Goal: Transaction & Acquisition: Purchase product/service

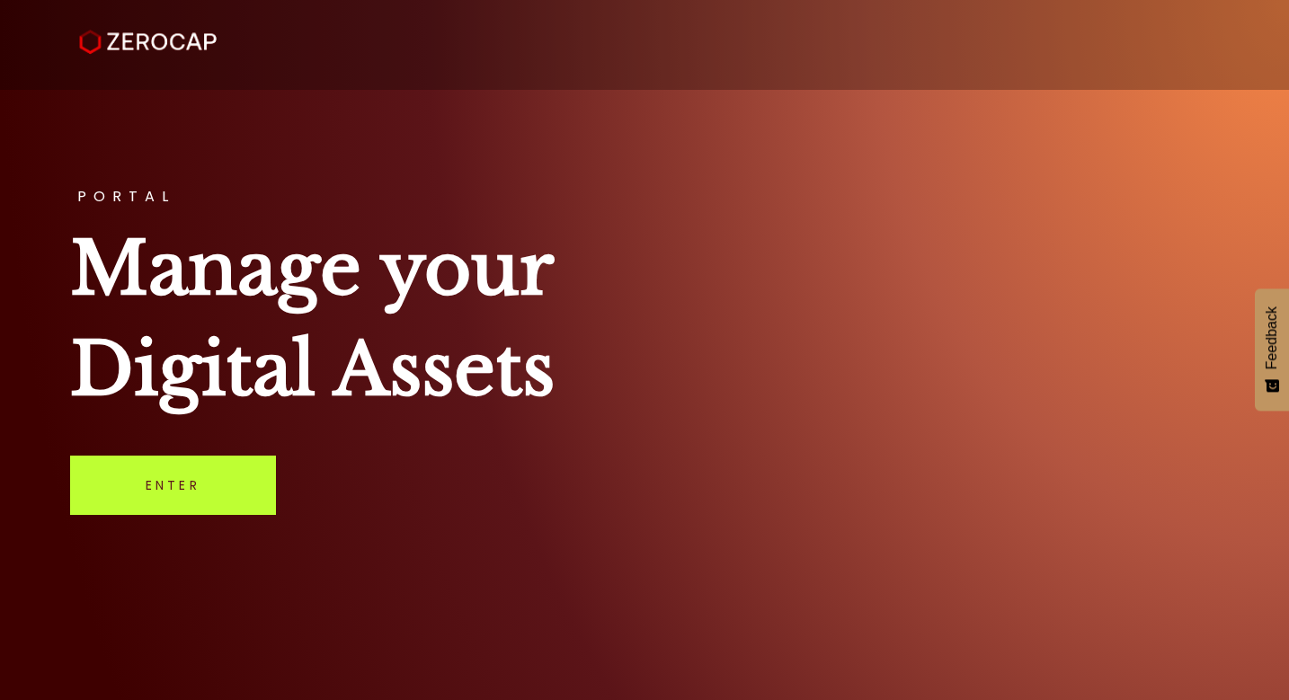
click at [229, 479] on link "Enter" at bounding box center [173, 485] width 206 height 59
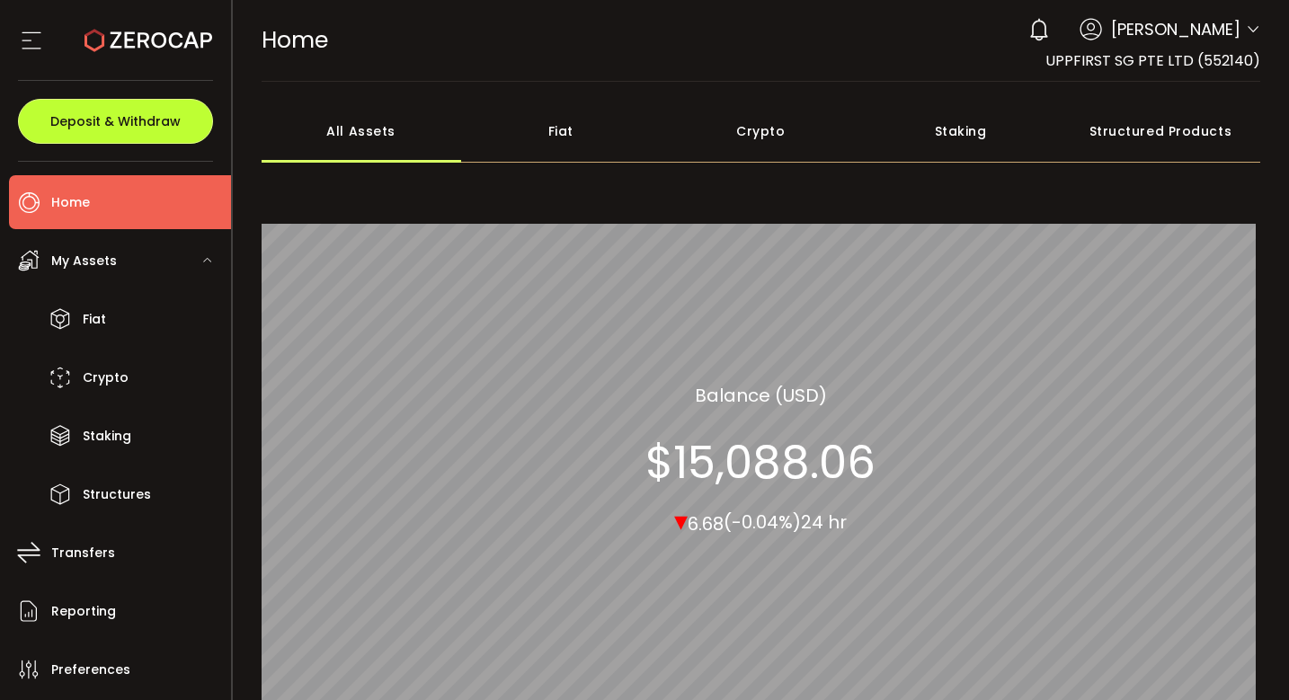
click at [193, 120] on button "Deposit & Withdraw" at bounding box center [115, 121] width 195 height 45
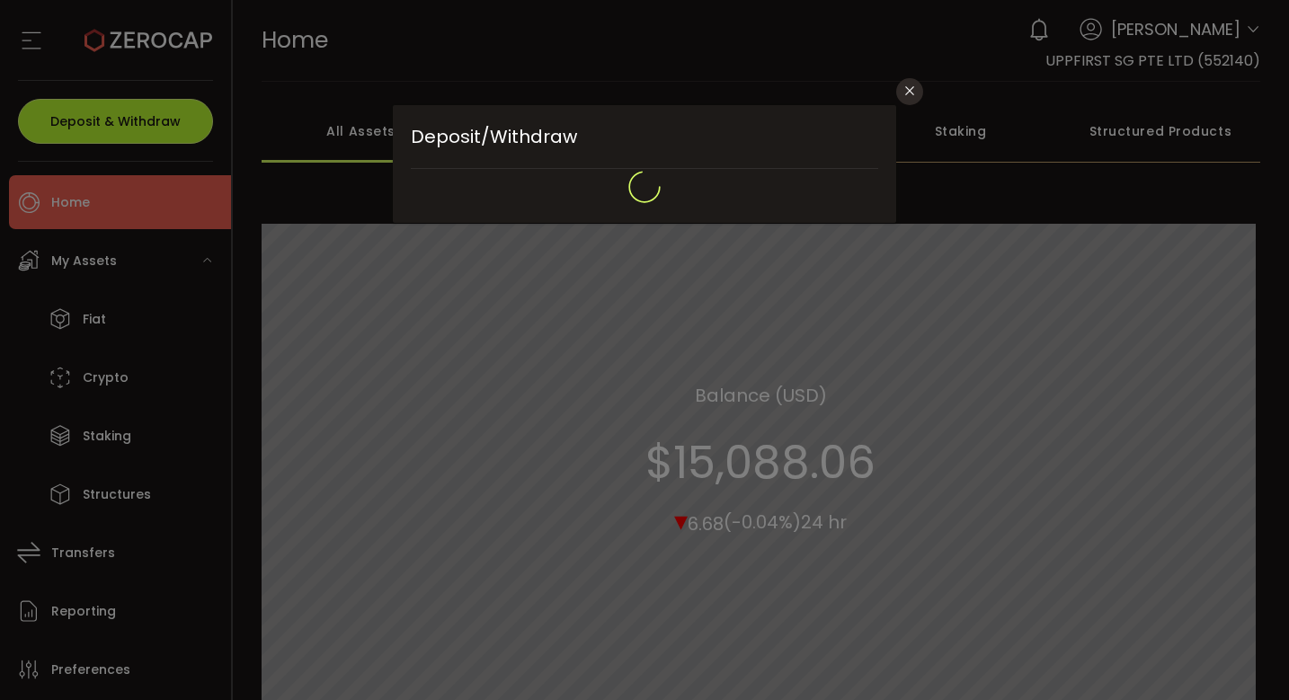
type input "**********"
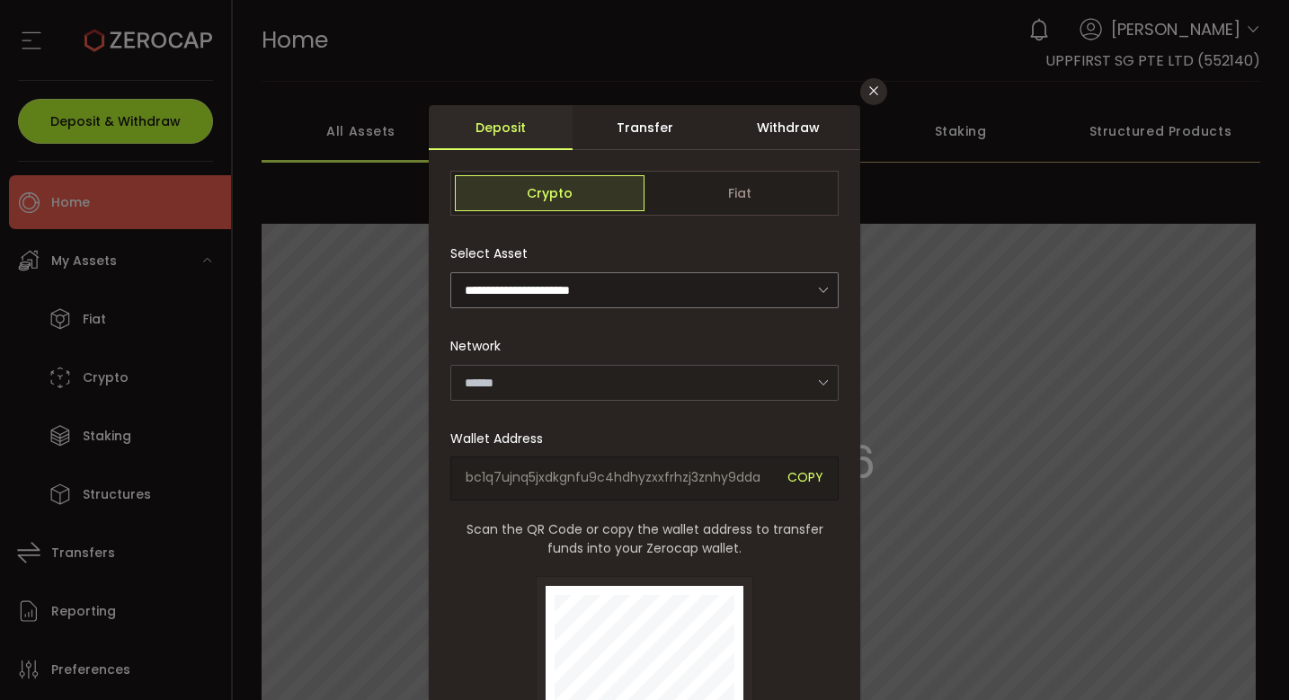
type input "*******"
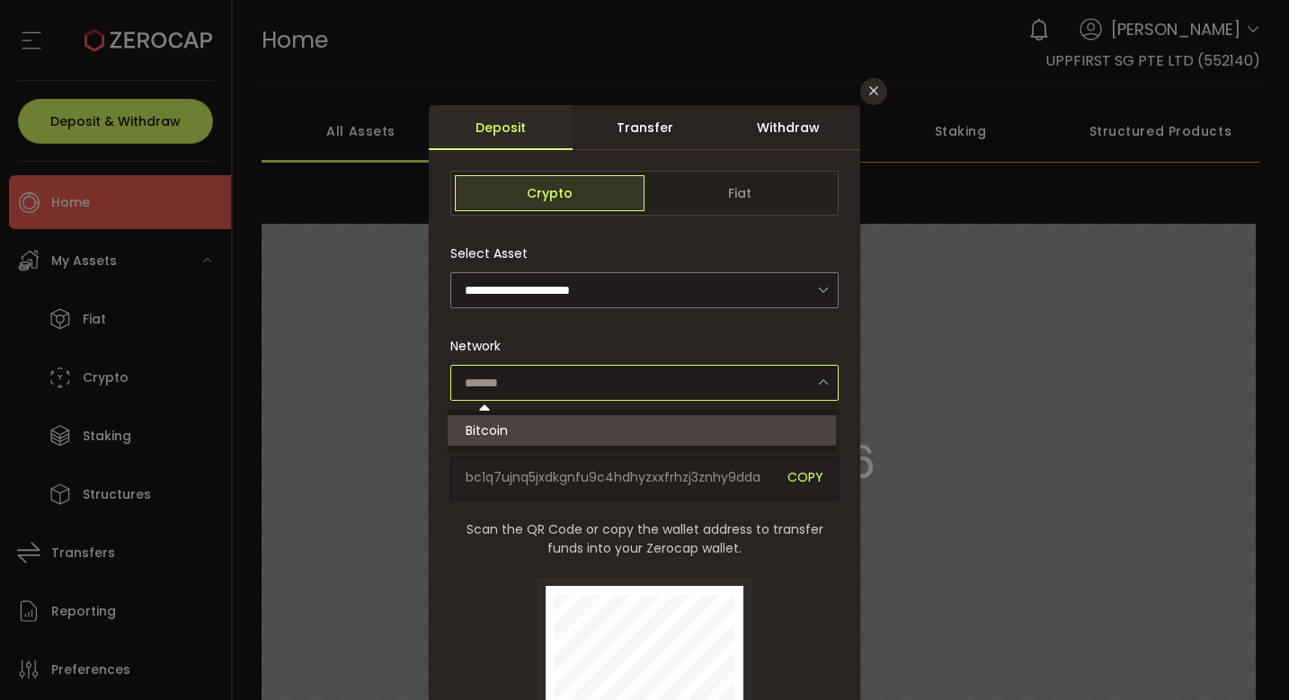
click at [649, 373] on input "dialog" at bounding box center [644, 383] width 388 height 36
click at [633, 341] on div "Network" at bounding box center [644, 364] width 388 height 73
type input "*******"
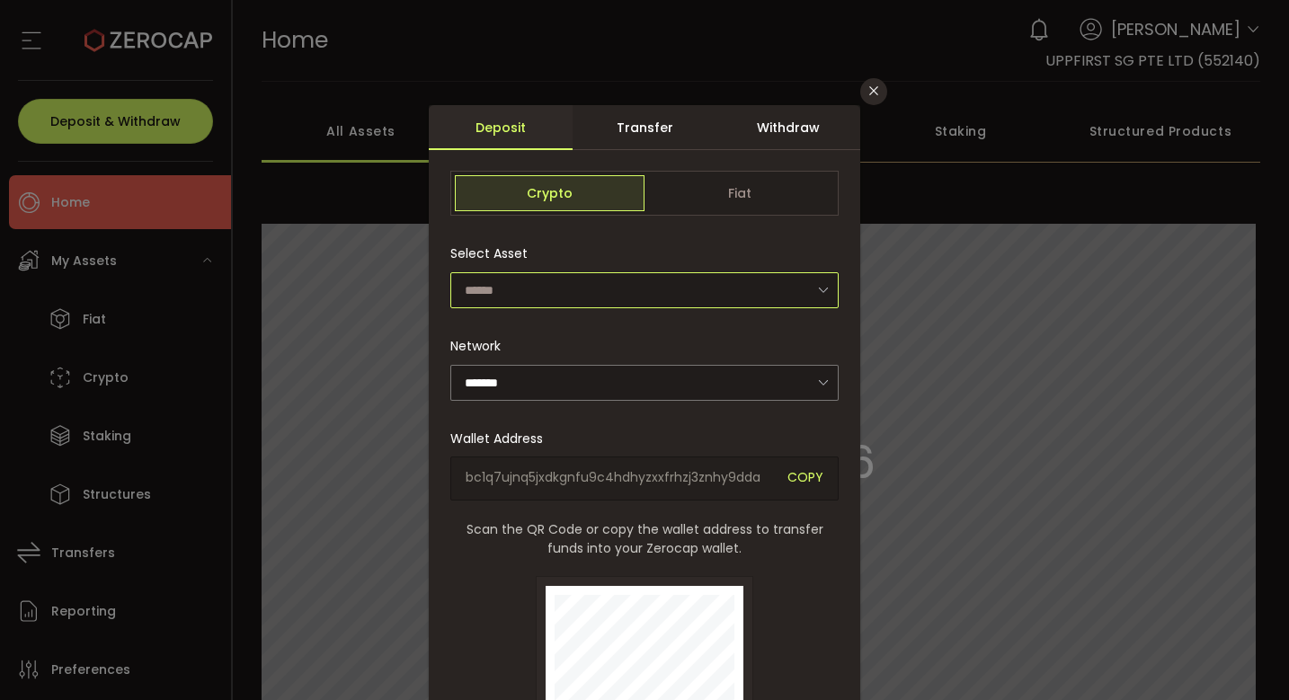
click at [666, 305] on input "dialog" at bounding box center [644, 290] width 388 height 36
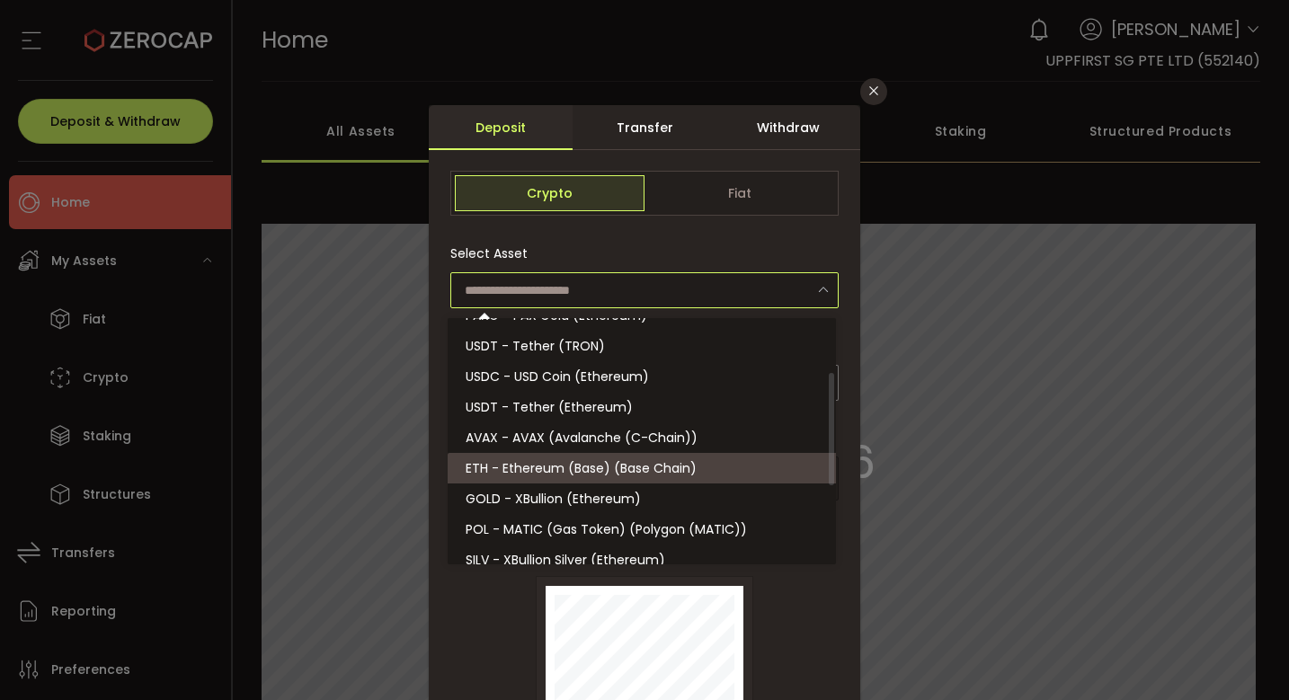
scroll to position [116, 0]
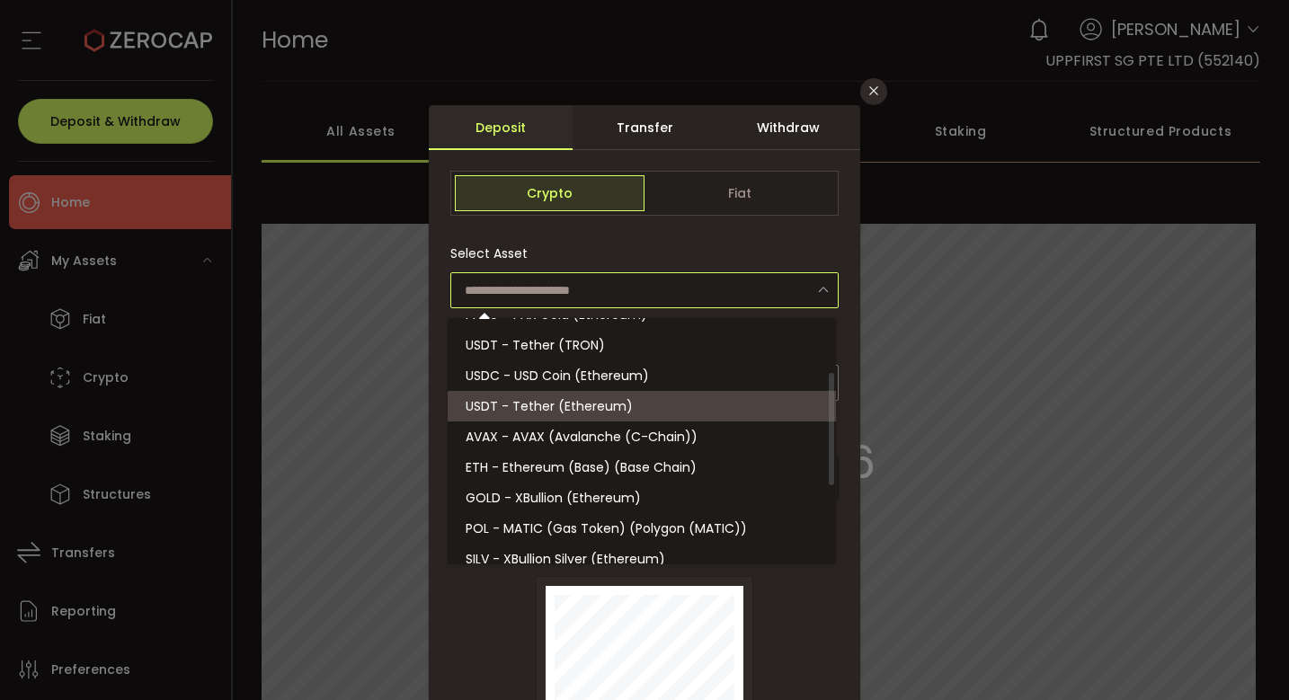
click at [615, 413] on span "USDT - Tether (Ethereum)" at bounding box center [548, 406] width 167 height 18
type input "**********"
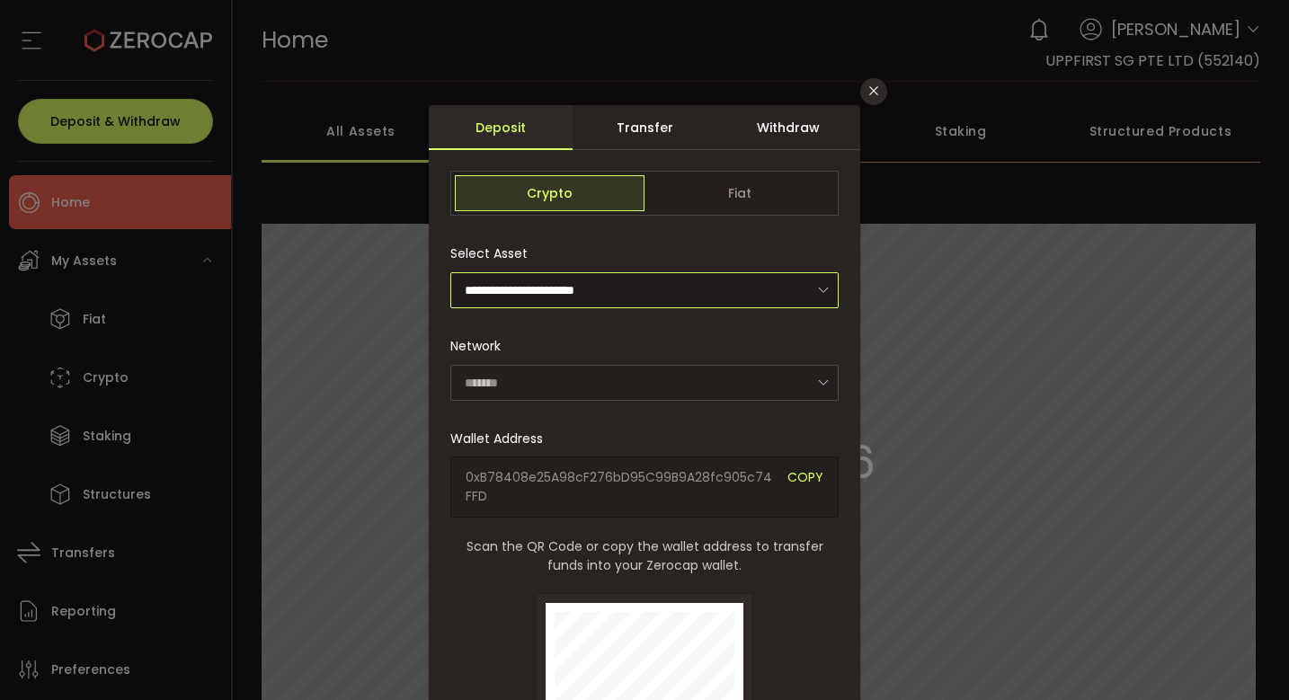
type input "********"
click at [764, 393] on input "dialog" at bounding box center [644, 383] width 388 height 36
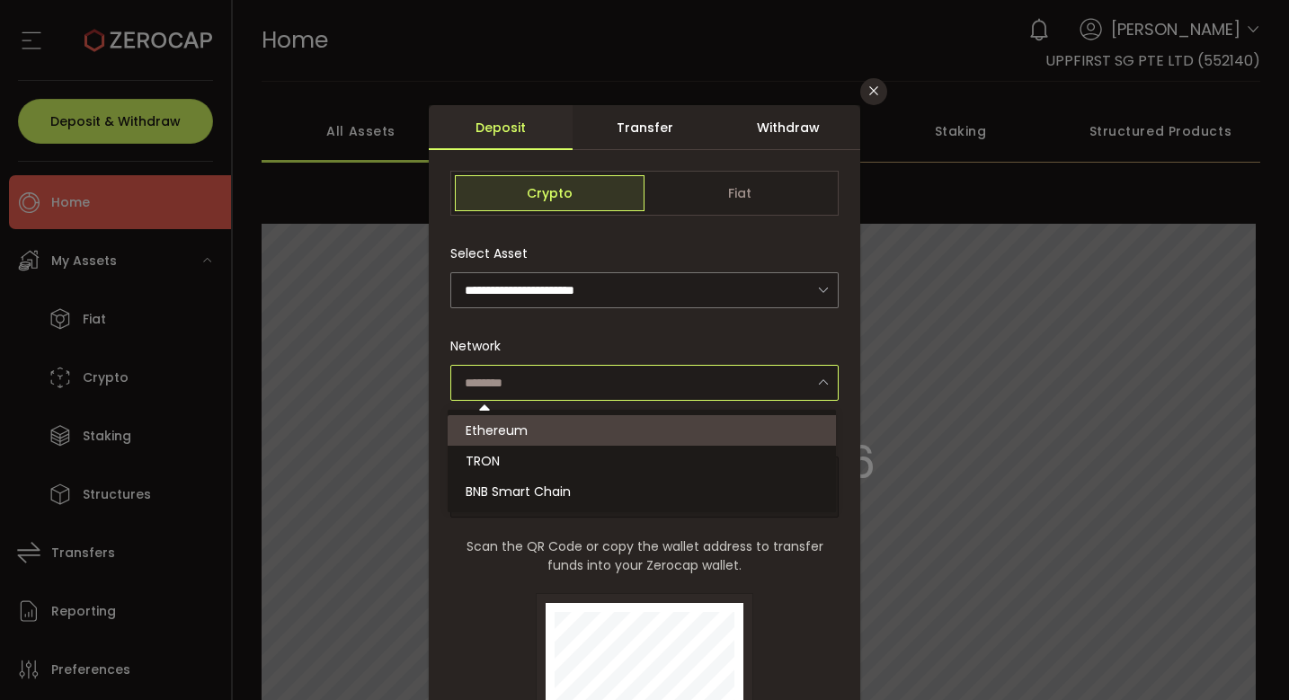
click at [748, 432] on li "Ethereum" at bounding box center [644, 430] width 394 height 31
type input "********"
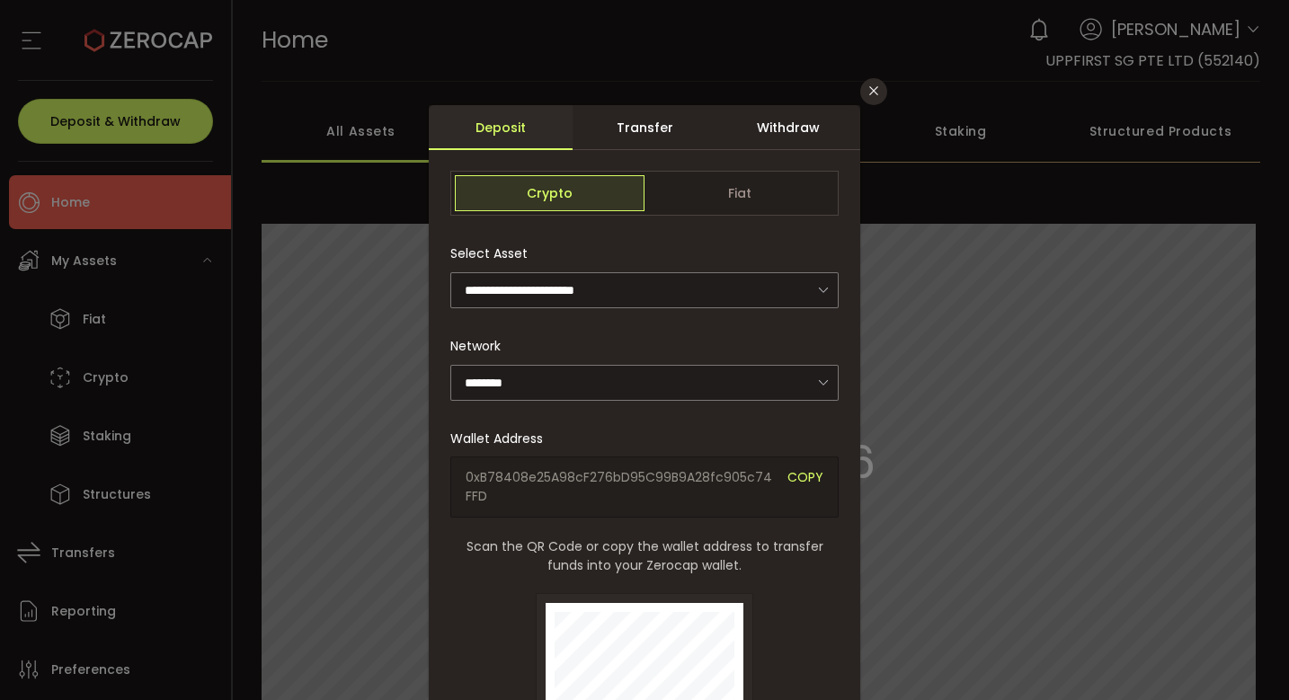
click at [760, 135] on div "Withdraw" at bounding box center [788, 127] width 144 height 45
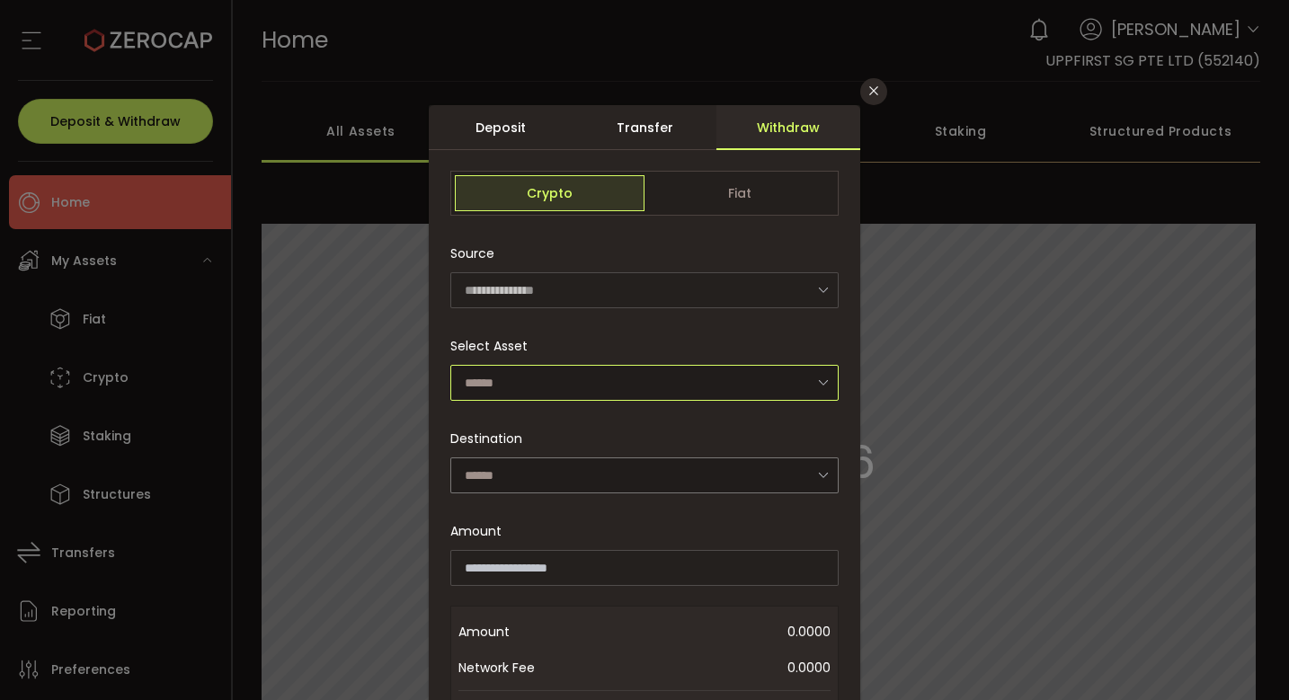
click at [631, 398] on input "dialog" at bounding box center [644, 383] width 388 height 36
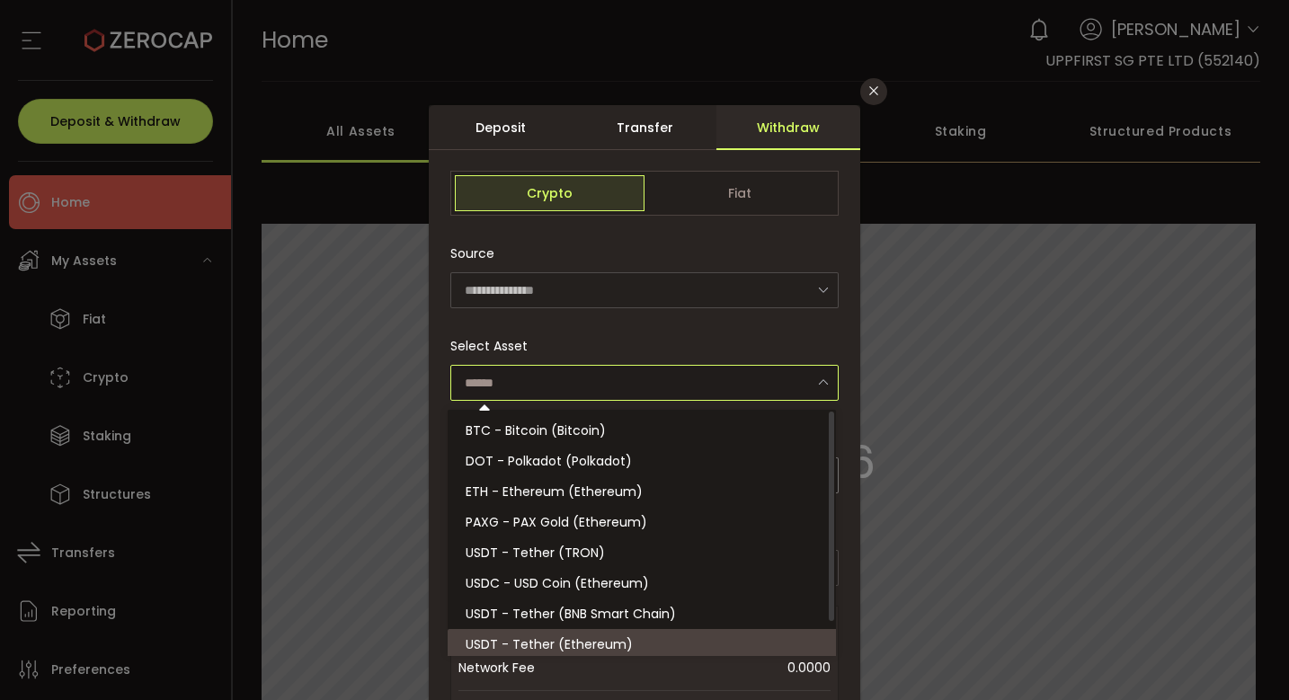
click at [642, 633] on li "USDT - Tether (Ethereum)" at bounding box center [644, 644] width 394 height 31
type input "**********"
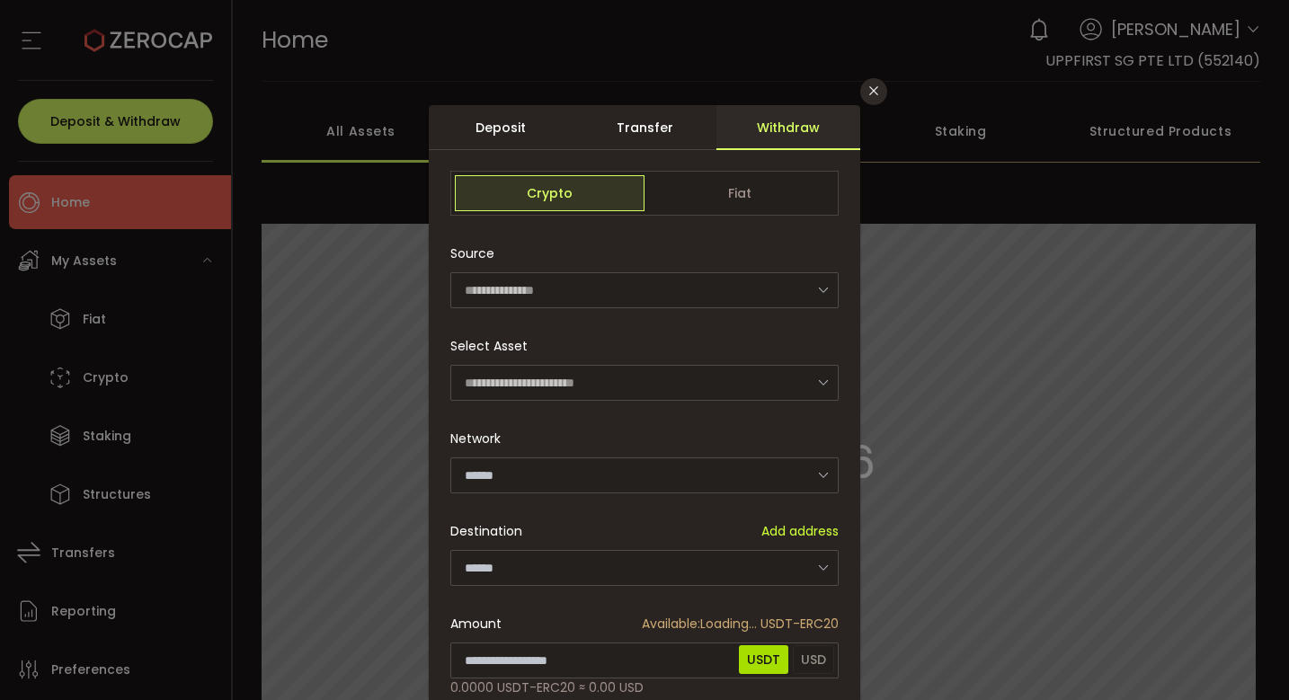
scroll to position [110, 0]
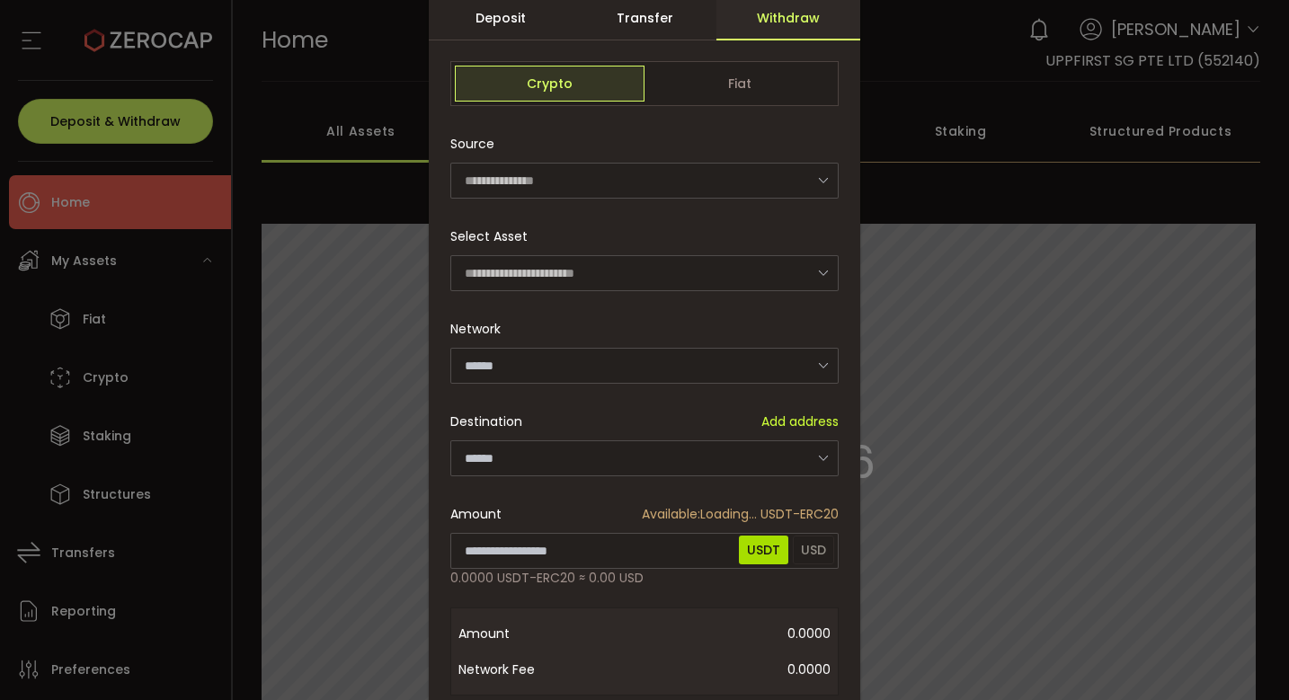
type input "********"
click at [553, 363] on input "********" at bounding box center [644, 366] width 388 height 36
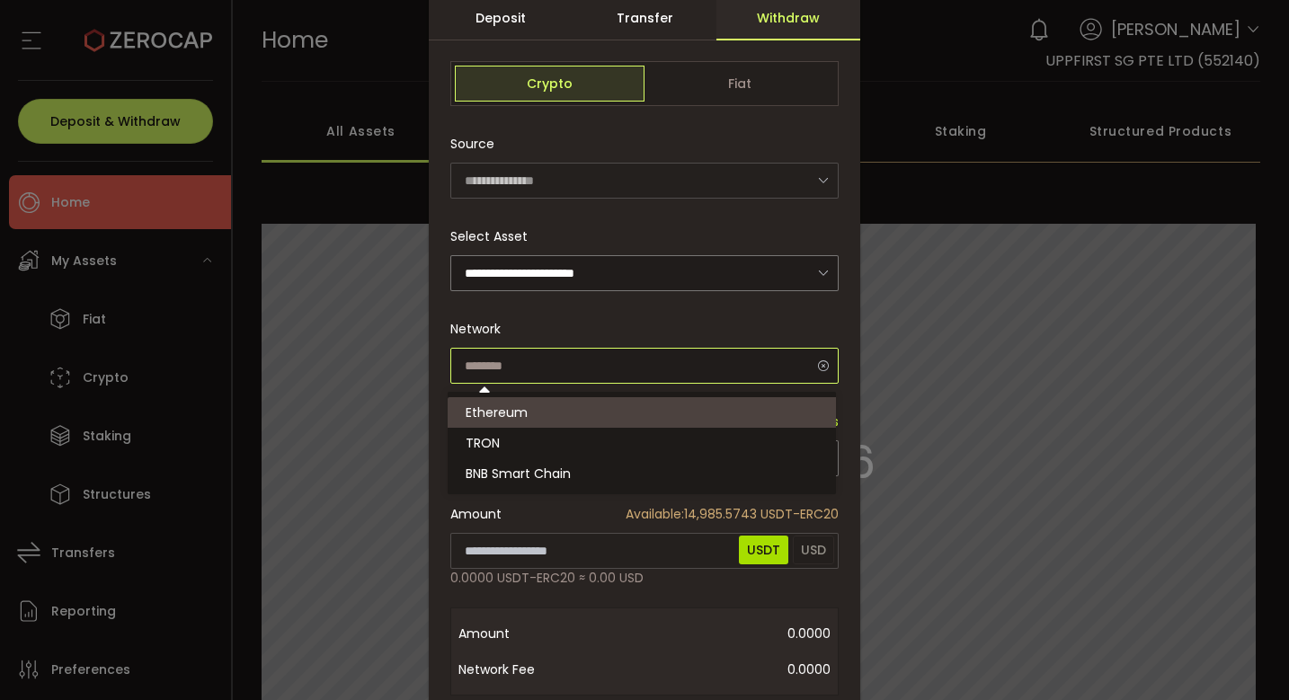
click at [553, 363] on input "dialog" at bounding box center [644, 366] width 388 height 36
click at [567, 327] on div "Network" at bounding box center [644, 347] width 388 height 73
type input "********"
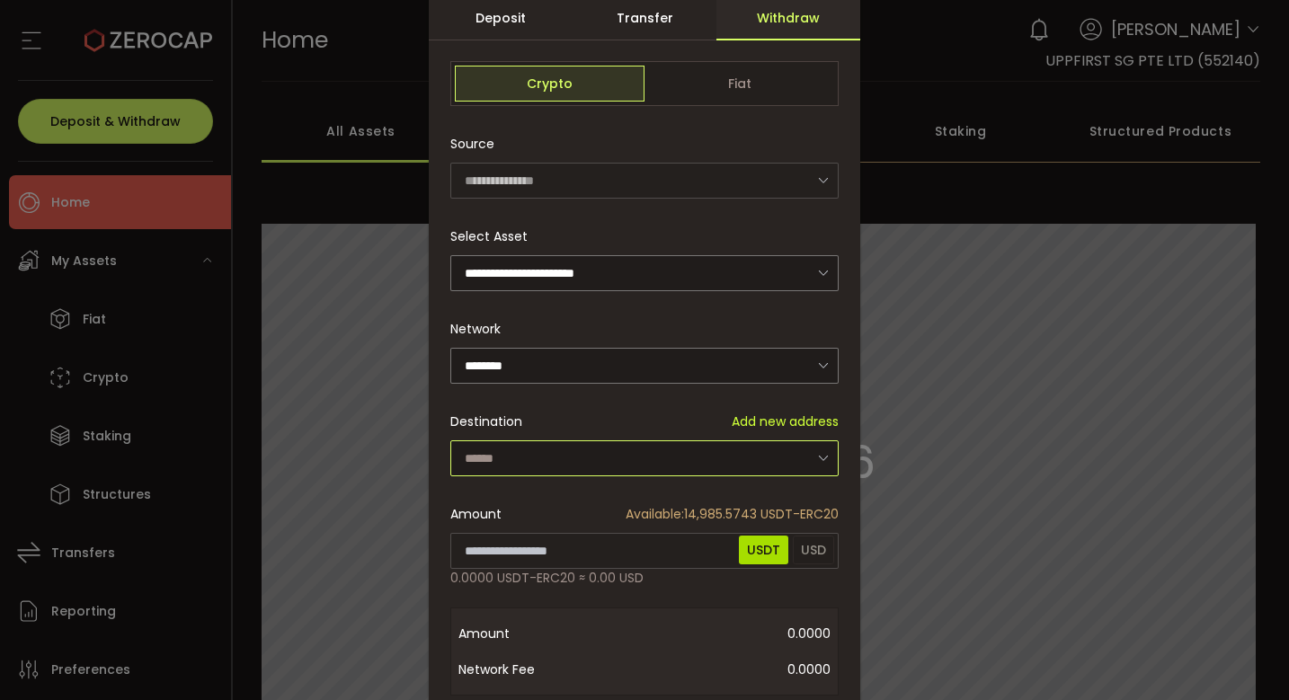
click at [554, 445] on input "dialog" at bounding box center [644, 458] width 388 height 36
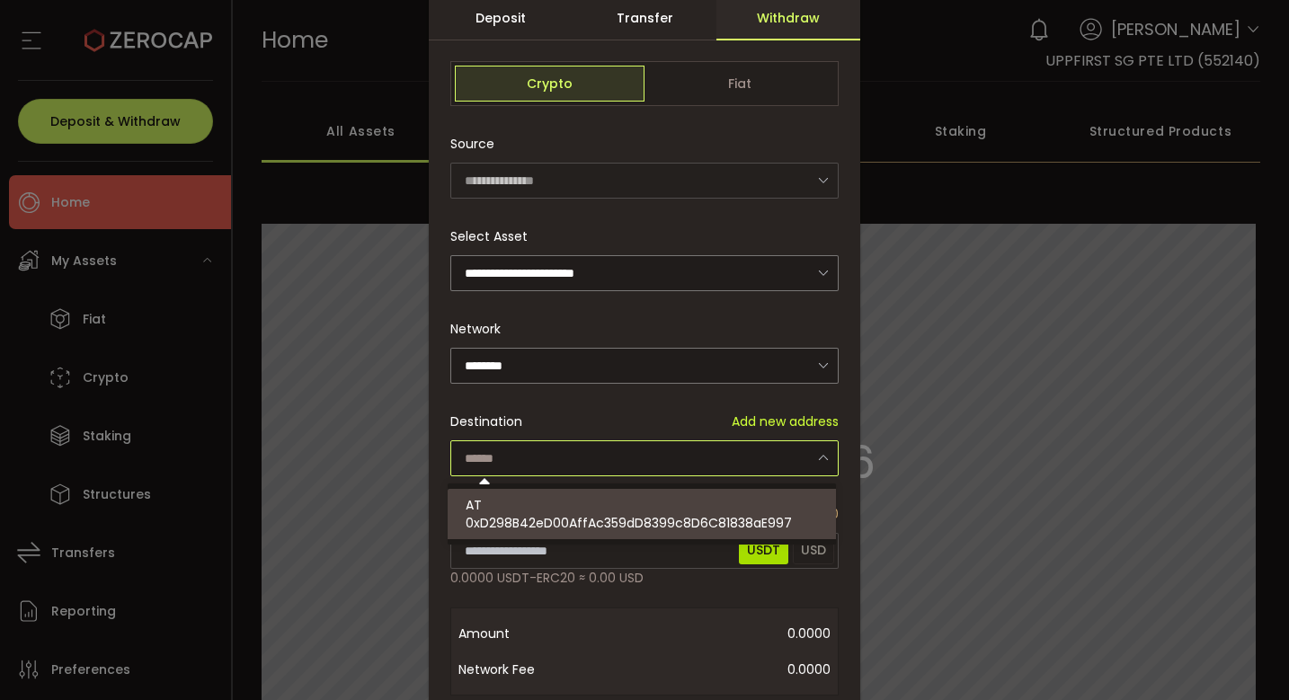
click at [550, 514] on span "0xD298B42eD00AffAc359dD8399c8D6C81838aE997" at bounding box center [628, 523] width 326 height 18
type input "**********"
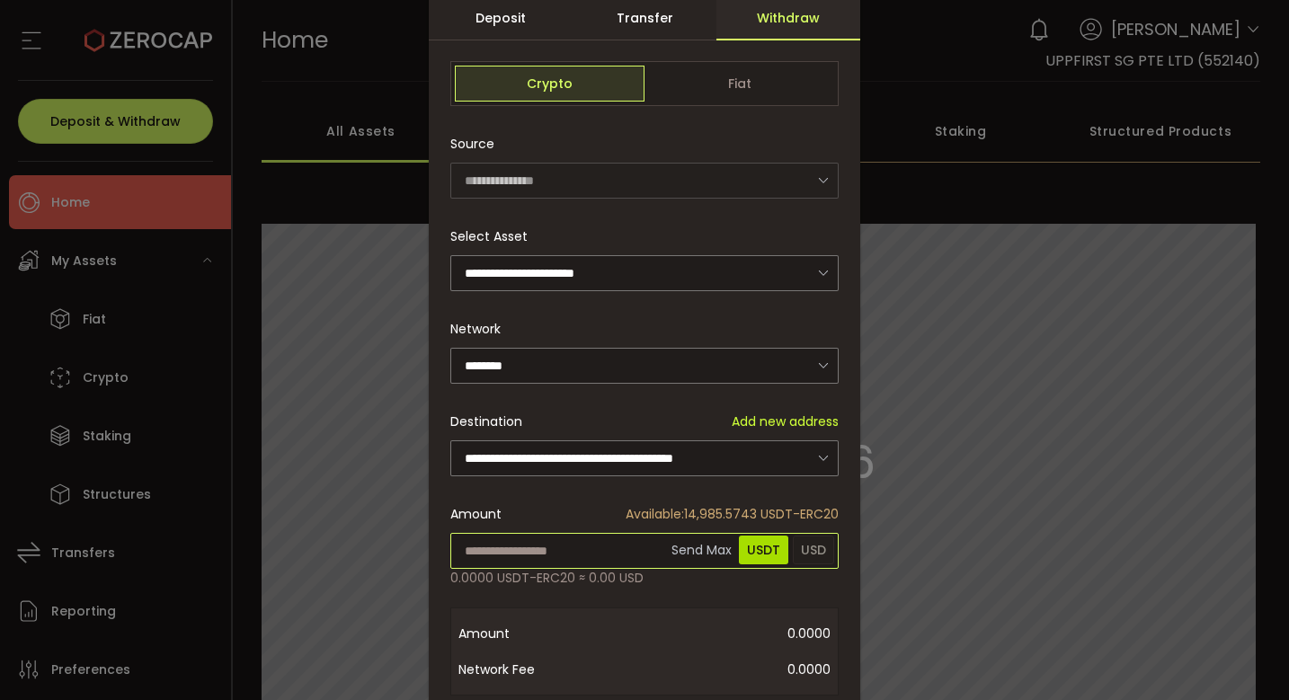
click at [585, 545] on input "dialog" at bounding box center [644, 551] width 388 height 36
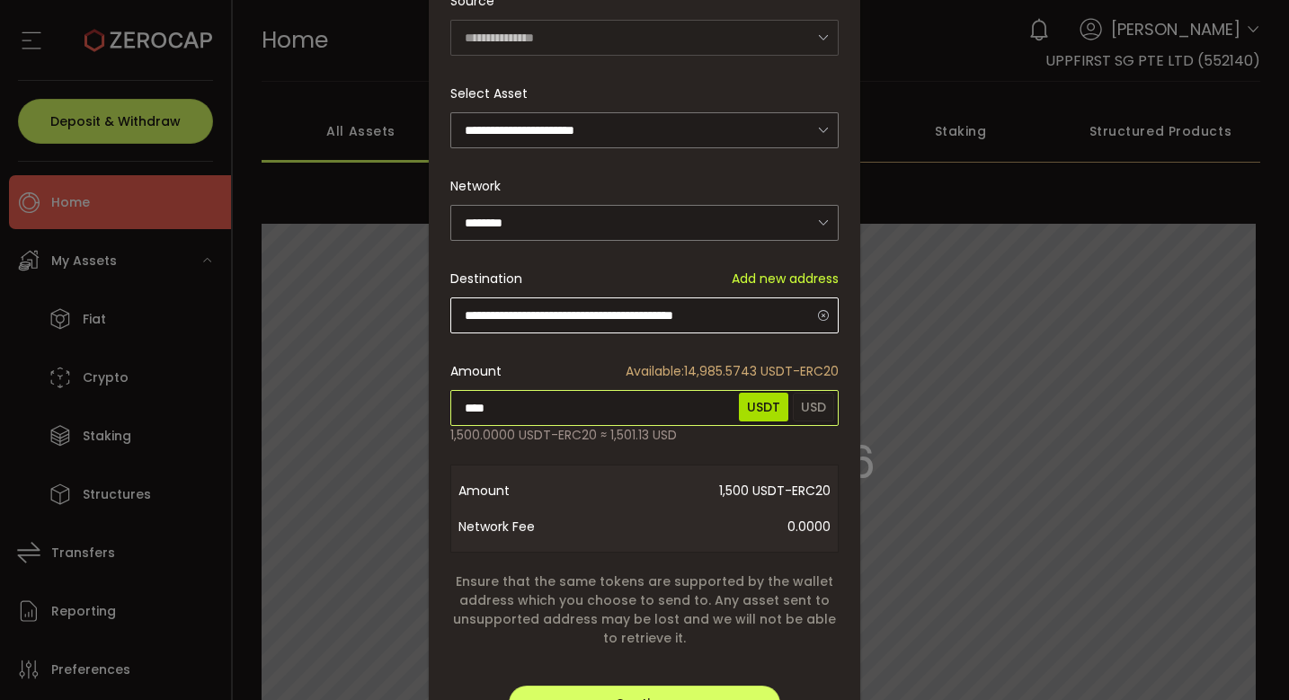
scroll to position [308, 0]
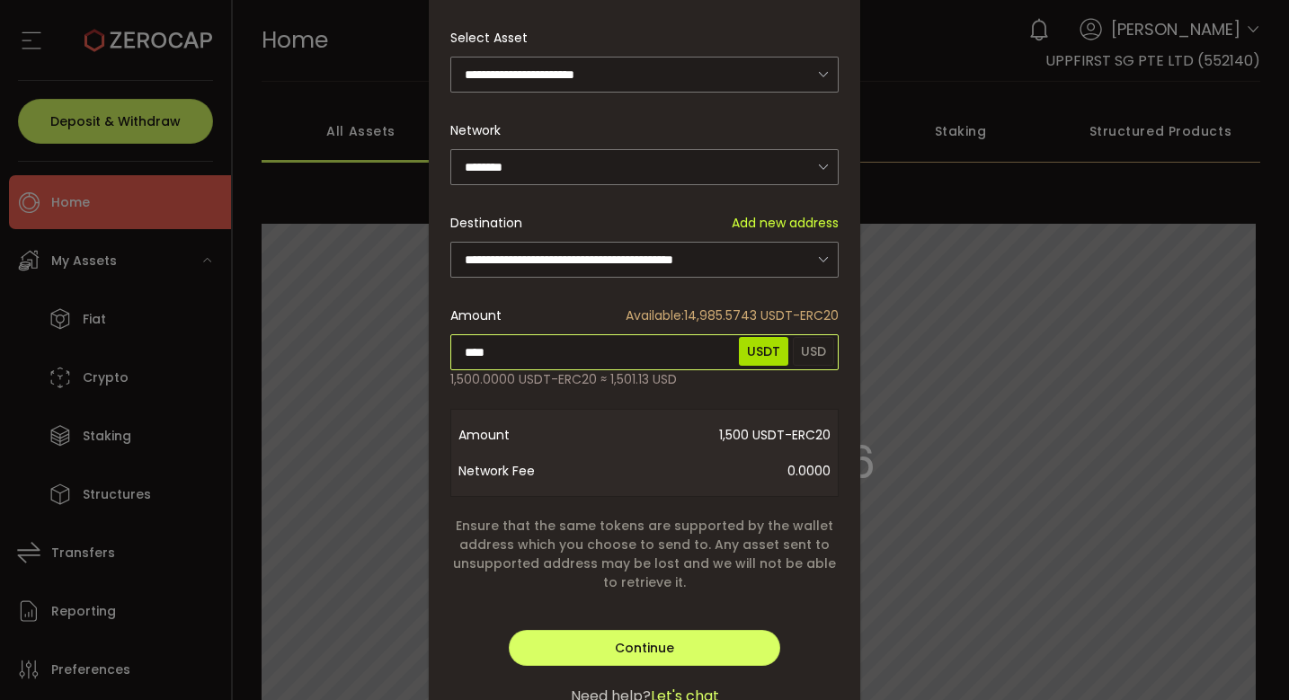
type input "****"
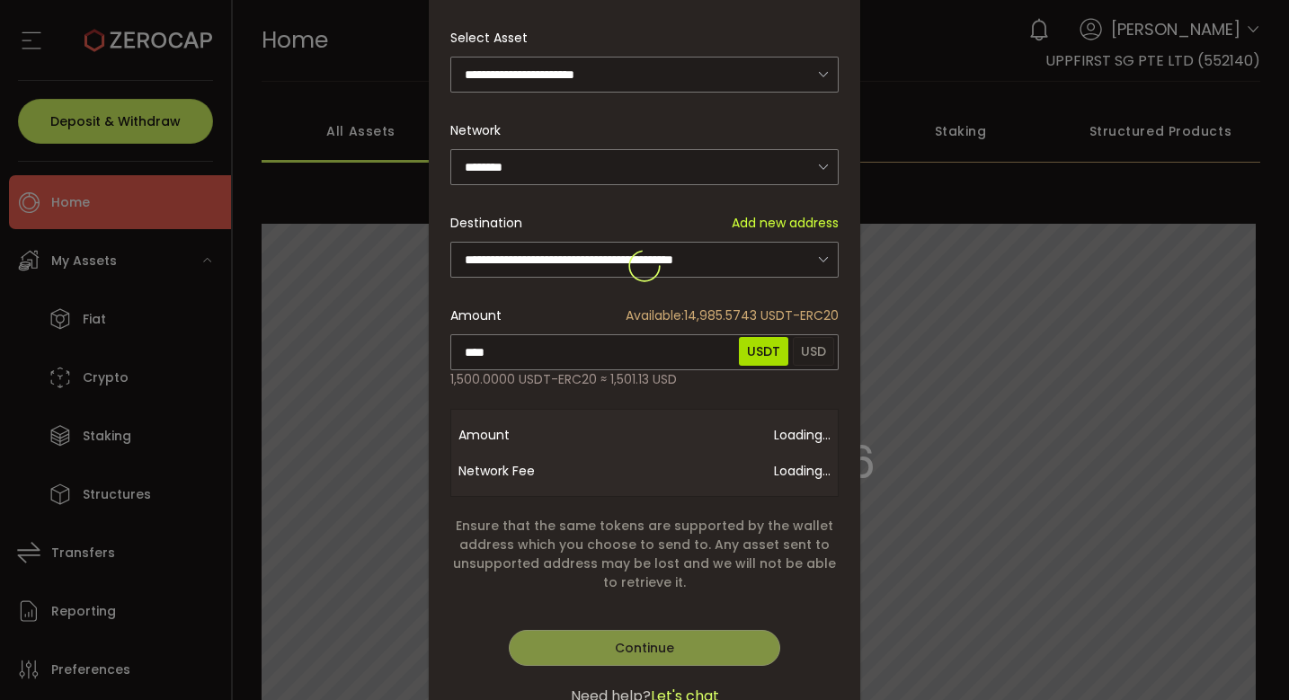
click at [633, 403] on div "**********" at bounding box center [644, 266] width 431 height 939
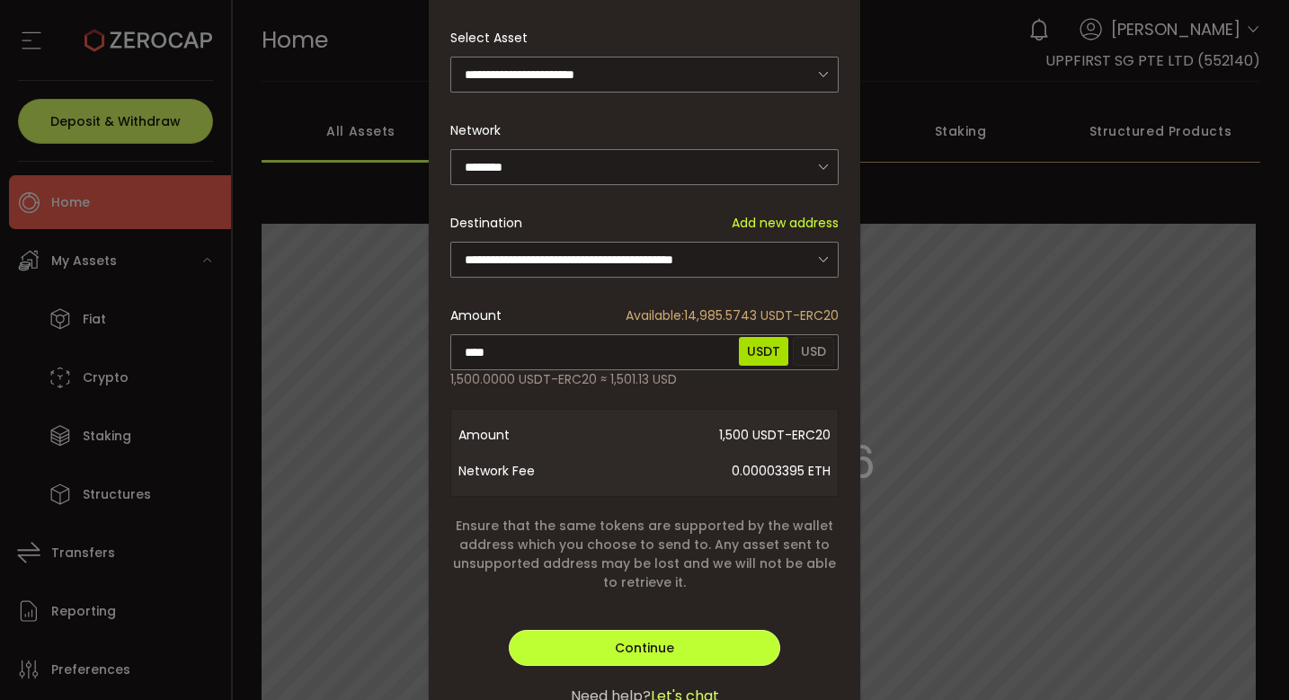
click at [639, 639] on span "Continue" at bounding box center [644, 648] width 59 height 18
click at [628, 642] on span "Verify" at bounding box center [644, 648] width 38 height 18
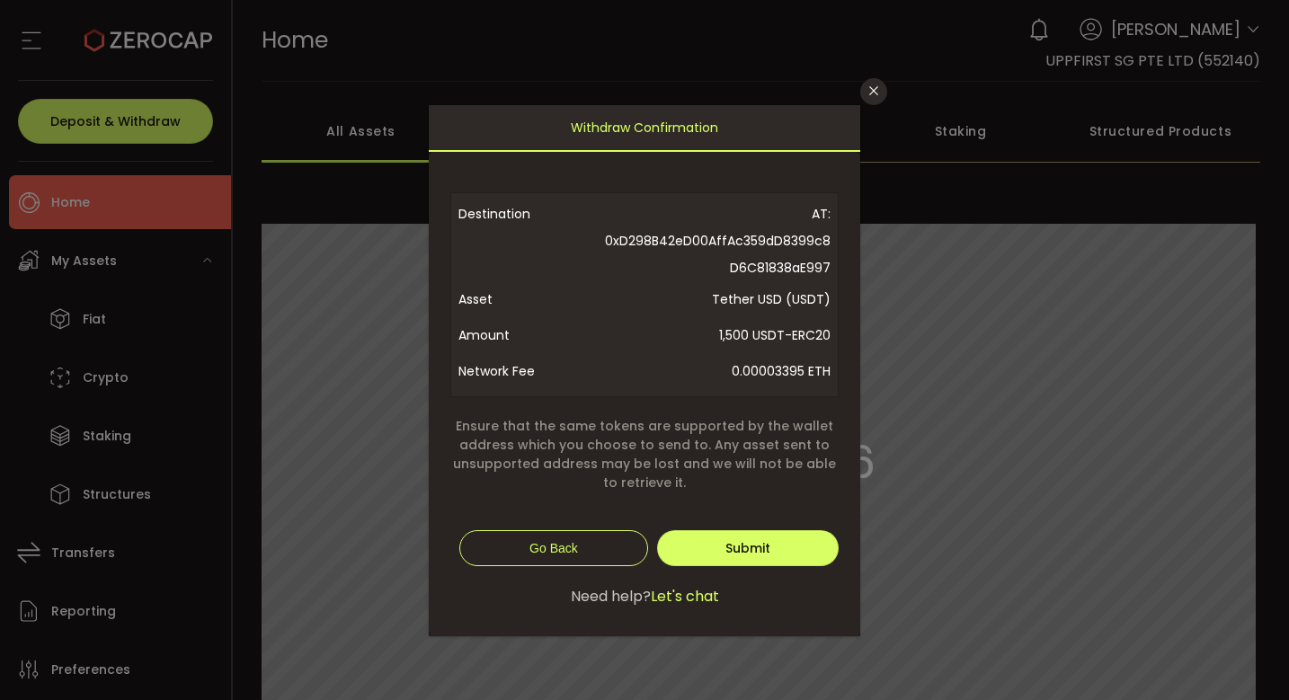
scroll to position [0, 0]
click at [725, 548] on span "Submit" at bounding box center [747, 548] width 45 height 18
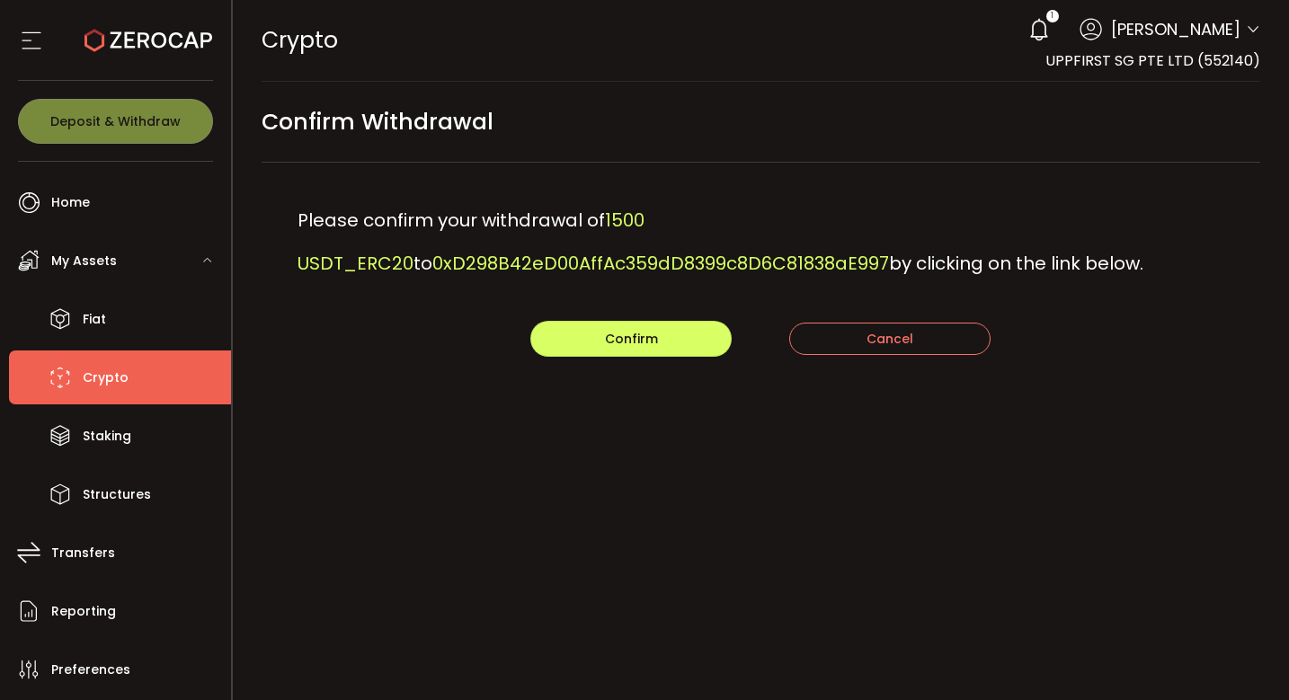
click at [655, 359] on main "Confirm Withdrawal Please confirm your withdrawal of 1500 USDT_ERC20 to 0xD298B…" at bounding box center [761, 257] width 1057 height 350
click at [647, 350] on button "Confirm" at bounding box center [630, 339] width 201 height 36
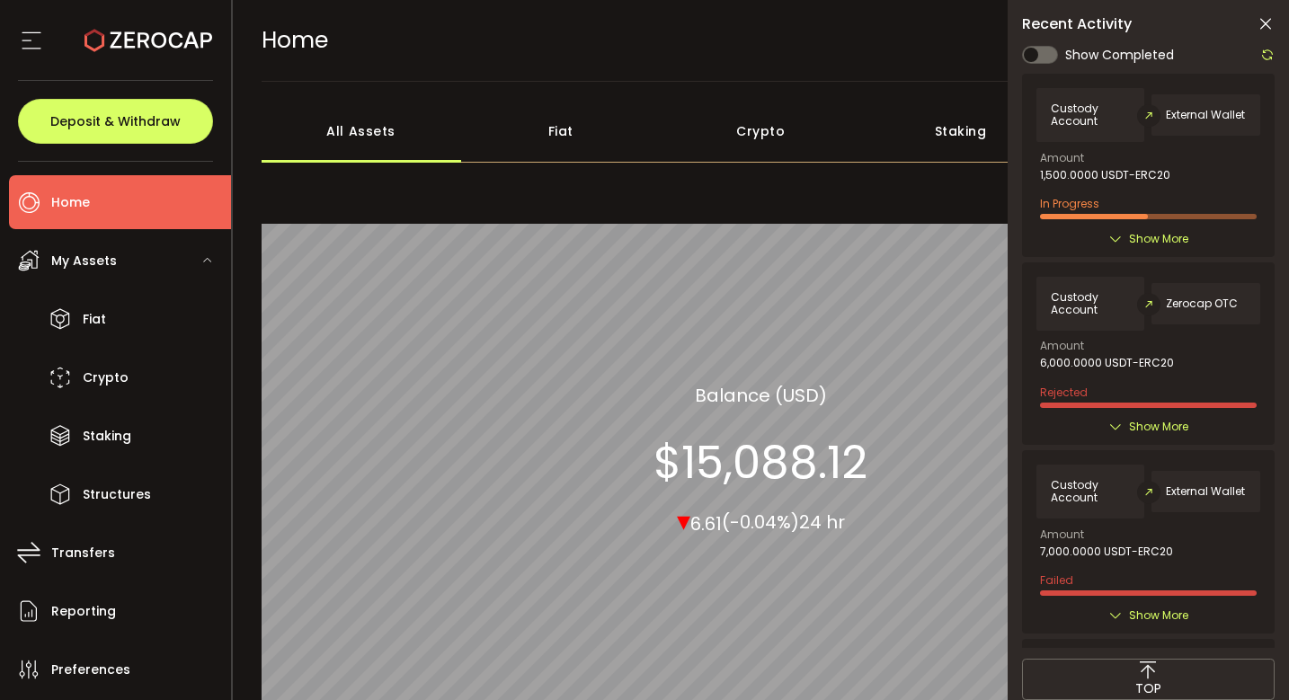
click at [1159, 238] on span "Show More" at bounding box center [1158, 239] width 59 height 18
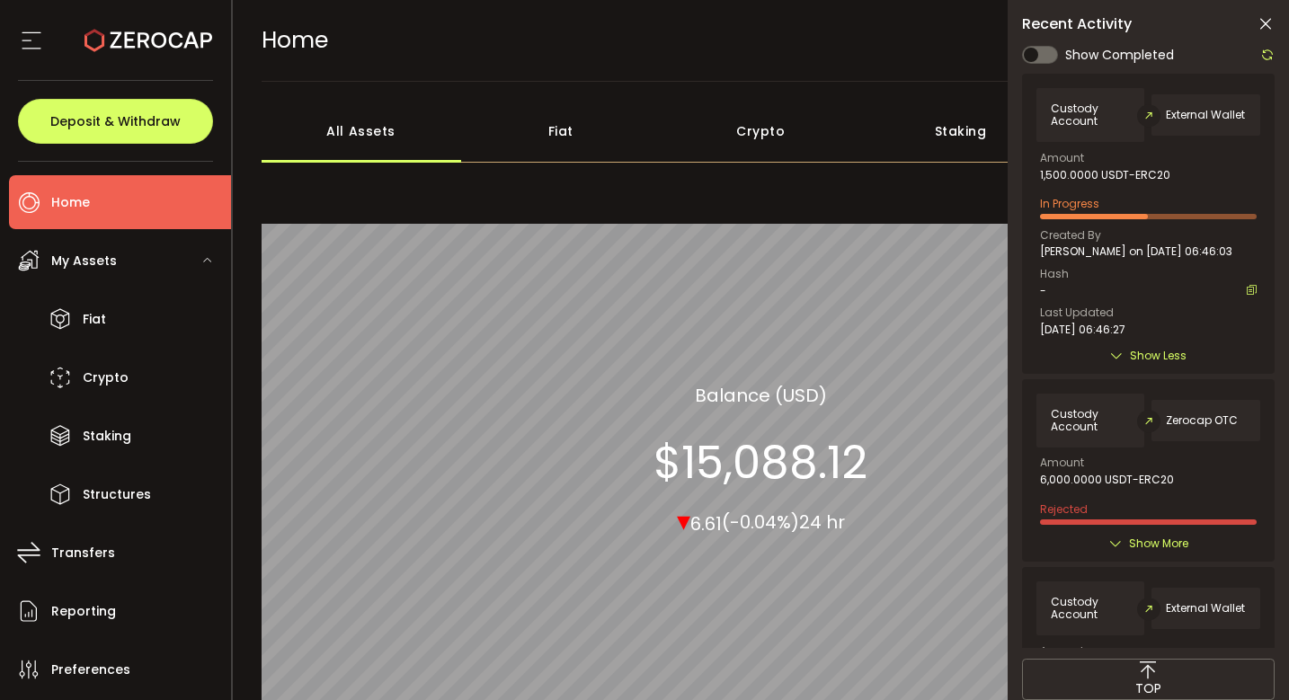
click at [1261, 55] on icon at bounding box center [1267, 55] width 14 height 14
click at [1263, 55] on div at bounding box center [1148, 346] width 252 height 604
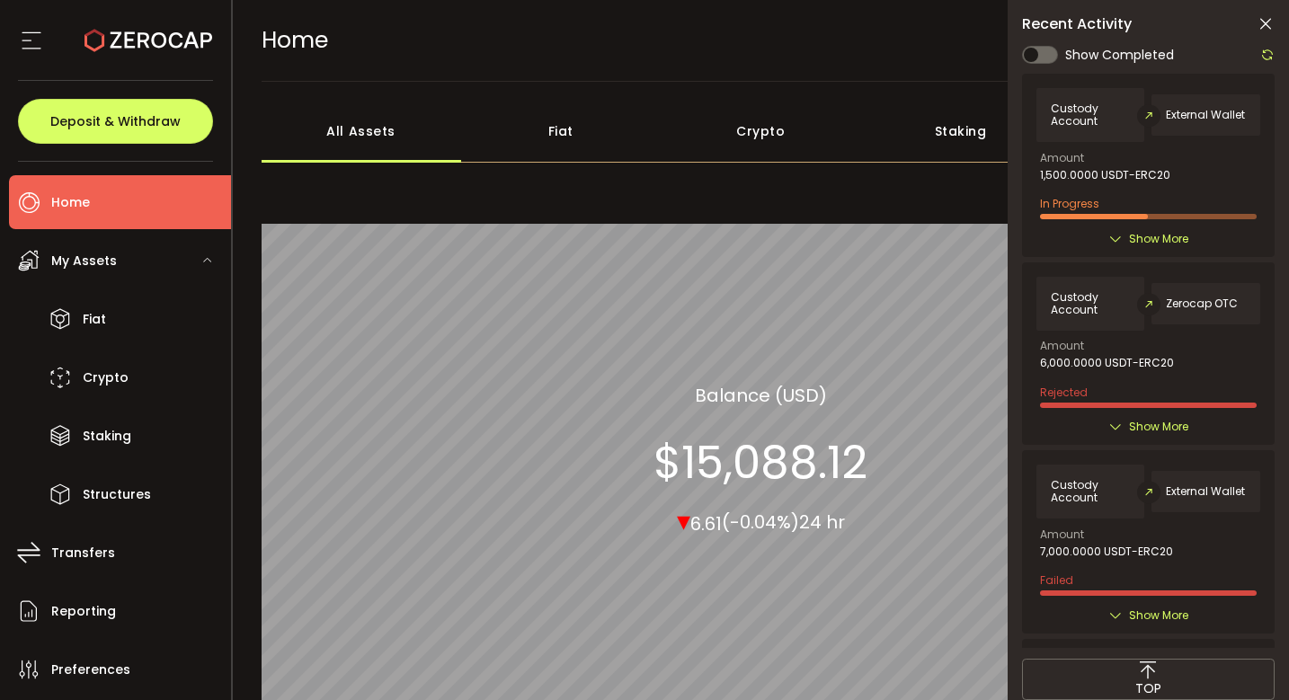
click at [1144, 234] on span "Show More" at bounding box center [1158, 239] width 59 height 18
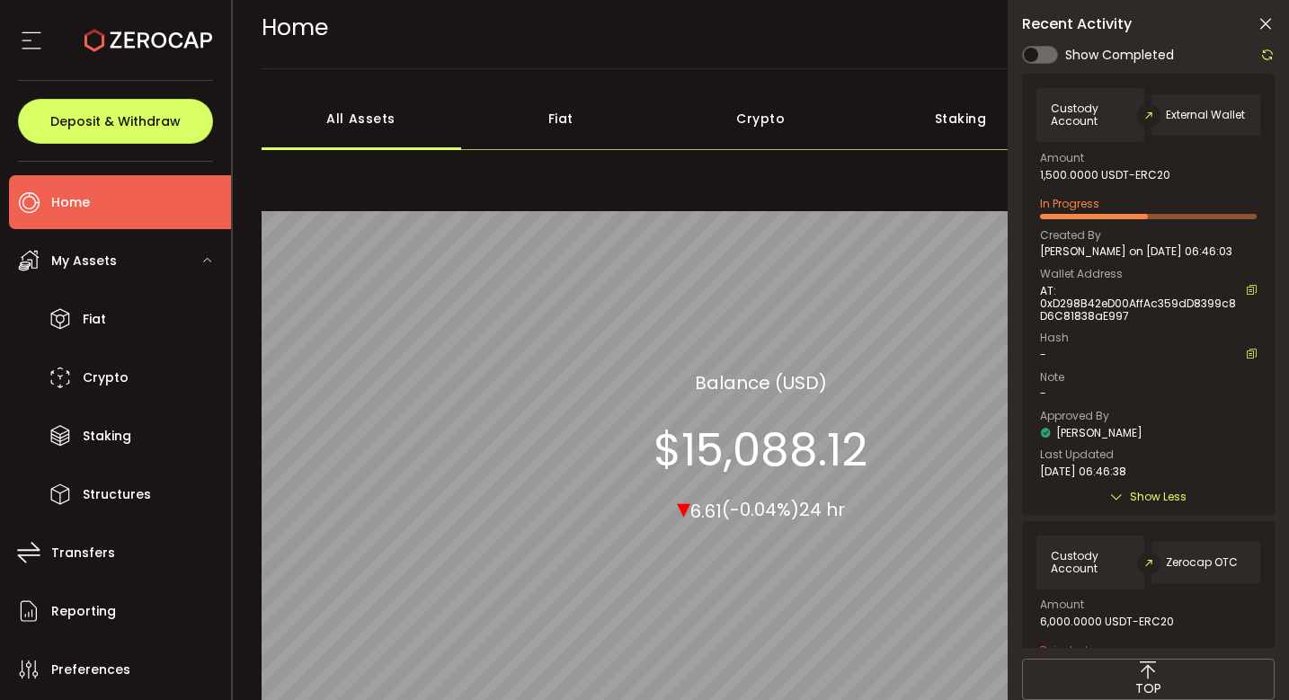
scroll to position [3, 0]
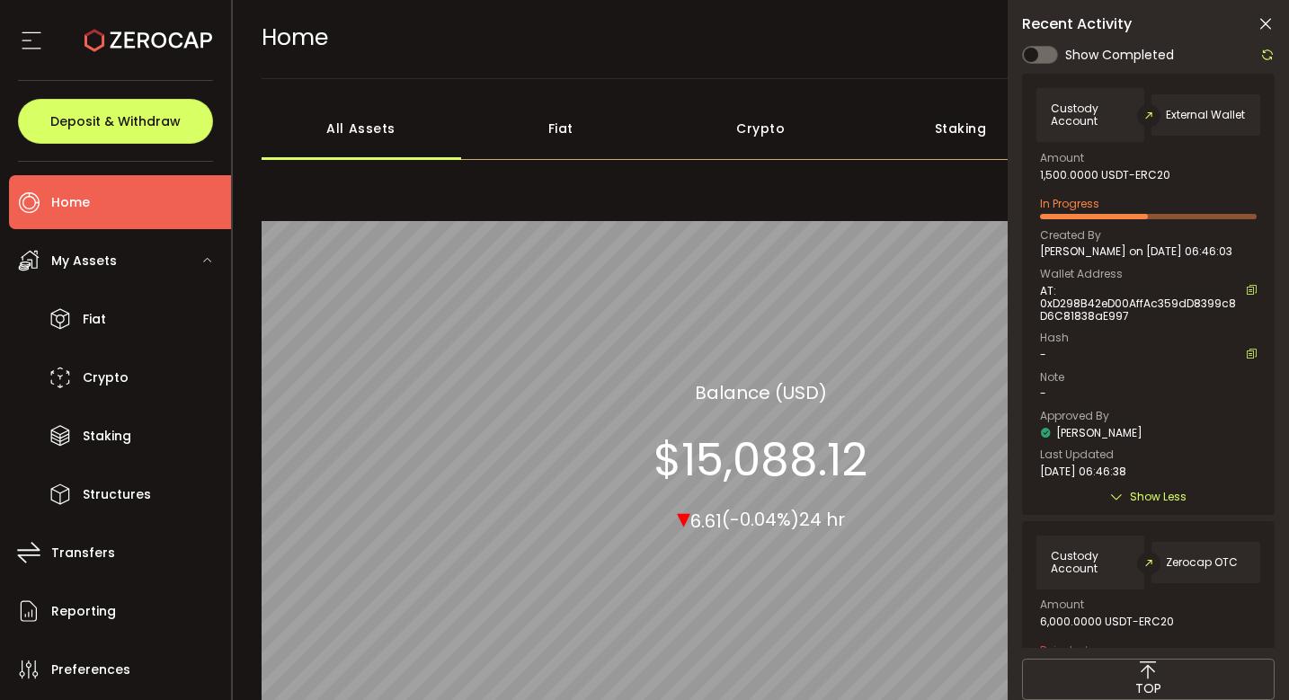
click at [1262, 60] on icon at bounding box center [1267, 55] width 14 height 14
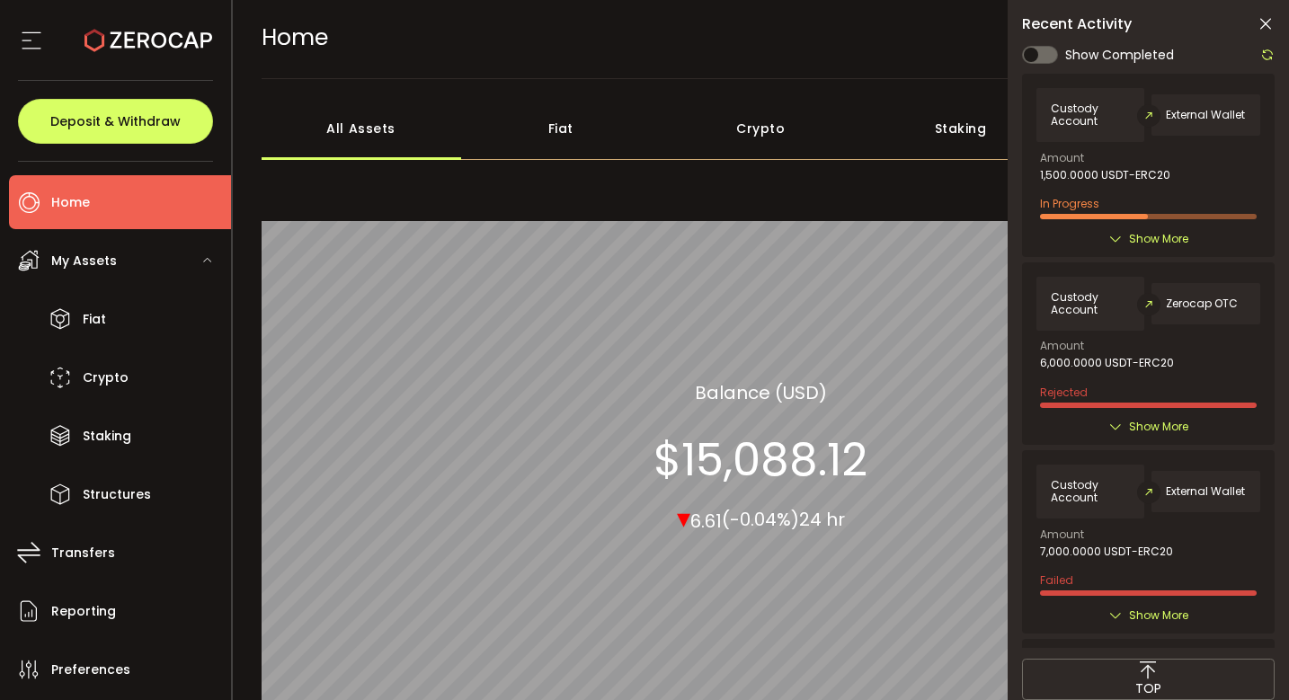
click at [1150, 238] on span "Show More" at bounding box center [1158, 239] width 59 height 18
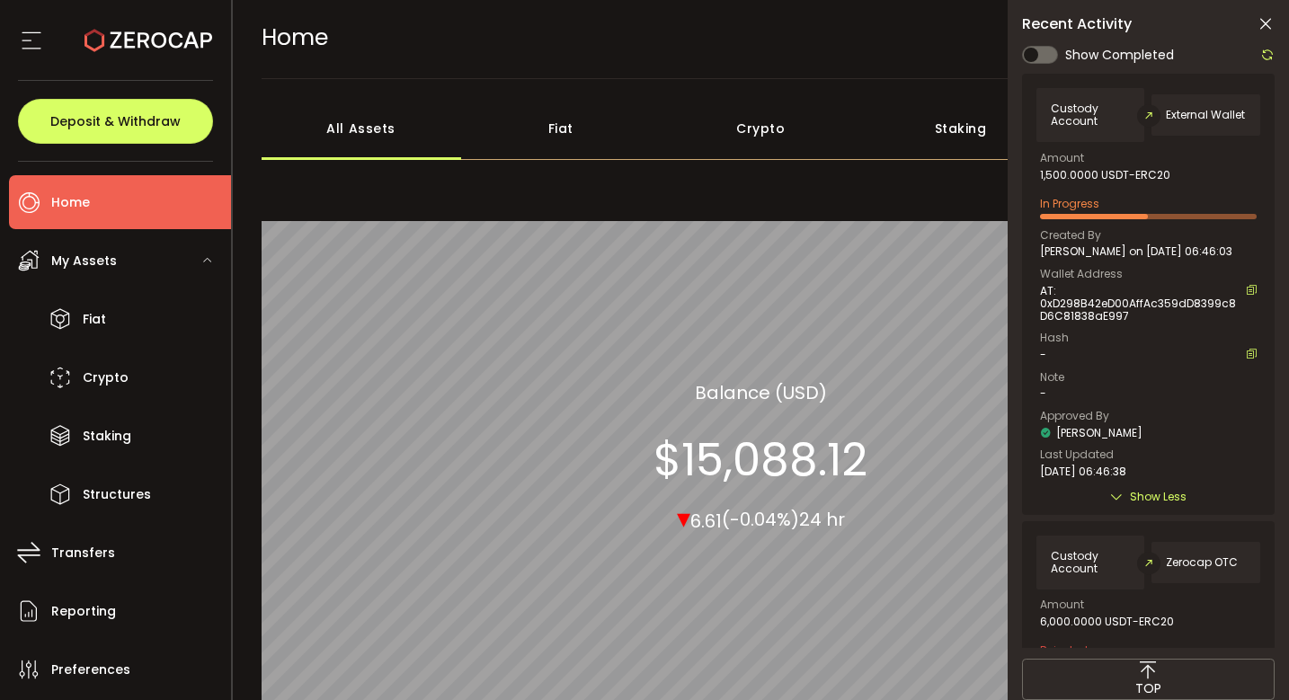
click at [1269, 52] on icon at bounding box center [1267, 55] width 14 height 14
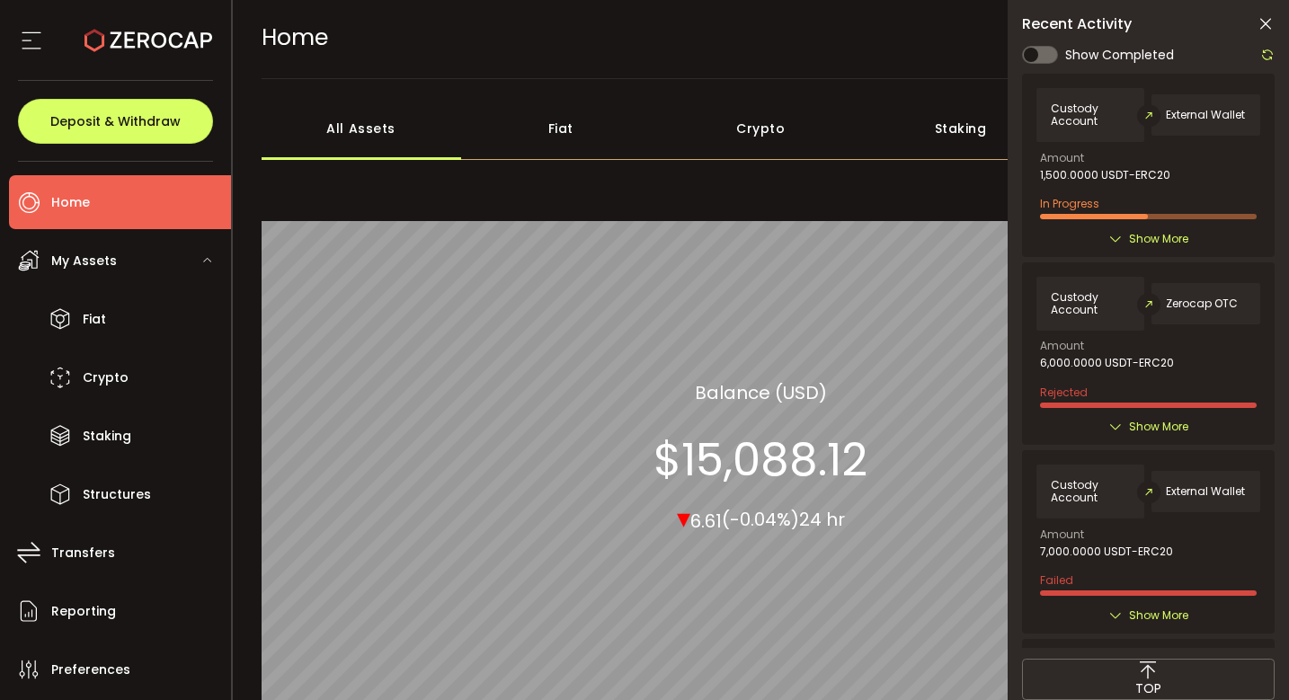
click at [1165, 238] on span "Show More" at bounding box center [1158, 239] width 59 height 18
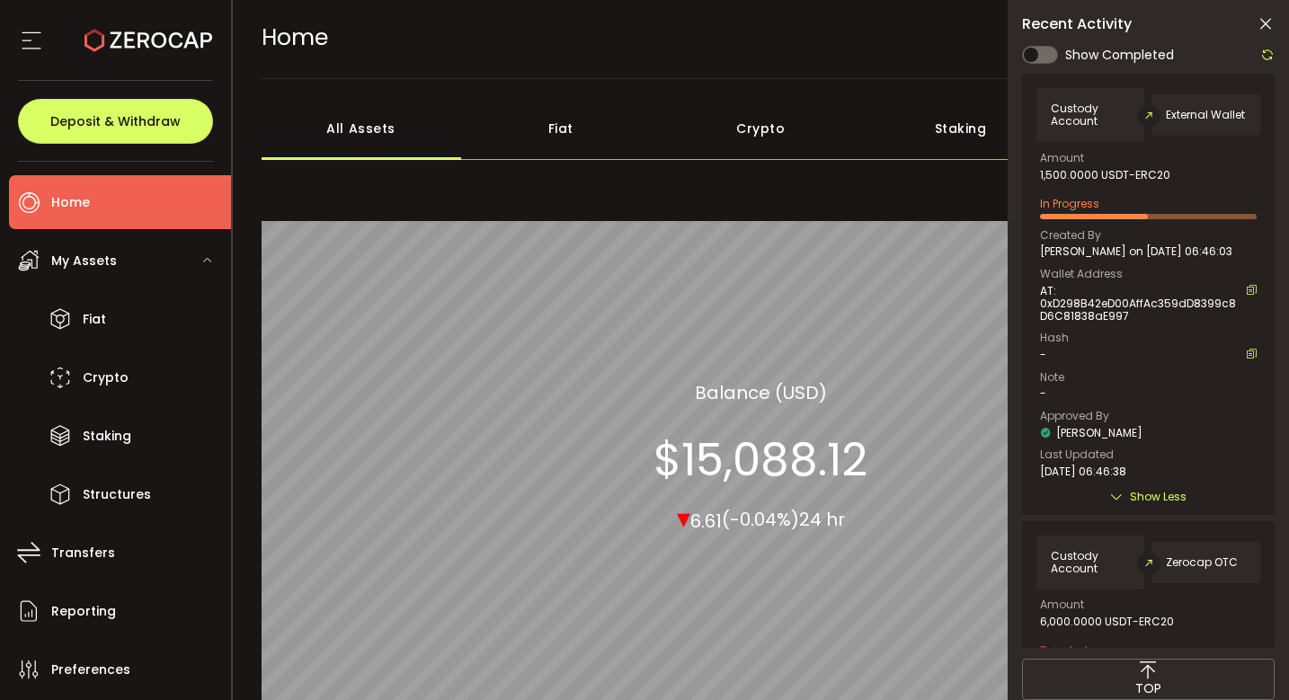
click at [1267, 59] on icon at bounding box center [1267, 55] width 14 height 14
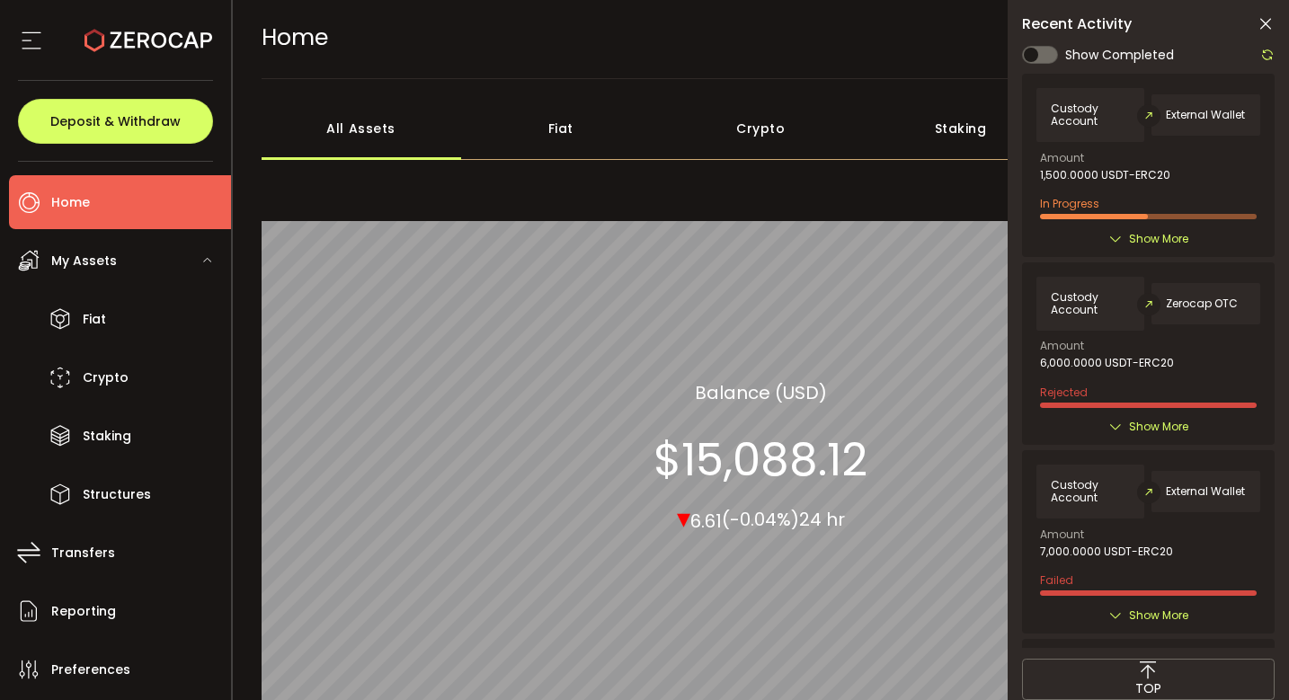
click at [1158, 219] on div "Custody Account External Wallet Amount 1,500.0000 USDT-ERC20 In Progress Create…" at bounding box center [1148, 165] width 252 height 182
click at [1151, 242] on span "Show More" at bounding box center [1158, 239] width 59 height 18
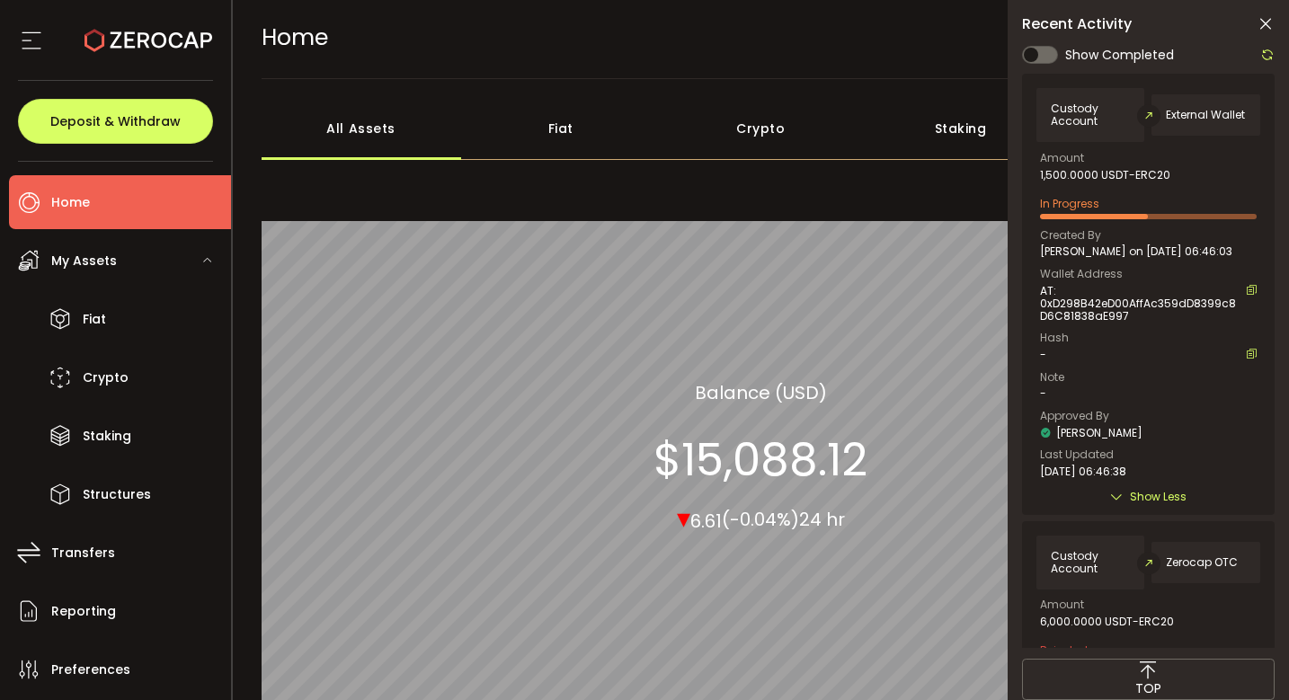
click at [1139, 304] on span "AT: 0xD298B42eD00AffAc359dD8399c8D6C81838aE997" at bounding box center [1138, 304] width 197 height 38
click at [1271, 49] on icon at bounding box center [1267, 55] width 14 height 14
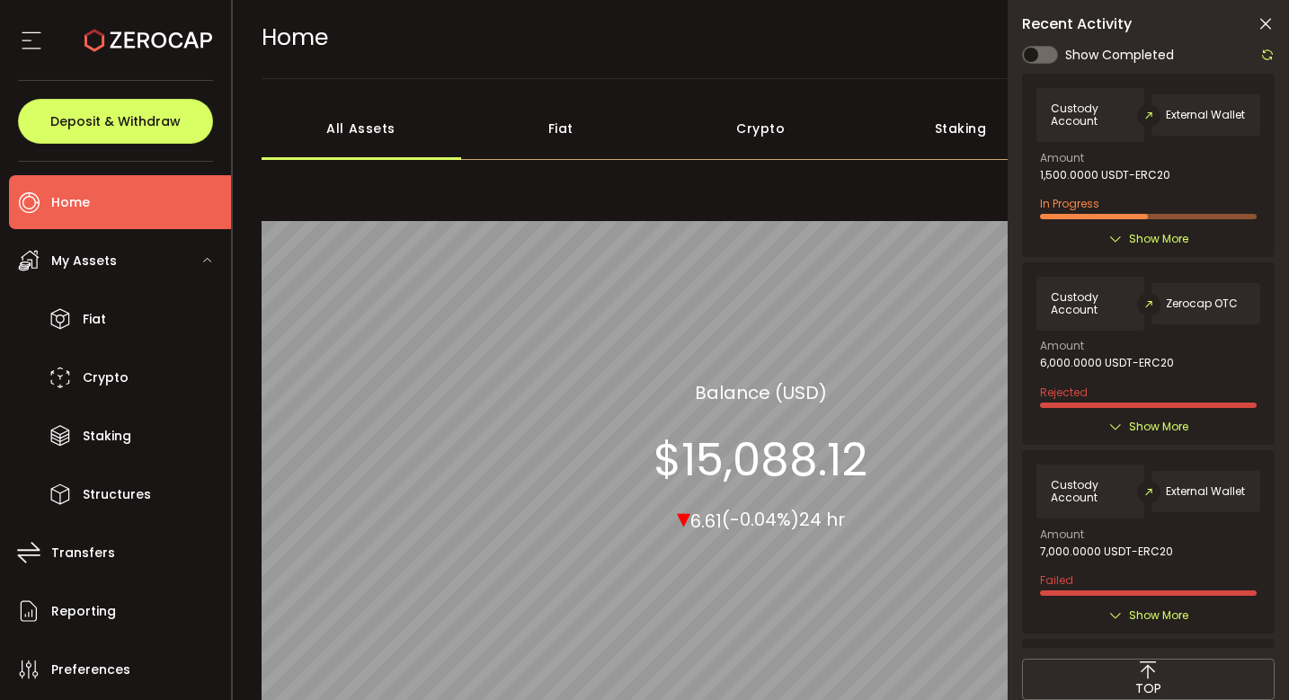
click at [1183, 230] on span "Show More" at bounding box center [1158, 239] width 59 height 18
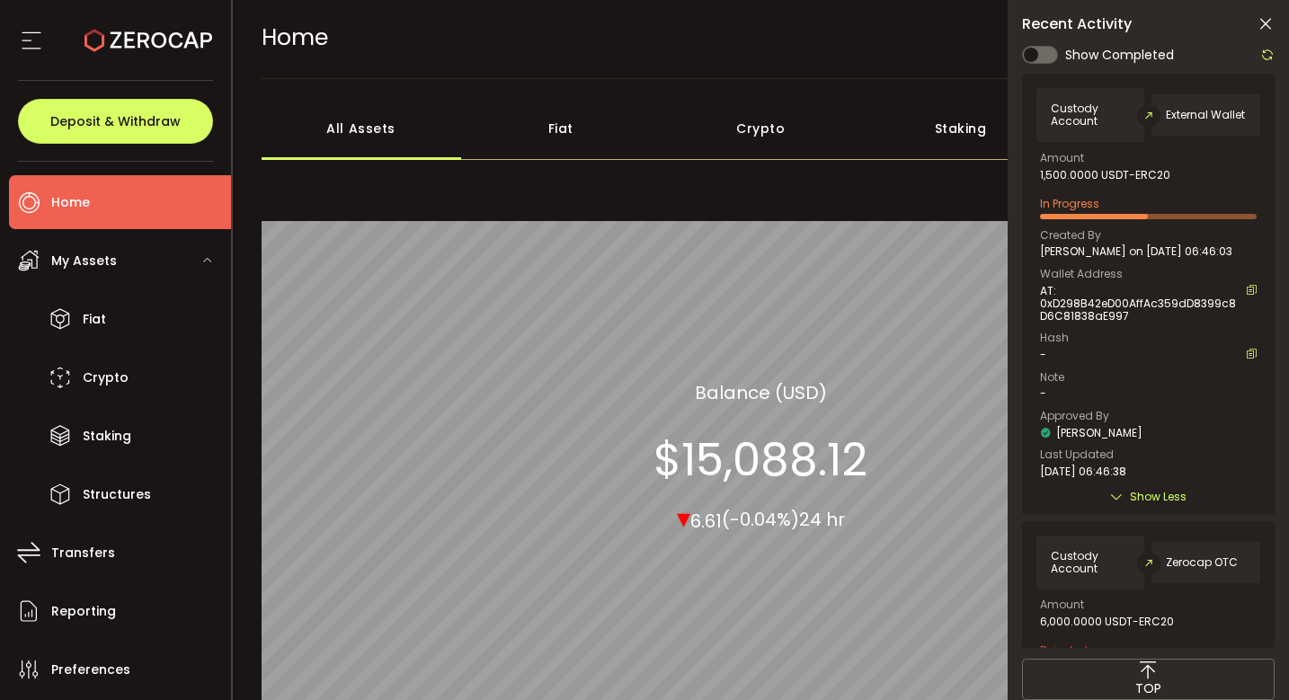
click at [1271, 58] on icon at bounding box center [1267, 55] width 14 height 14
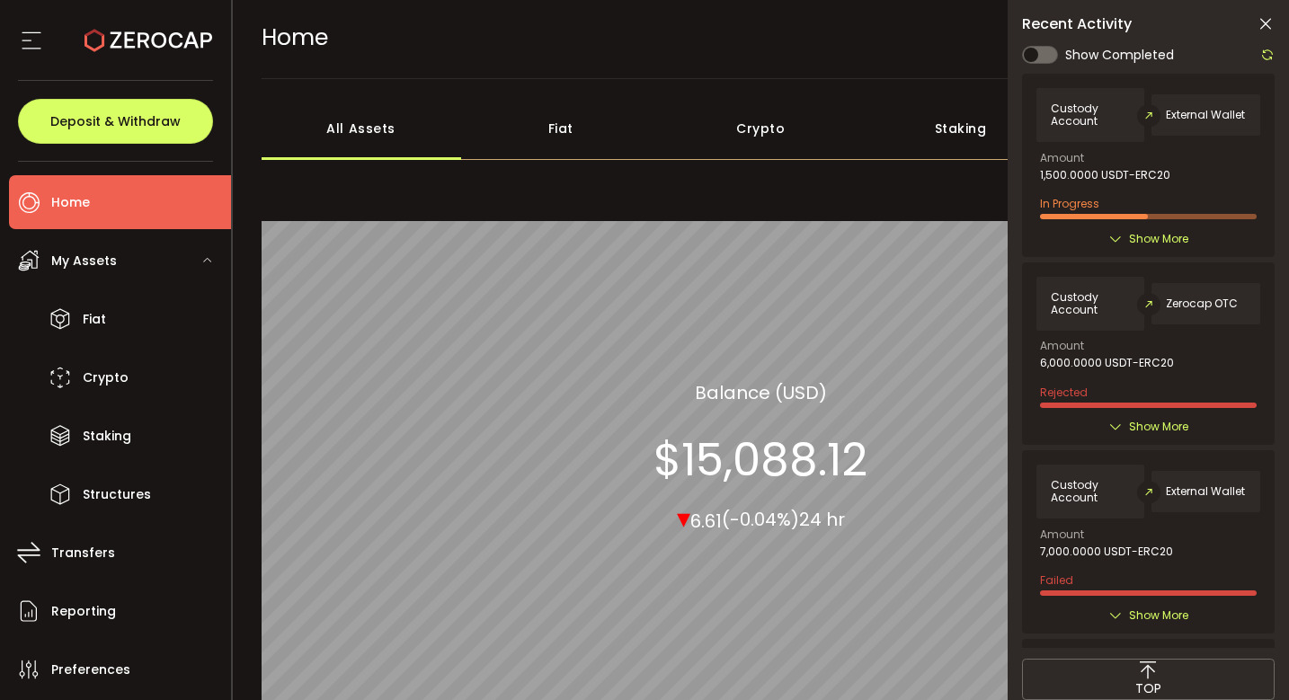
click at [1146, 237] on span "Show More" at bounding box center [1158, 239] width 59 height 18
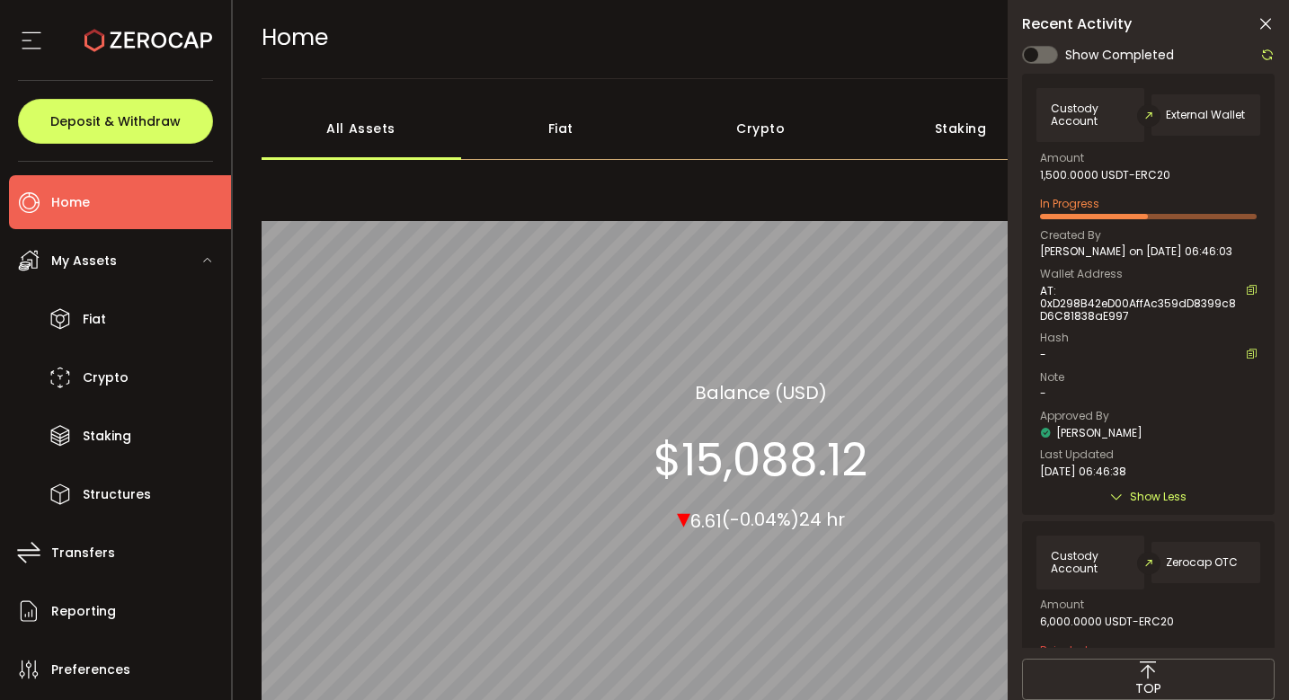
click at [1269, 42] on div "Recent Activity Show Completed Custody Account External Wallet Amount 1,500.000…" at bounding box center [1147, 385] width 281 height 771
click at [1269, 54] on icon at bounding box center [1267, 55] width 14 height 14
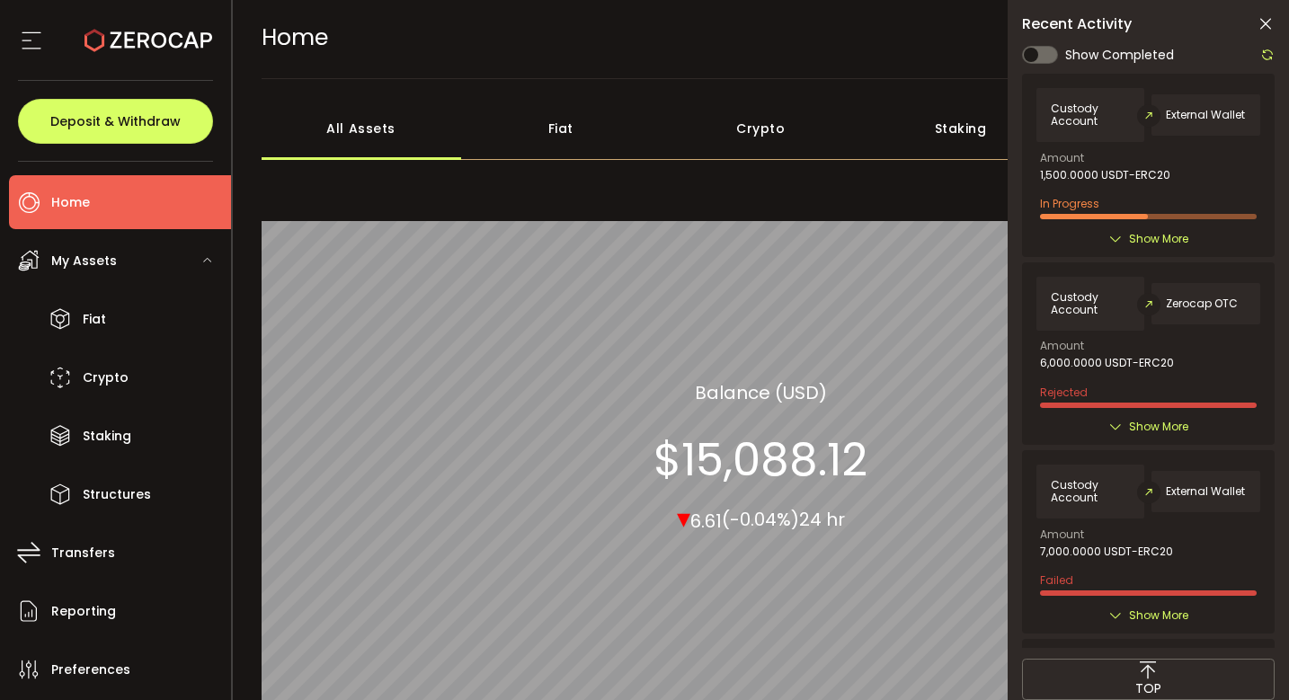
click at [1165, 235] on span "Show More" at bounding box center [1158, 239] width 59 height 18
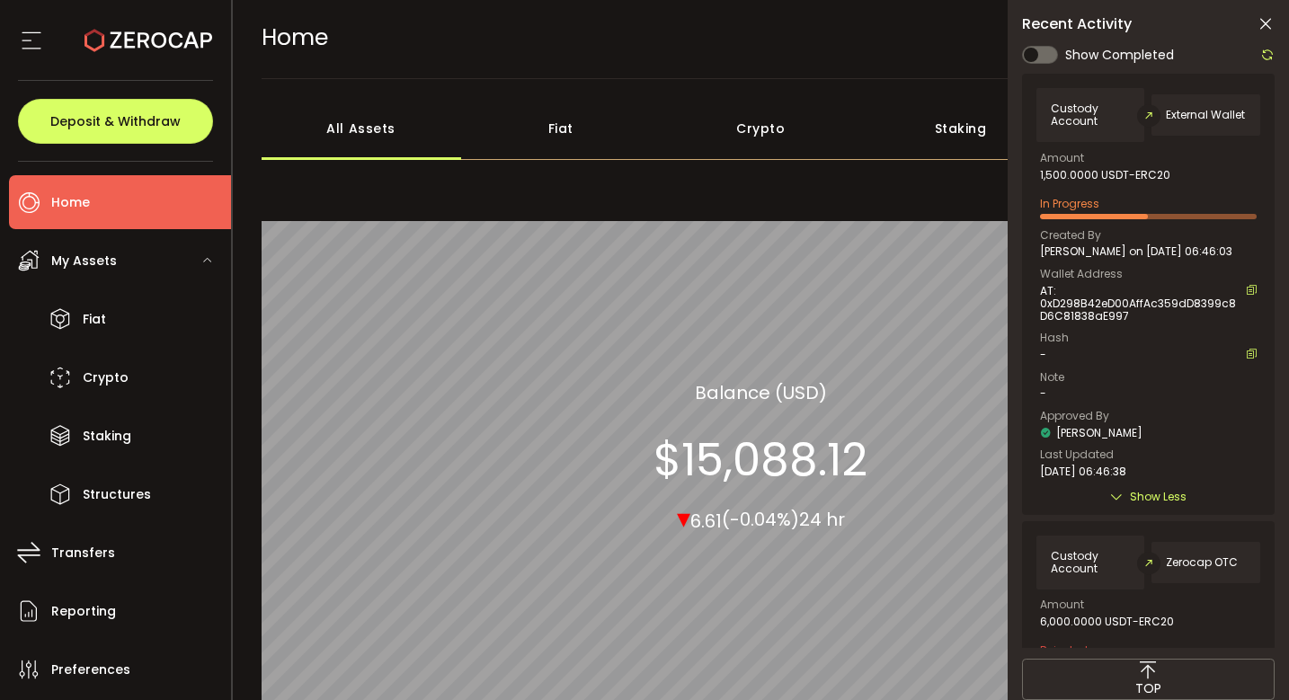
click at [1271, 56] on icon at bounding box center [1267, 55] width 14 height 14
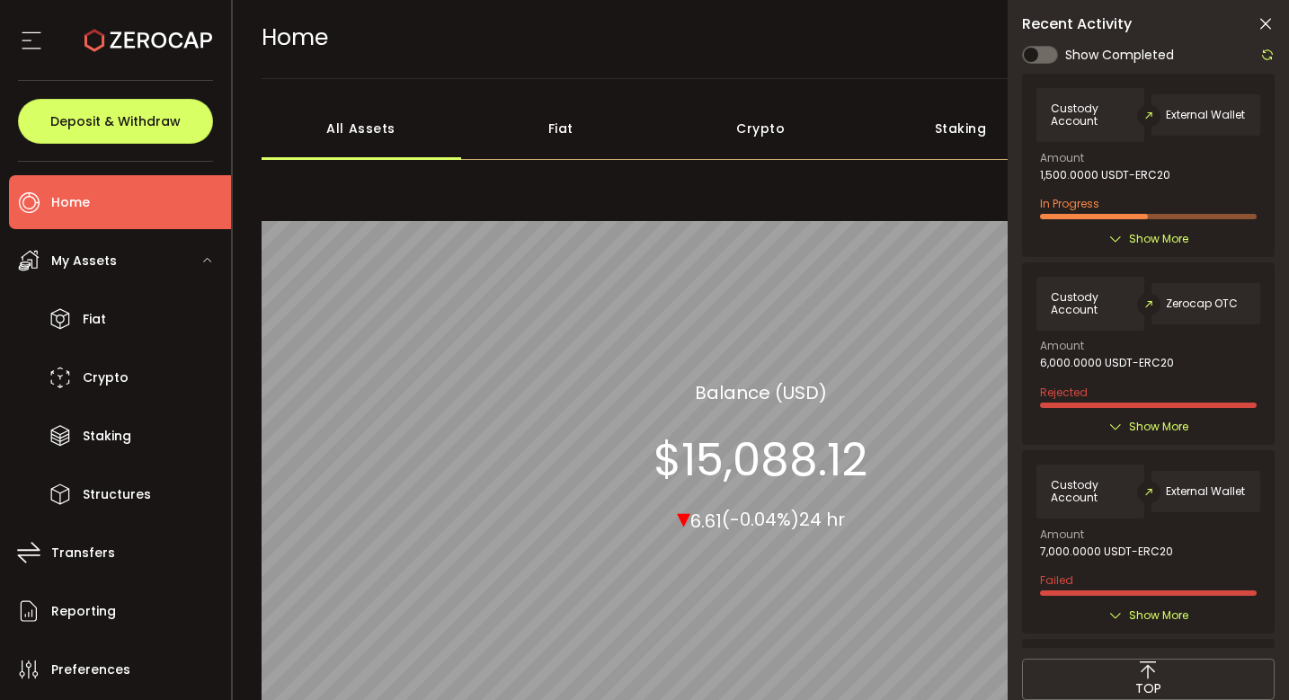
click at [1271, 56] on icon at bounding box center [1267, 55] width 14 height 14
click at [1166, 230] on div at bounding box center [1148, 346] width 252 height 604
click at [1165, 234] on span "Show More" at bounding box center [1158, 239] width 59 height 18
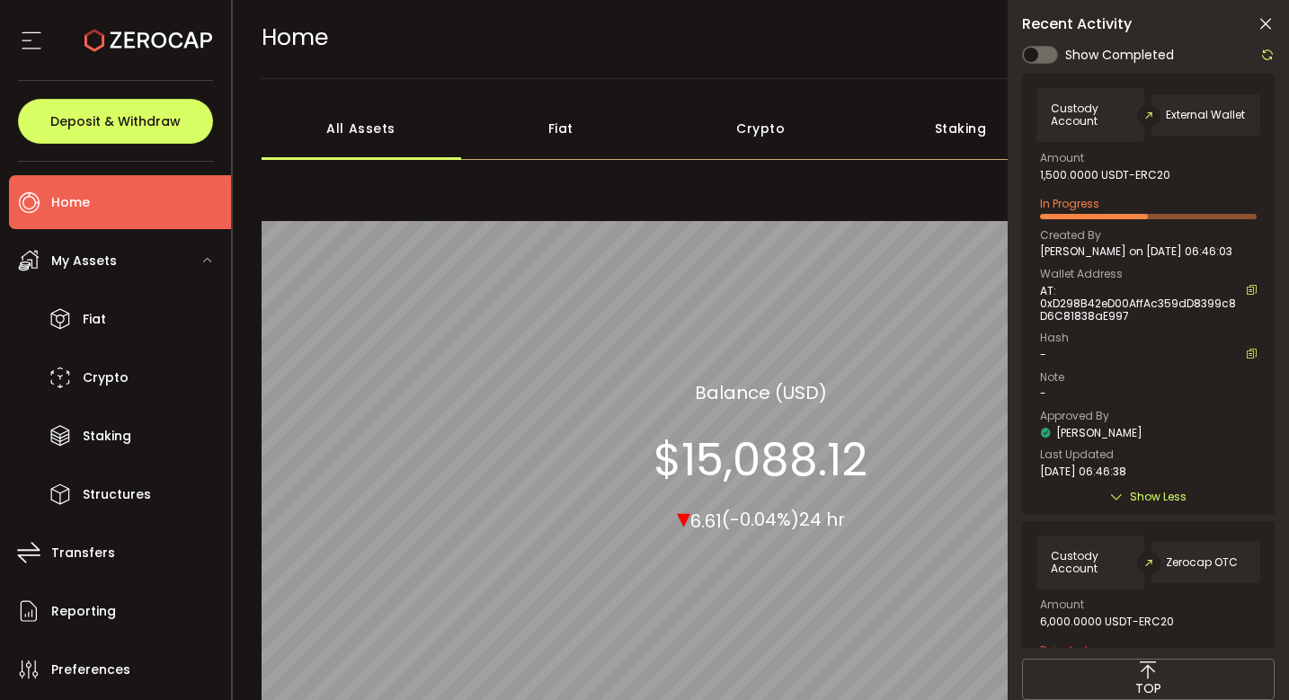
click at [1067, 363] on div "Created By Edward Diner on 2025-10-14 06:46:03 Wallet Address AT: 0xD298B42eD00…" at bounding box center [1148, 354] width 217 height 248
click at [1262, 54] on icon at bounding box center [1267, 55] width 14 height 14
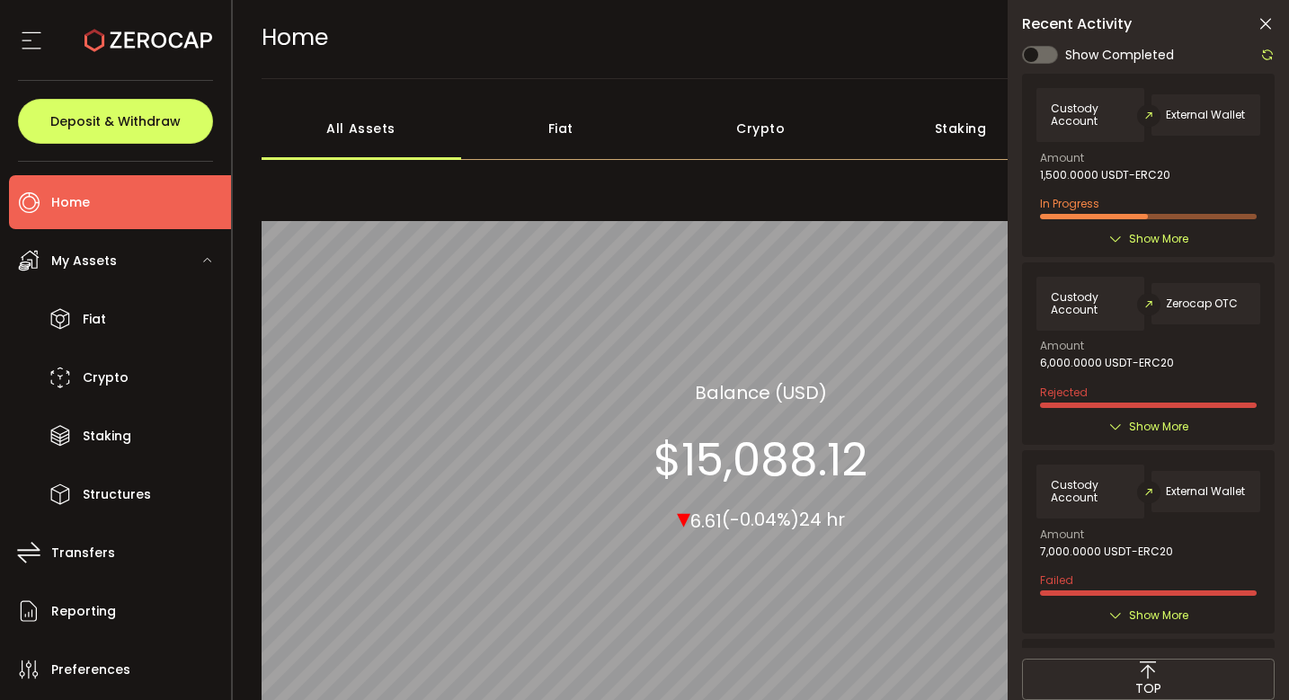
click at [1173, 244] on span "Show More" at bounding box center [1158, 239] width 59 height 18
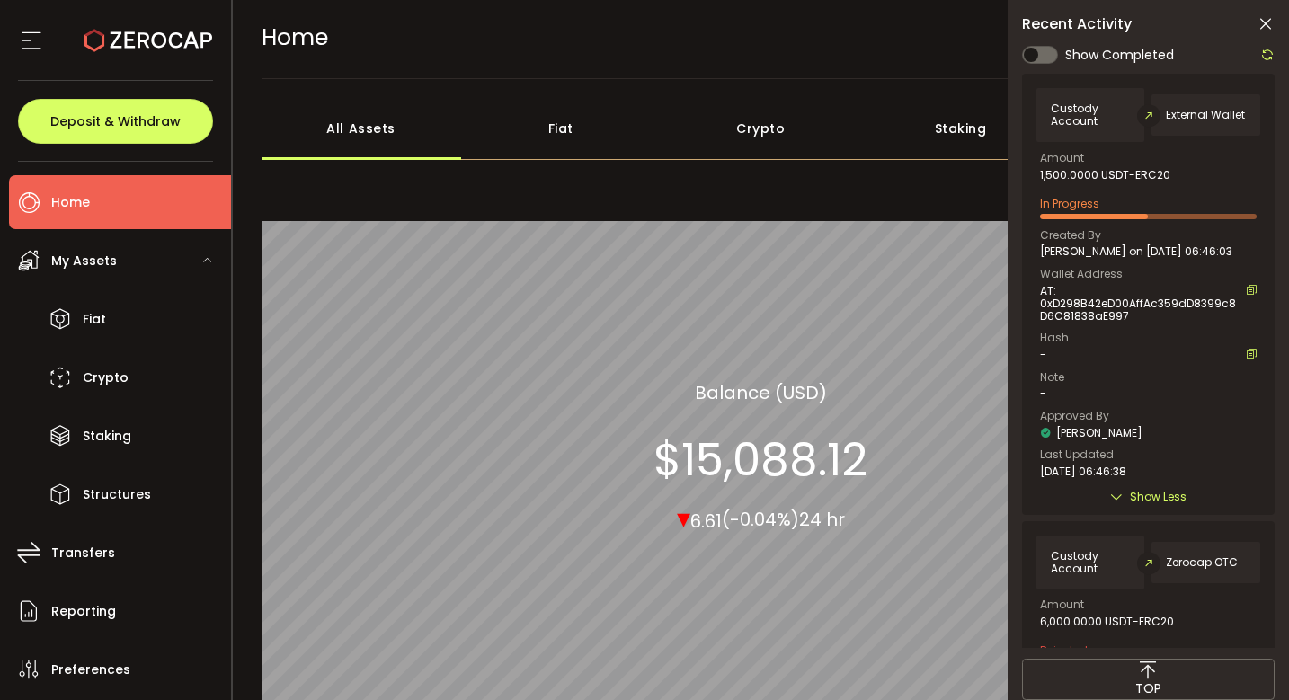
click at [1274, 55] on div "Recent Activity Show Completed Custody Account External Wallet Amount 1,500.000…" at bounding box center [1147, 385] width 281 height 771
click at [1265, 60] on icon at bounding box center [1267, 55] width 14 height 14
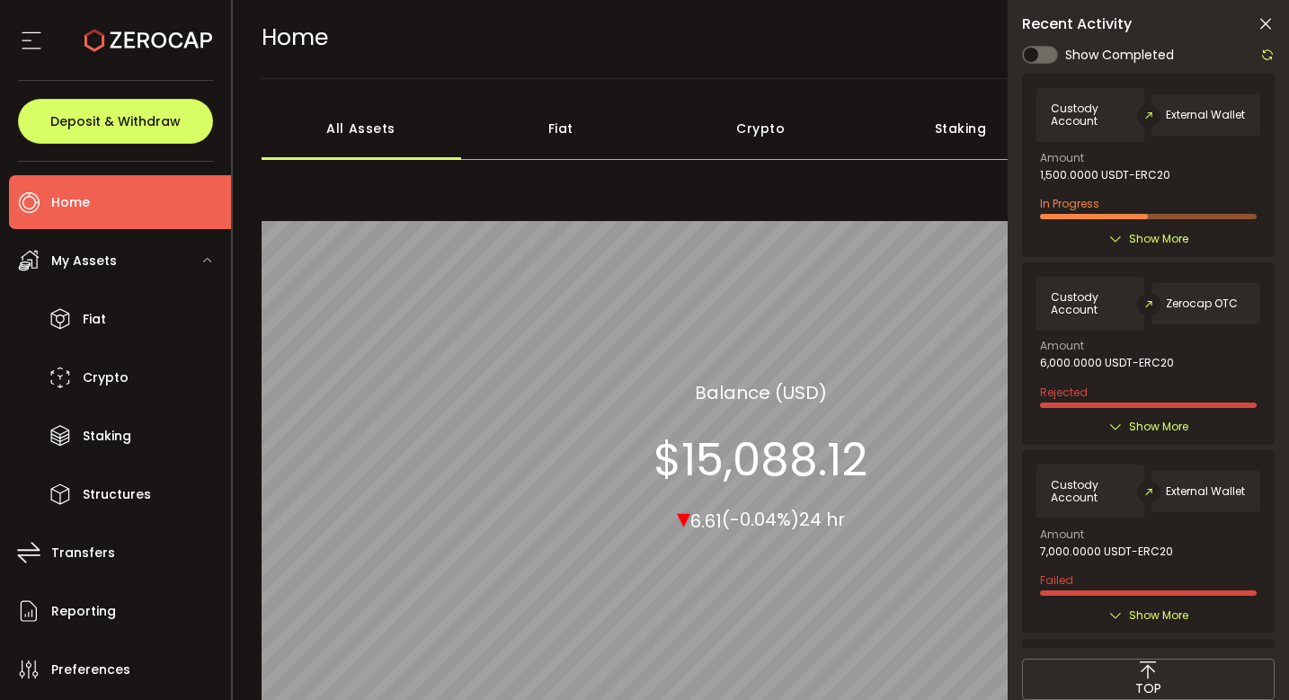
click at [1147, 236] on span "Show More" at bounding box center [1158, 239] width 59 height 18
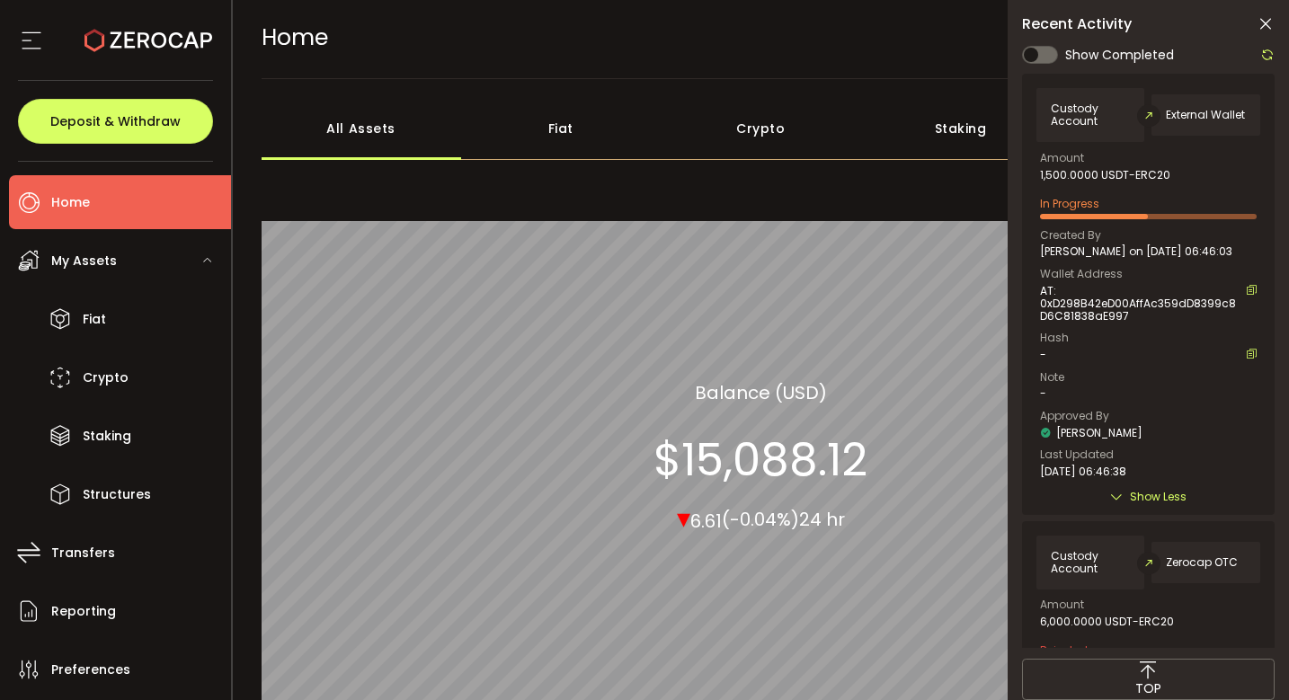
click at [1268, 58] on icon at bounding box center [1267, 55] width 14 height 14
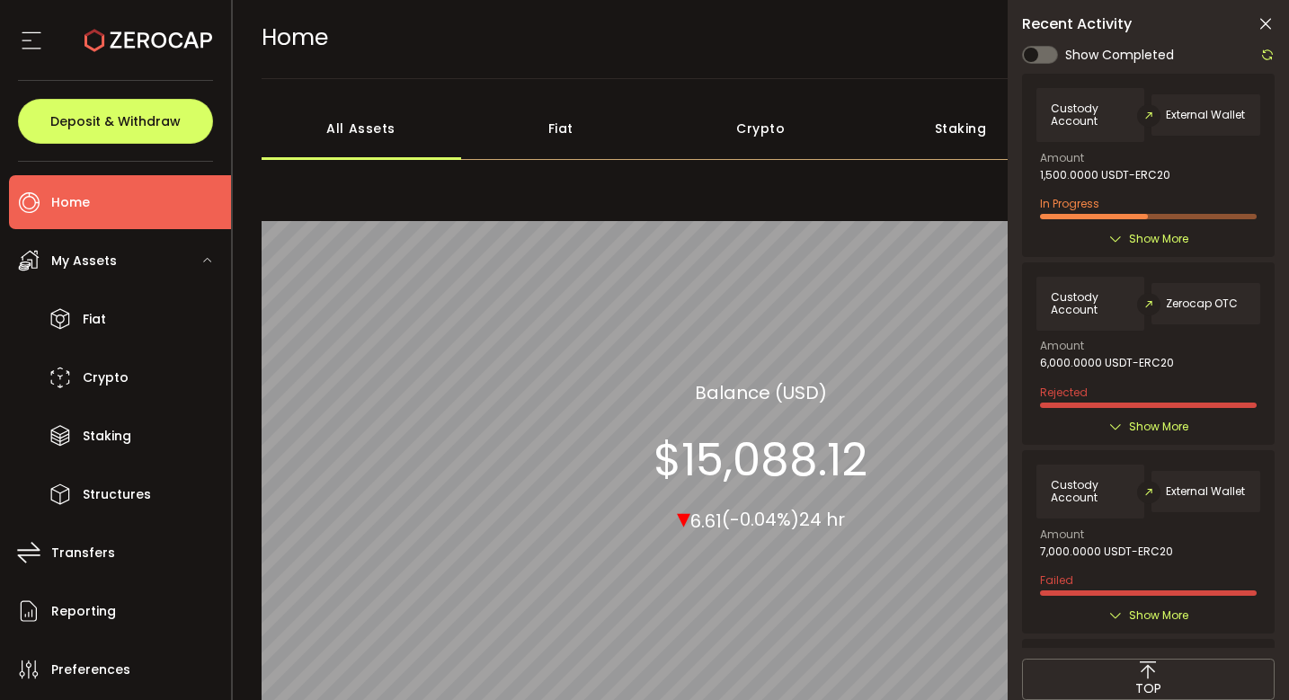
click at [1154, 259] on div "Custody Account External Wallet Amount 1,500.0000 USDT-ERC20 In Progress Create…" at bounding box center [1148, 361] width 252 height 574
click at [1154, 246] on div "Custody Account External Wallet Amount 1,500.0000 USDT-ERC20 In Progress Create…" at bounding box center [1148, 165] width 252 height 182
click at [1154, 234] on span "Show More" at bounding box center [1158, 239] width 59 height 18
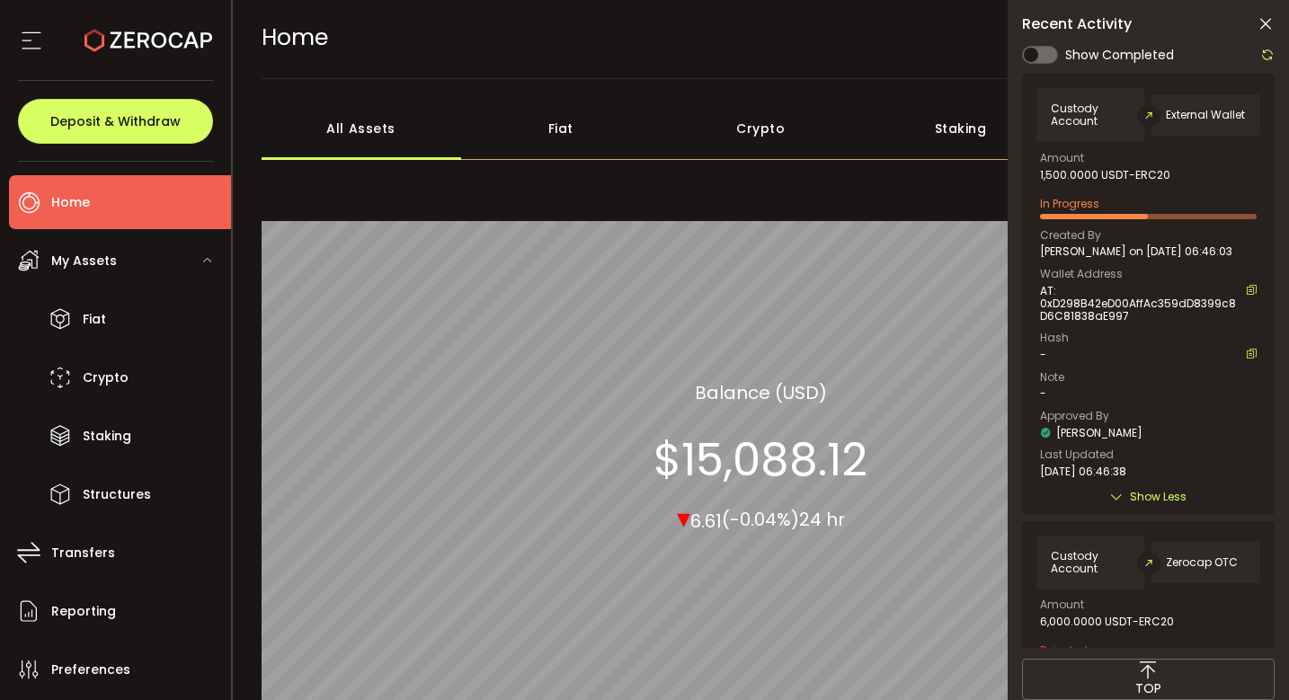
click at [1266, 59] on icon at bounding box center [1267, 55] width 14 height 14
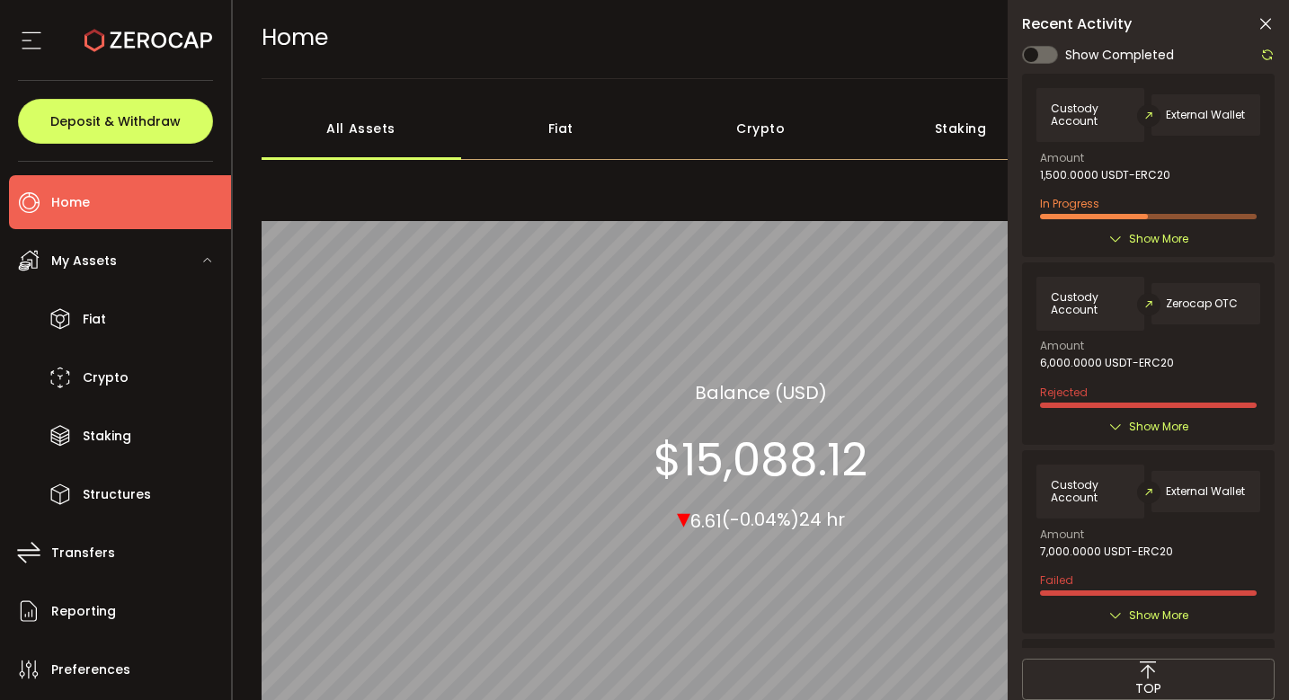
click at [1168, 258] on div "Custody Account External Wallet Amount 1,500.0000 USDT-ERC20 In Progress Create…" at bounding box center [1148, 361] width 252 height 574
click at [1168, 251] on div "Custody Account External Wallet Amount 1,500.0000 USDT-ERC20 In Progress Create…" at bounding box center [1148, 165] width 252 height 182
click at [1172, 244] on span "Show More" at bounding box center [1158, 239] width 59 height 18
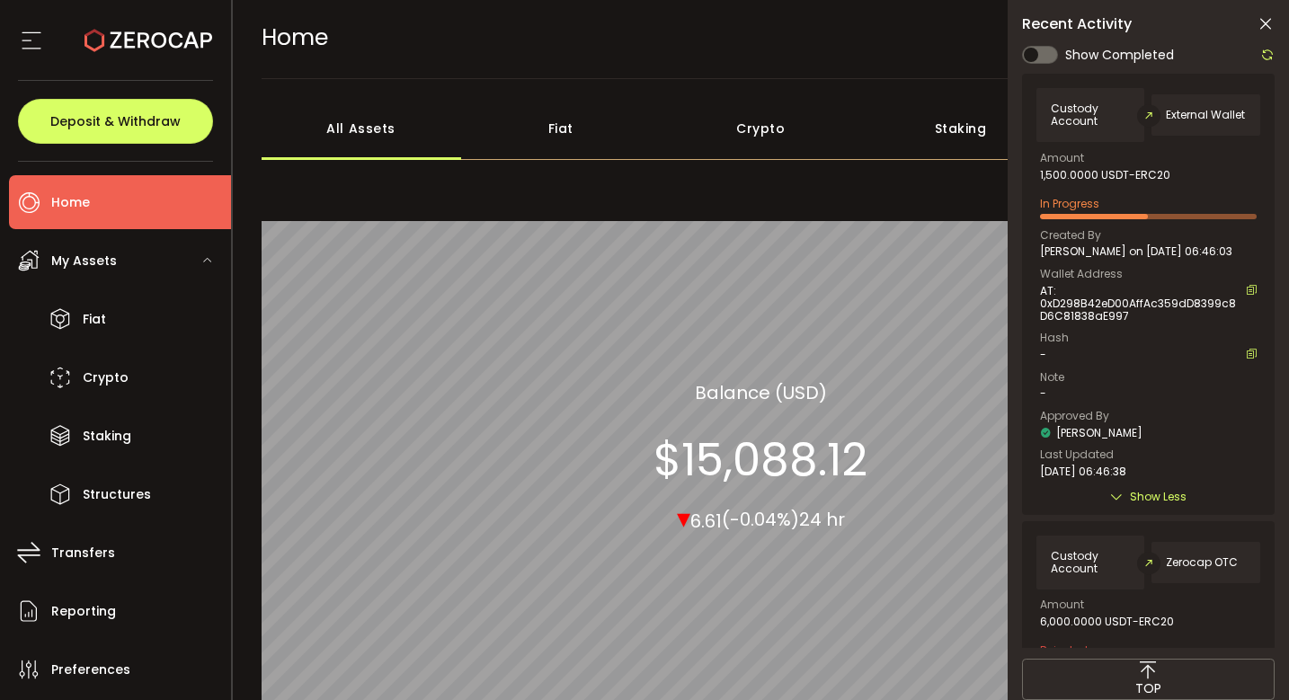
click at [1266, 58] on icon at bounding box center [1267, 55] width 14 height 14
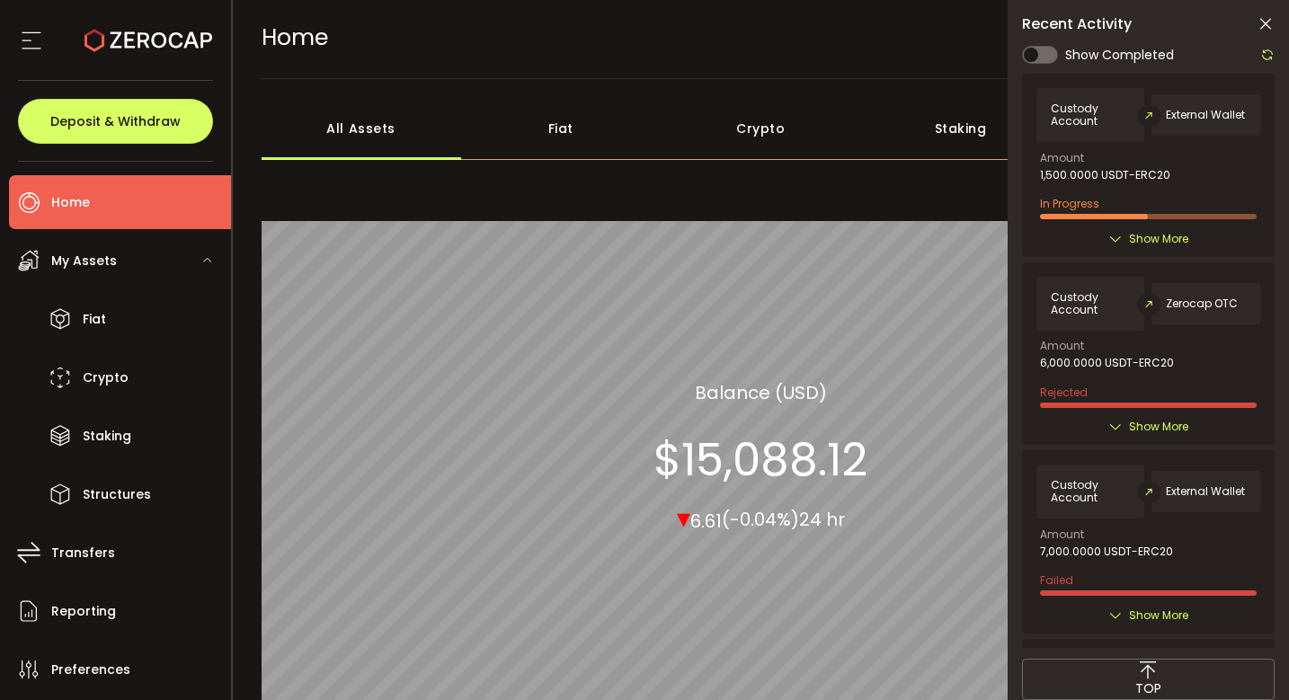
click at [1266, 55] on icon at bounding box center [1267, 55] width 14 height 14
click at [1177, 234] on span "Show More" at bounding box center [1158, 239] width 59 height 18
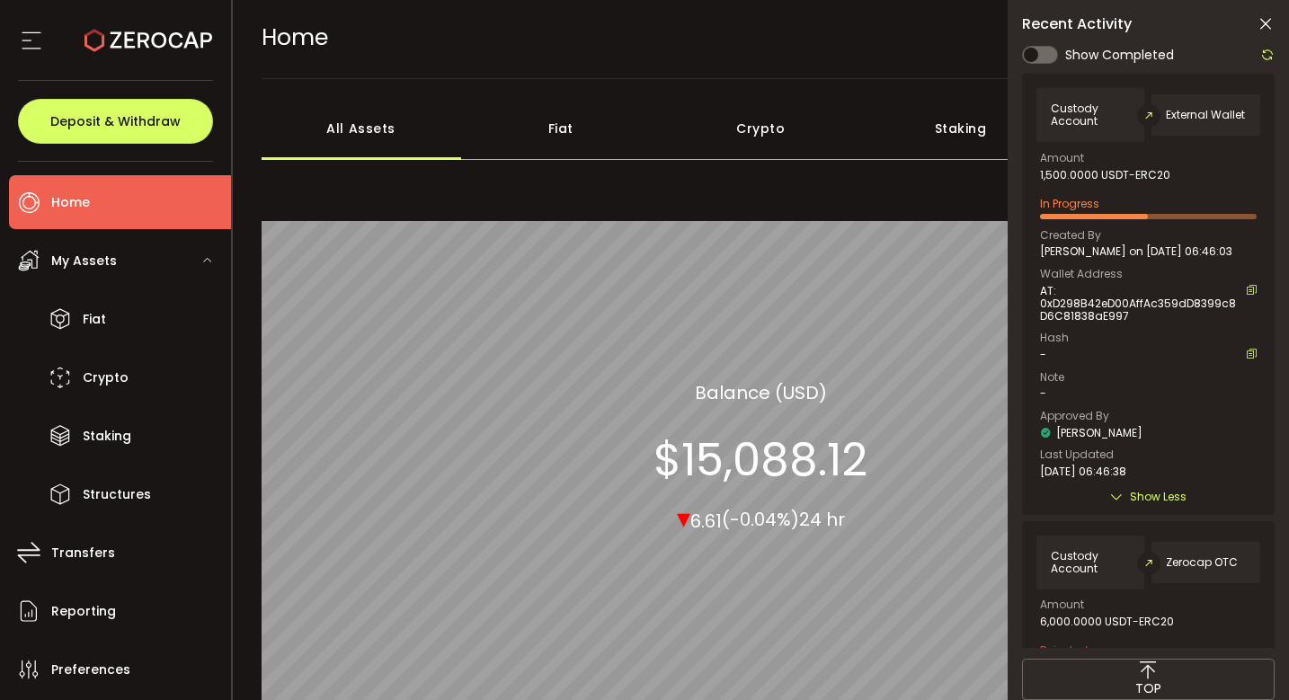
click at [1267, 55] on icon at bounding box center [1267, 55] width 14 height 14
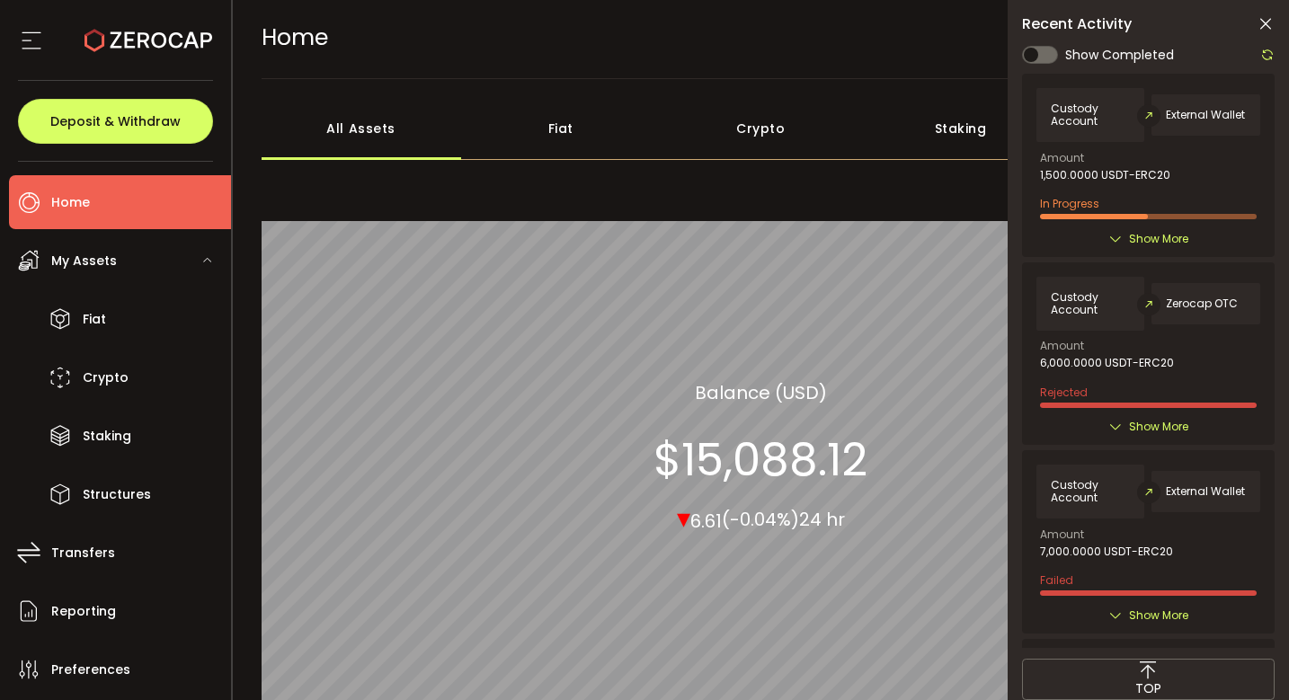
click at [1159, 238] on span "Show More" at bounding box center [1158, 239] width 59 height 18
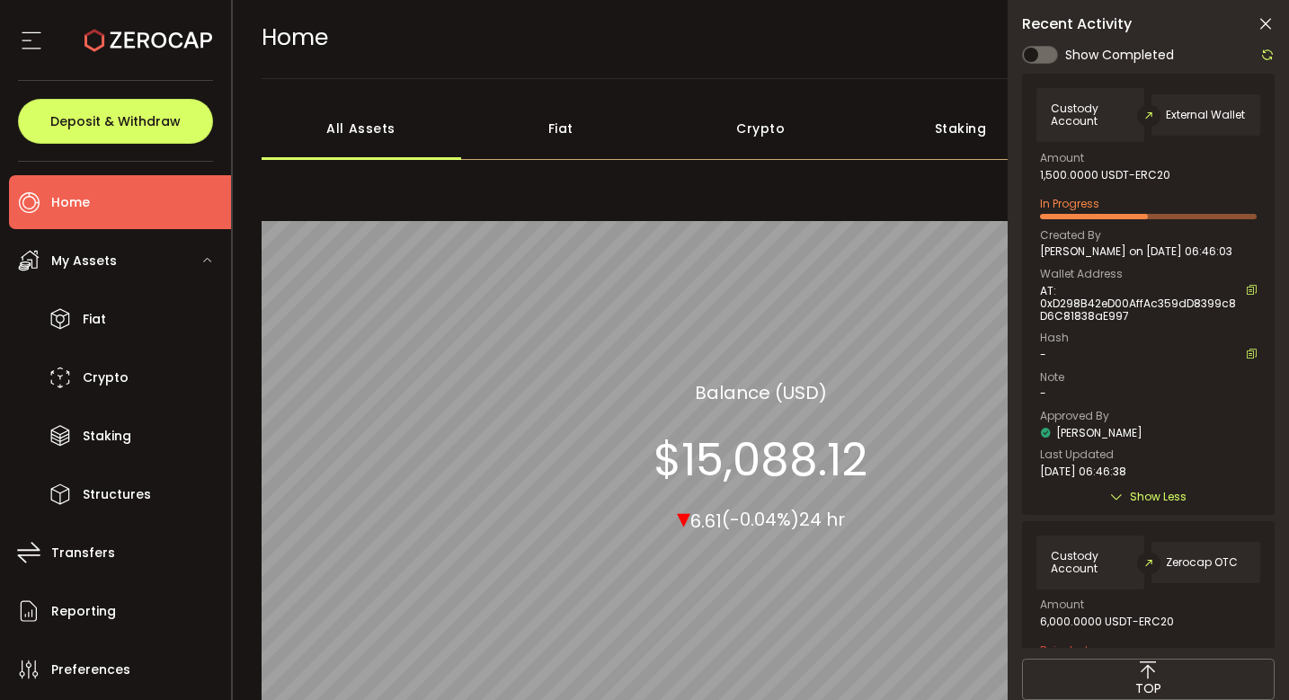
click at [1269, 54] on icon at bounding box center [1267, 55] width 14 height 14
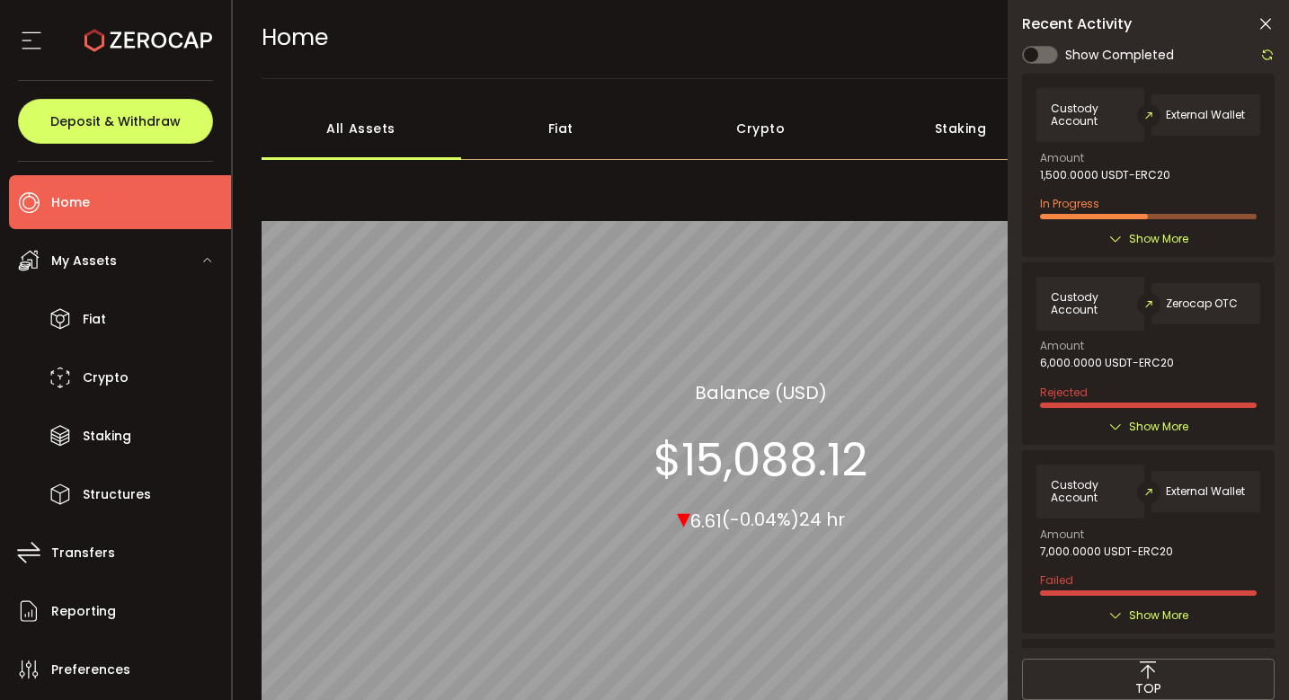
click at [1156, 242] on span "Show More" at bounding box center [1158, 239] width 59 height 18
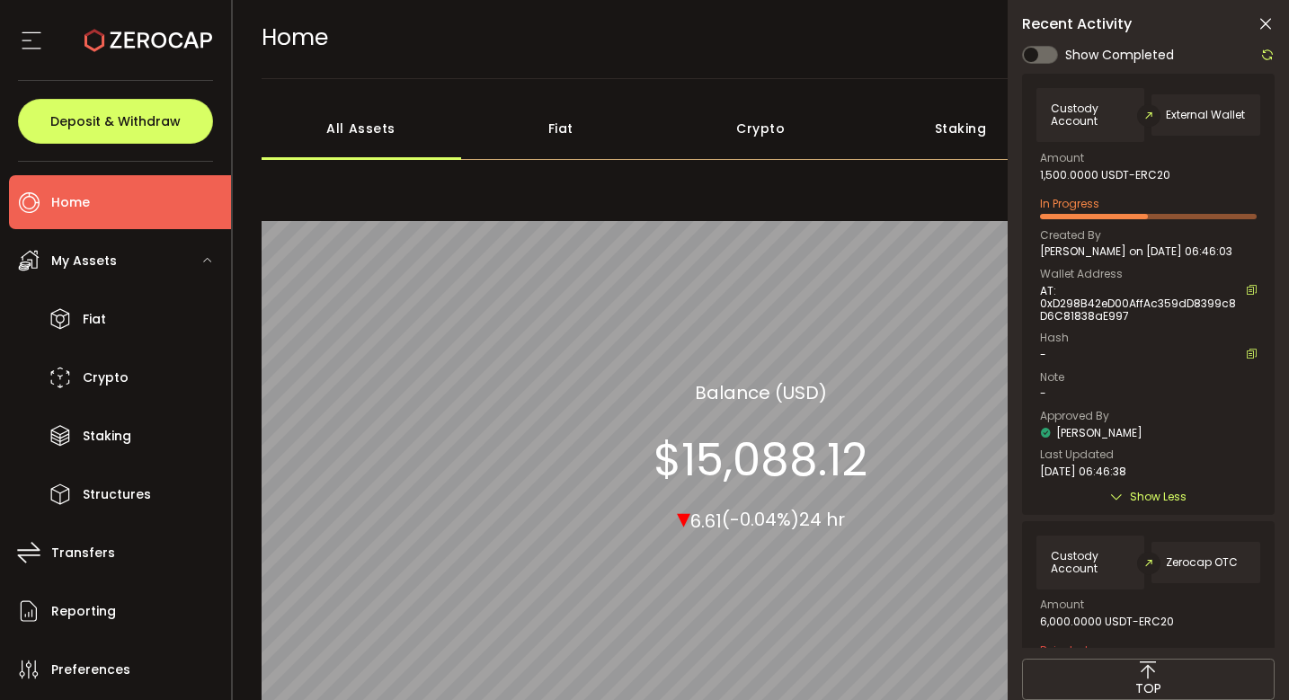
click at [1261, 46] on div at bounding box center [1262, 55] width 23 height 22
click at [1264, 53] on icon at bounding box center [1267, 55] width 14 height 14
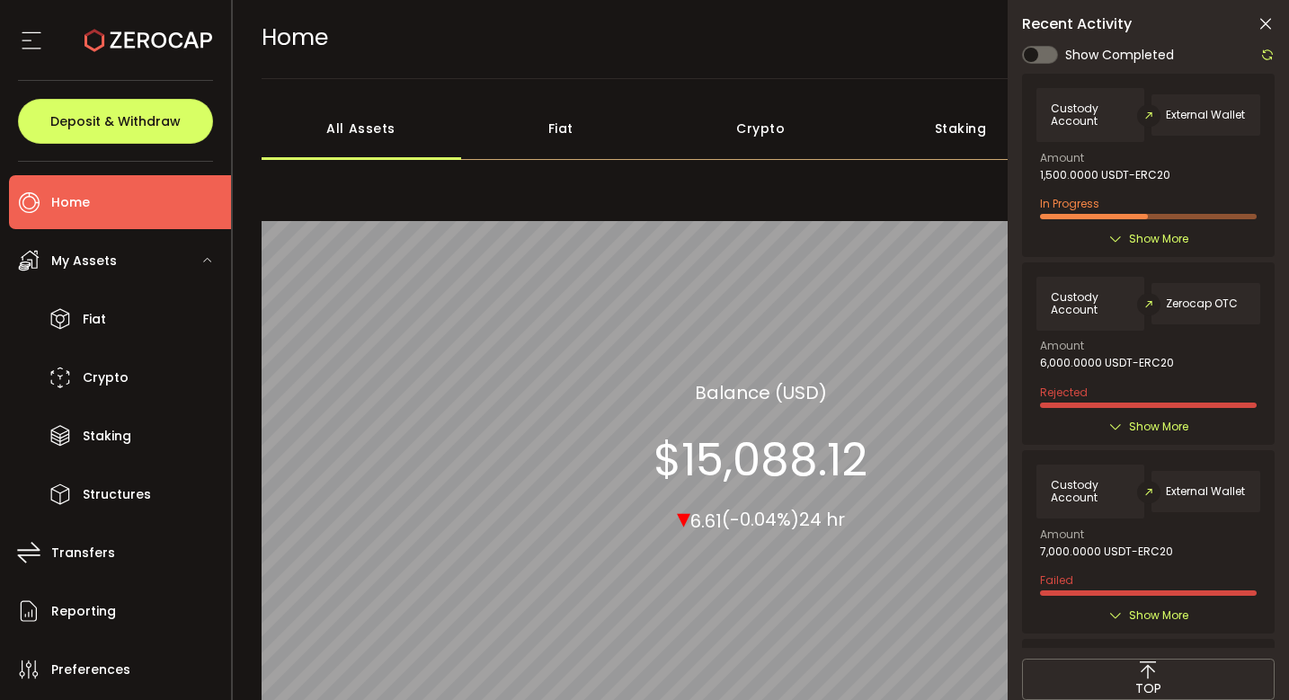
click at [1153, 244] on span "Show More" at bounding box center [1158, 239] width 59 height 18
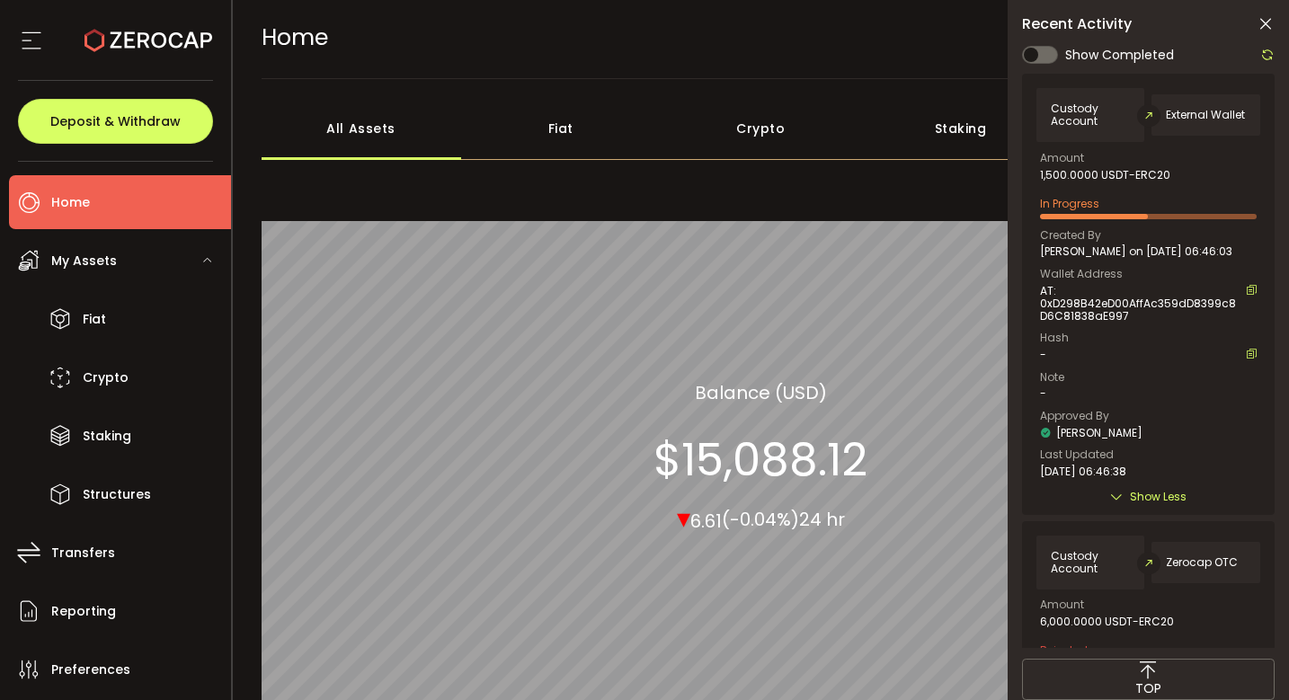
click at [1263, 46] on div at bounding box center [1262, 55] width 23 height 22
click at [1268, 51] on icon at bounding box center [1267, 55] width 14 height 14
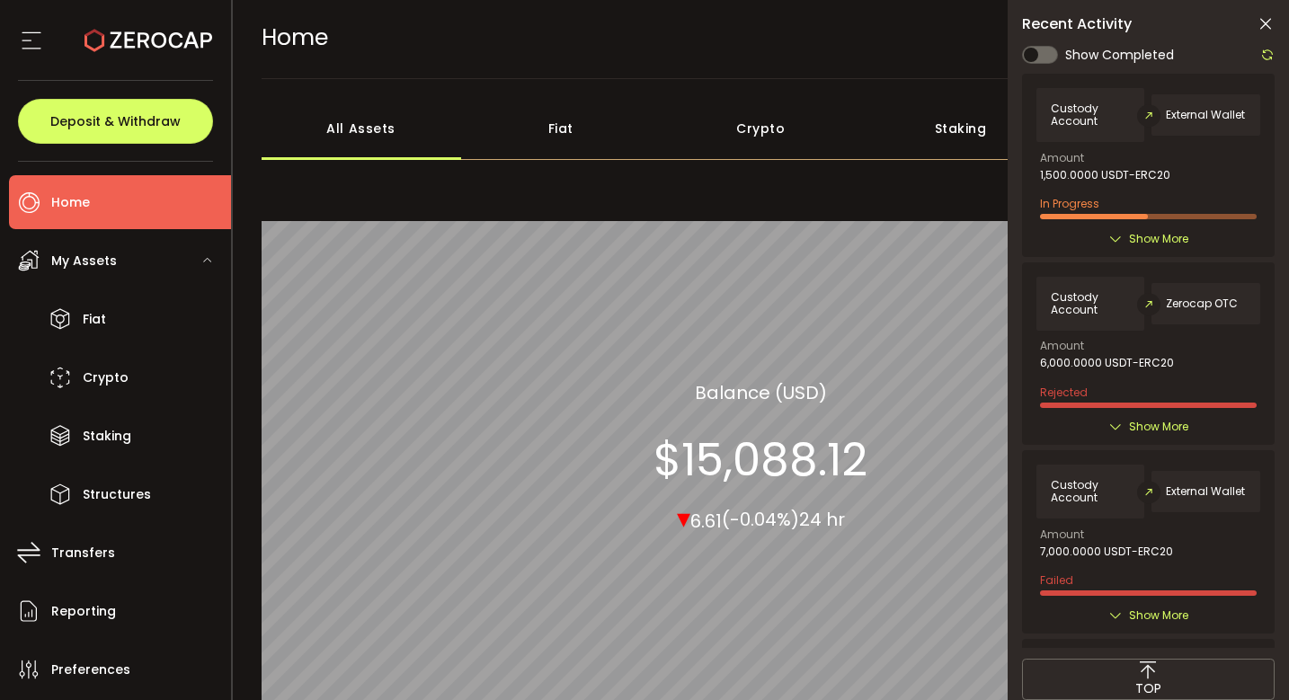
click at [1164, 224] on div "Custody Account External Wallet Amount 1,500.0000 USDT-ERC20 In Progress Create…" at bounding box center [1148, 165] width 252 height 182
click at [1164, 234] on span "Show More" at bounding box center [1158, 239] width 59 height 18
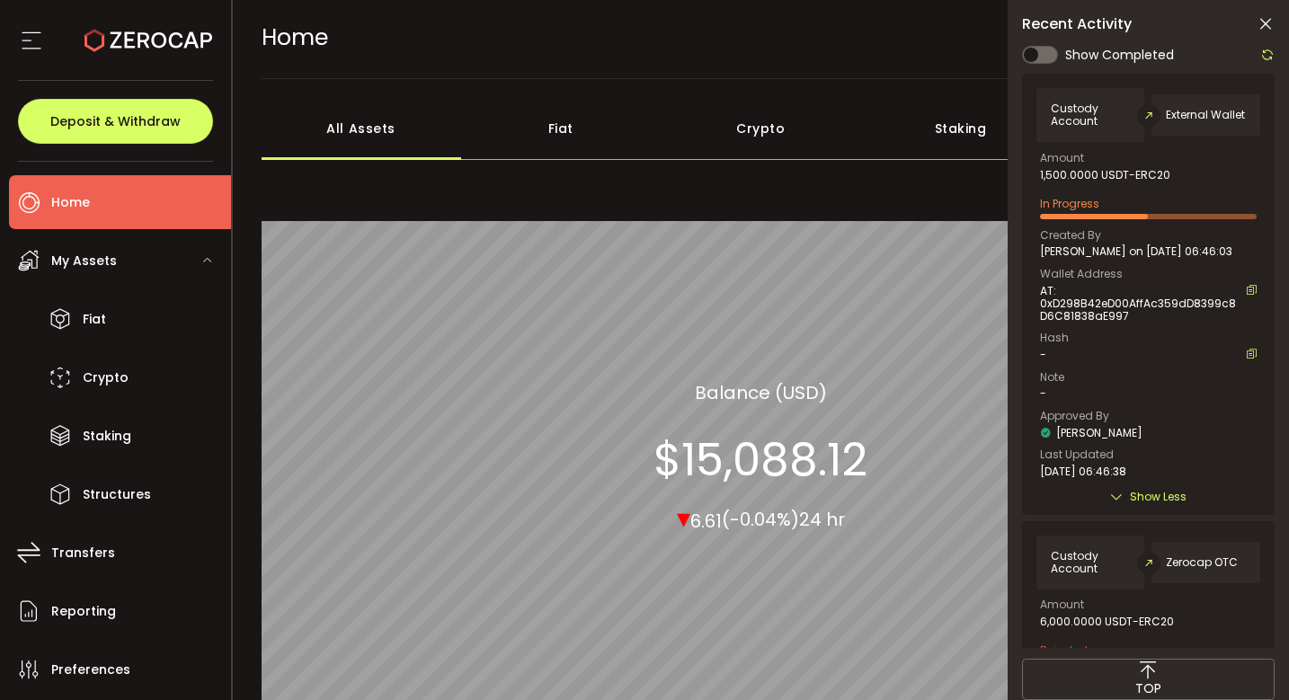
click at [1264, 58] on icon at bounding box center [1267, 55] width 14 height 14
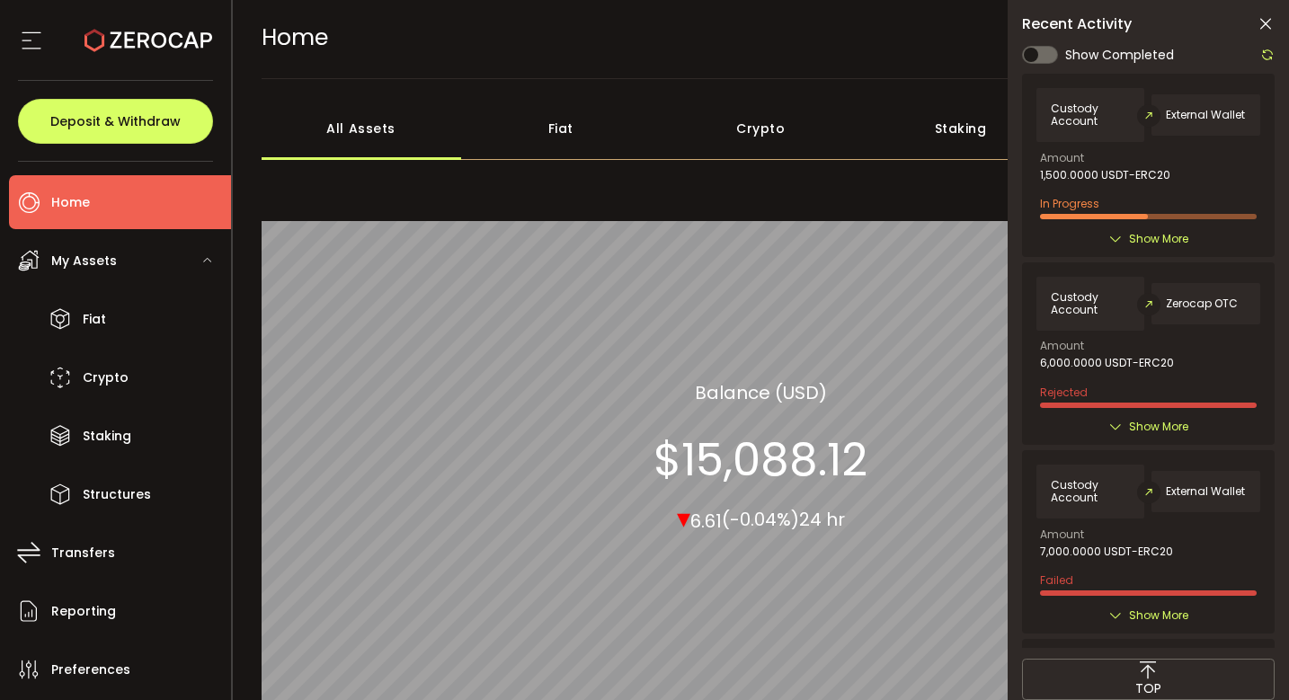
click at [1168, 244] on span "Show More" at bounding box center [1158, 239] width 59 height 18
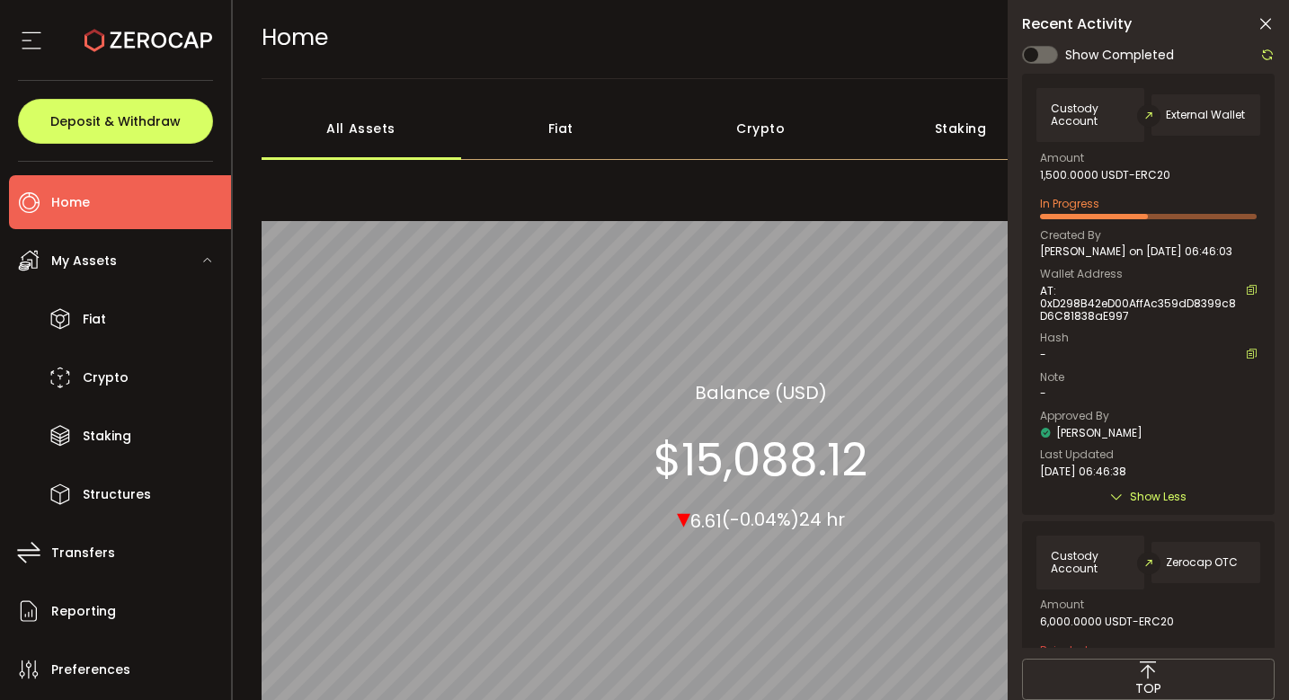
click at [1269, 56] on icon at bounding box center [1267, 55] width 14 height 14
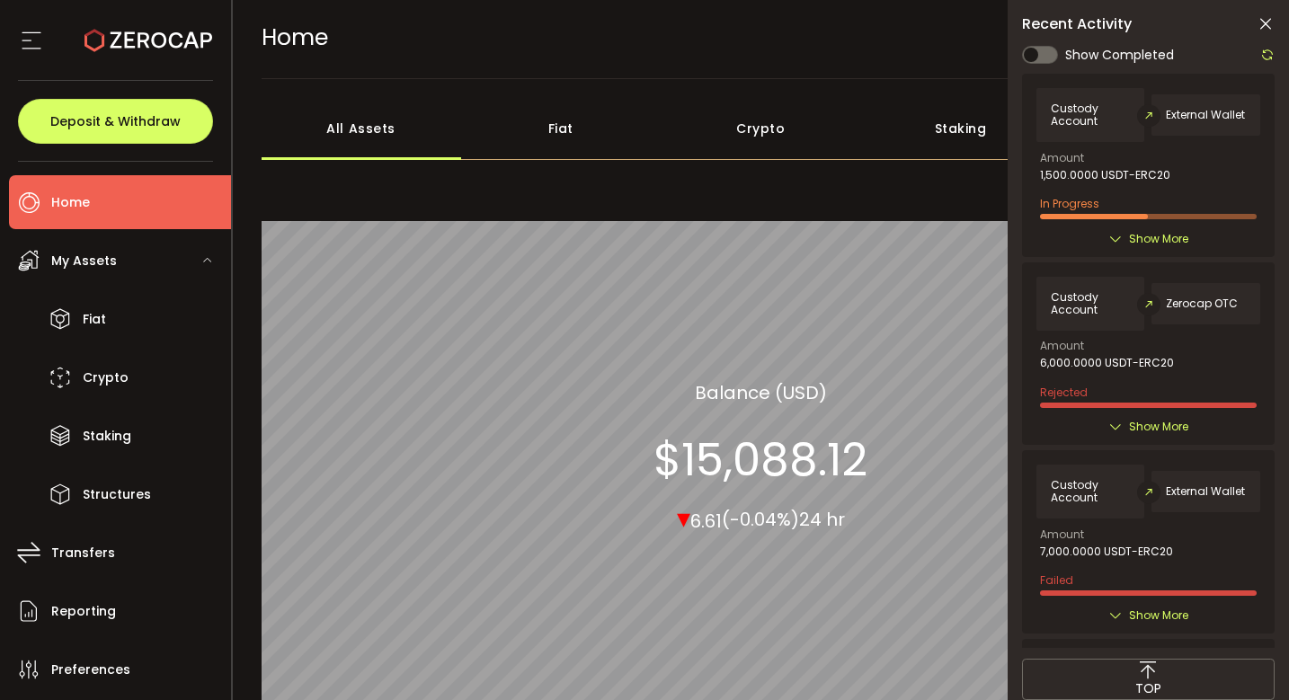
click at [1145, 245] on span "Show More" at bounding box center [1158, 239] width 59 height 18
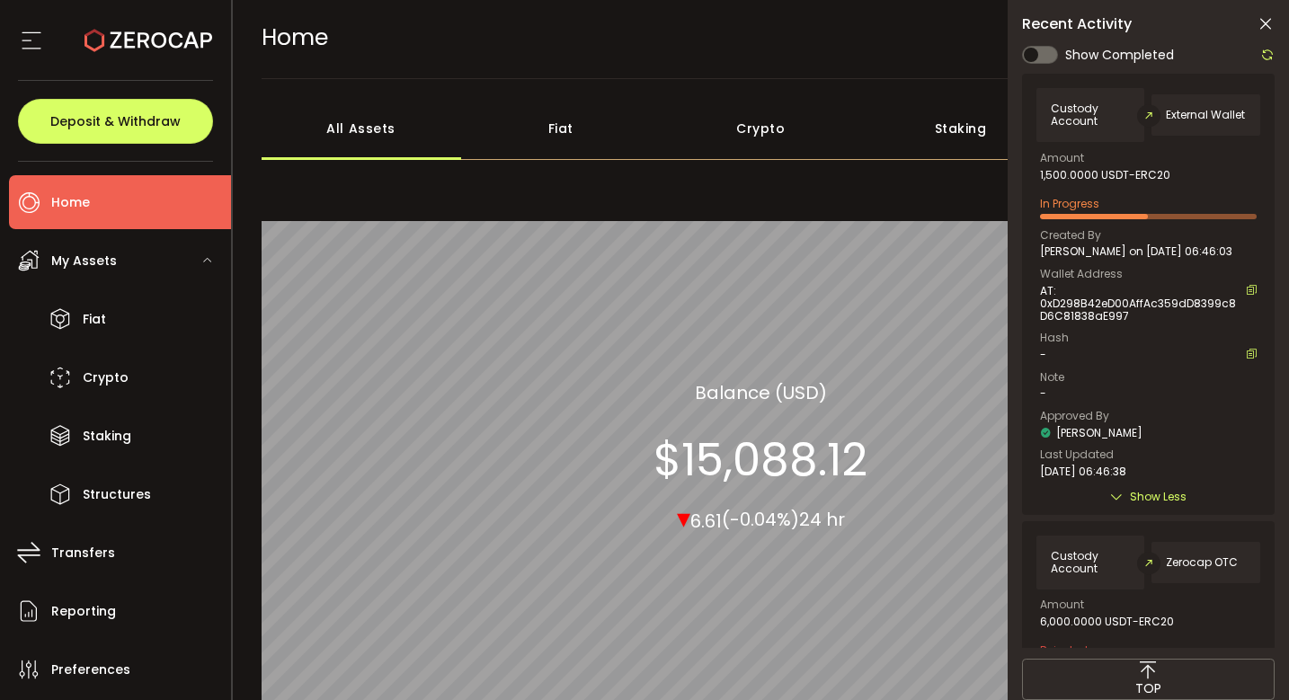
click at [1262, 58] on icon at bounding box center [1267, 55] width 14 height 14
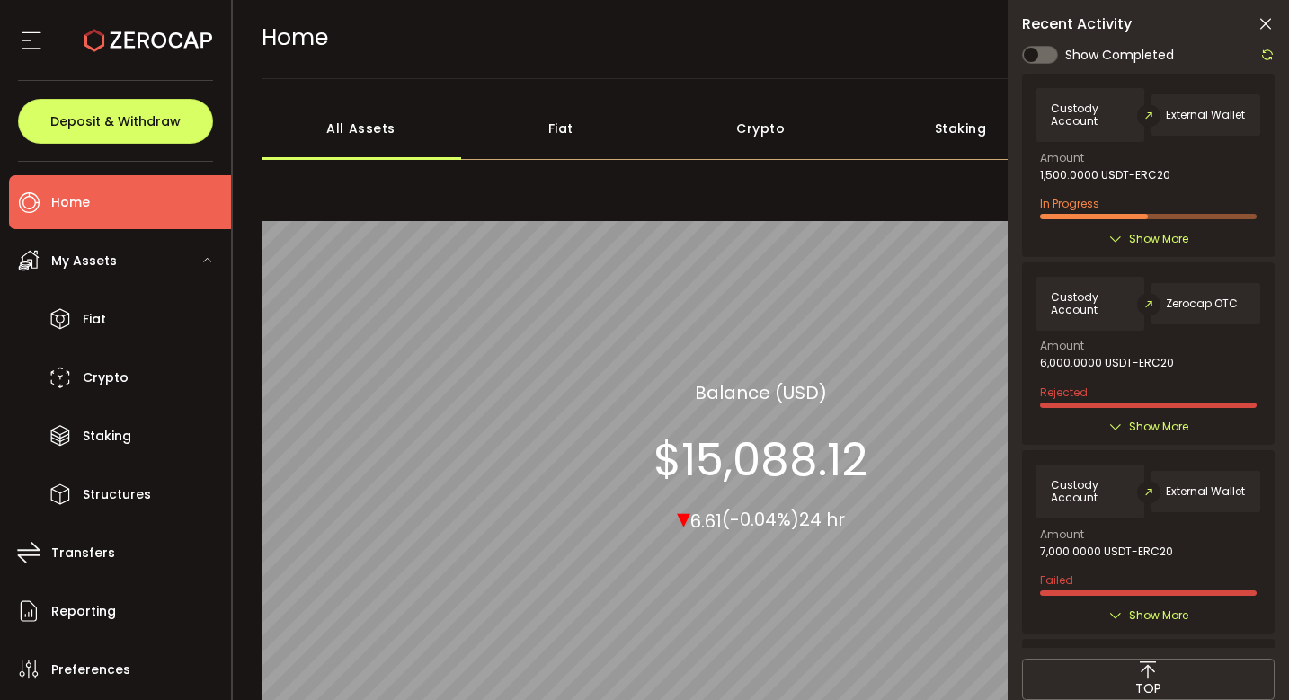
click at [1159, 230] on span "Show More" at bounding box center [1158, 239] width 59 height 18
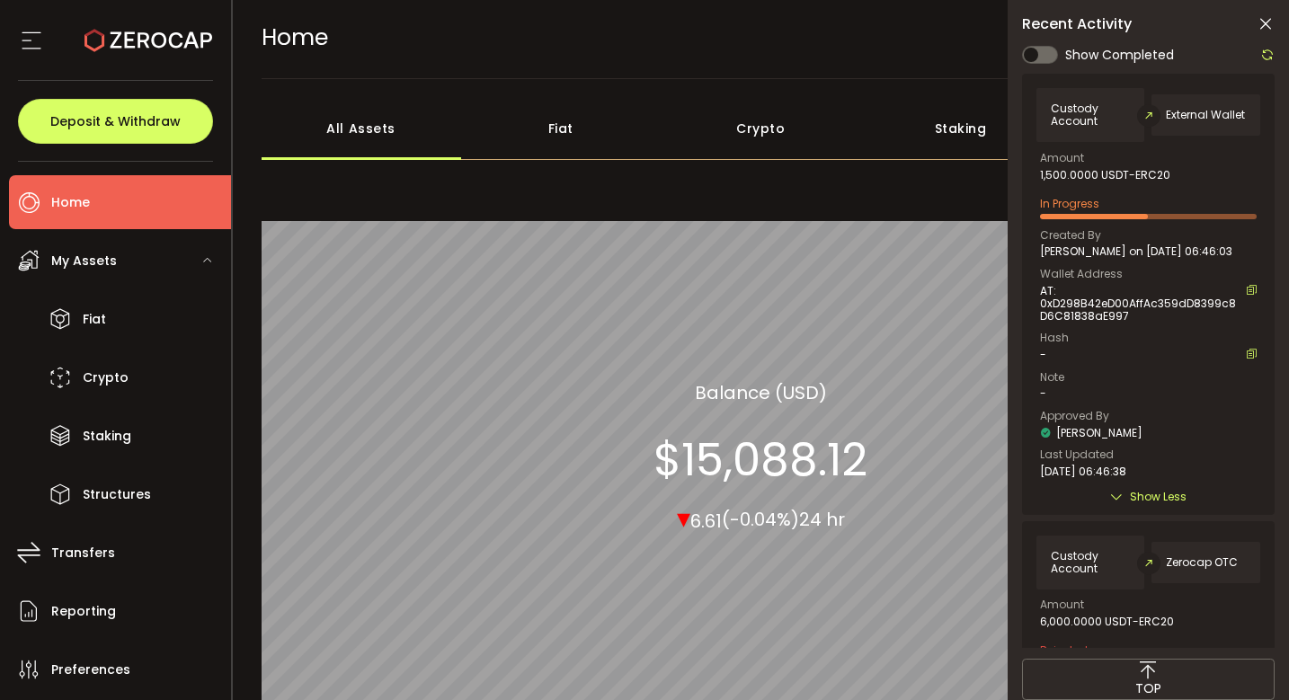
click at [1271, 44] on div at bounding box center [1262, 55] width 23 height 22
click at [1268, 58] on icon at bounding box center [1267, 55] width 14 height 14
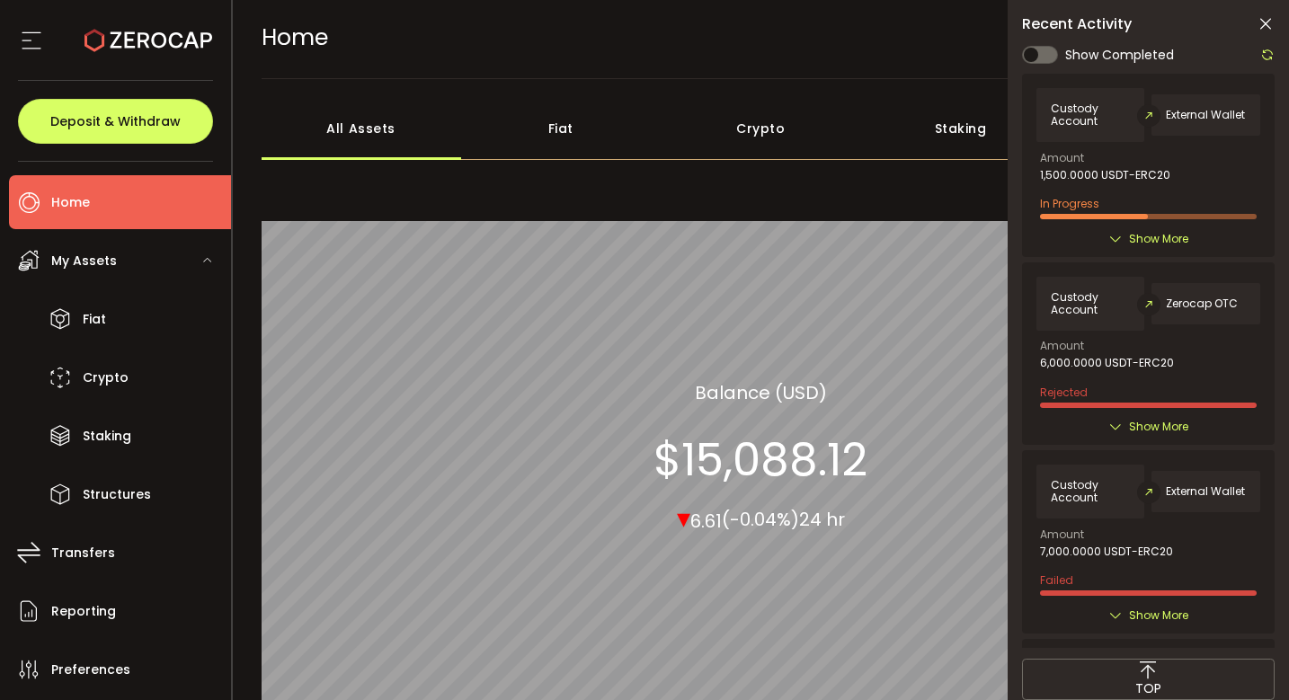
click at [1148, 245] on span "Show More" at bounding box center [1158, 239] width 59 height 18
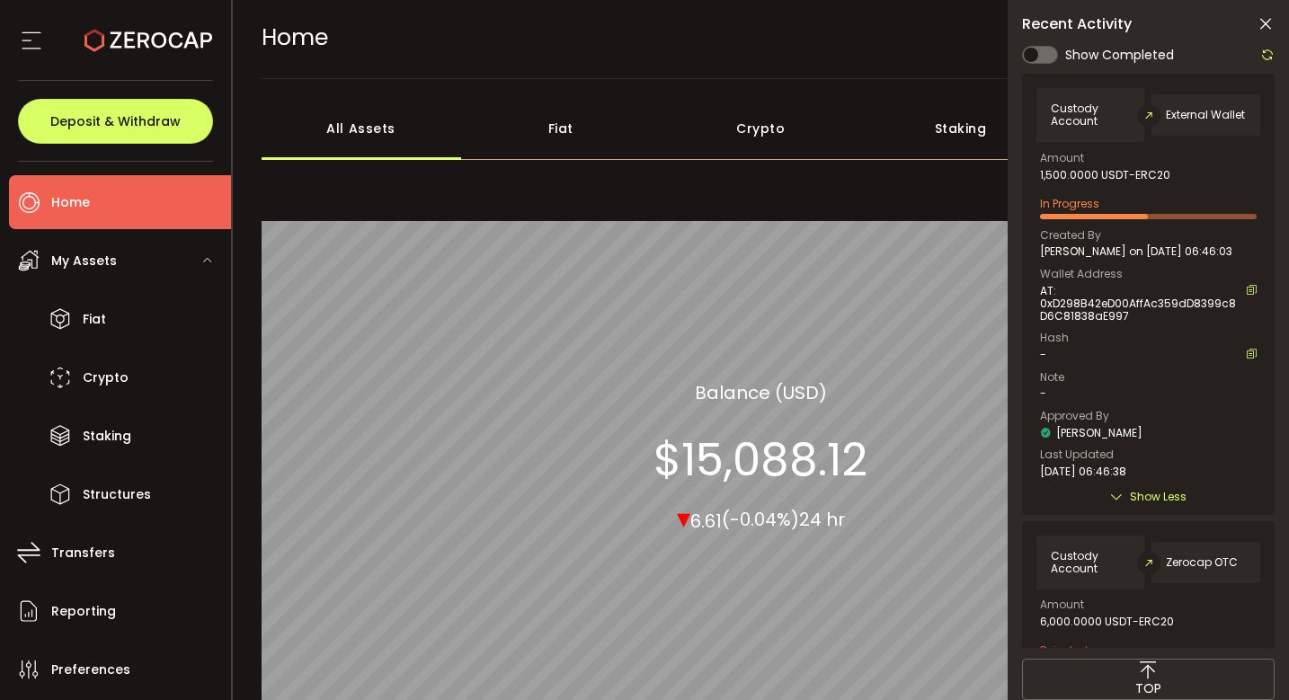
click at [1007, 334] on div "Recent Activity Show Completed Custody Account External Wallet Amount 1,500.000…" at bounding box center [1147, 385] width 281 height 771
click at [1266, 56] on icon at bounding box center [1267, 55] width 14 height 14
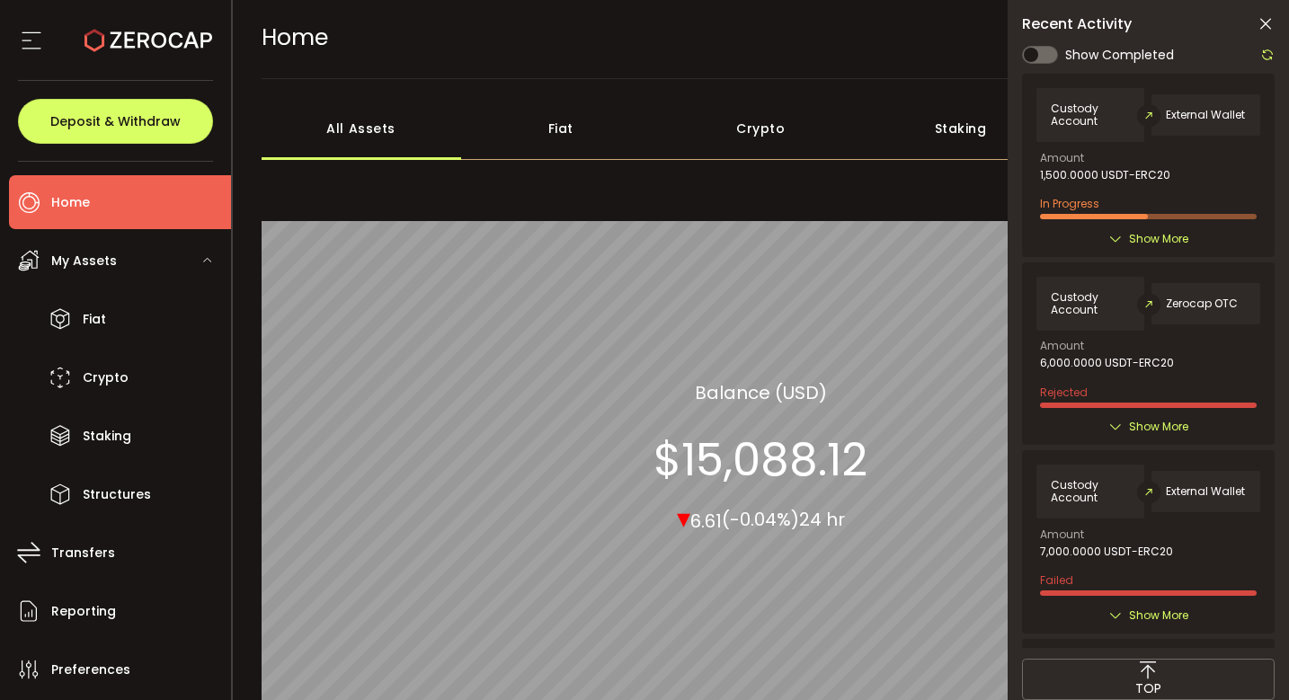
click at [1142, 222] on div "Custody Account External Wallet Amount 1,500.0000 USDT-ERC20 In Progress Create…" at bounding box center [1148, 165] width 252 height 182
click at [1138, 230] on span "Show More" at bounding box center [1158, 239] width 59 height 18
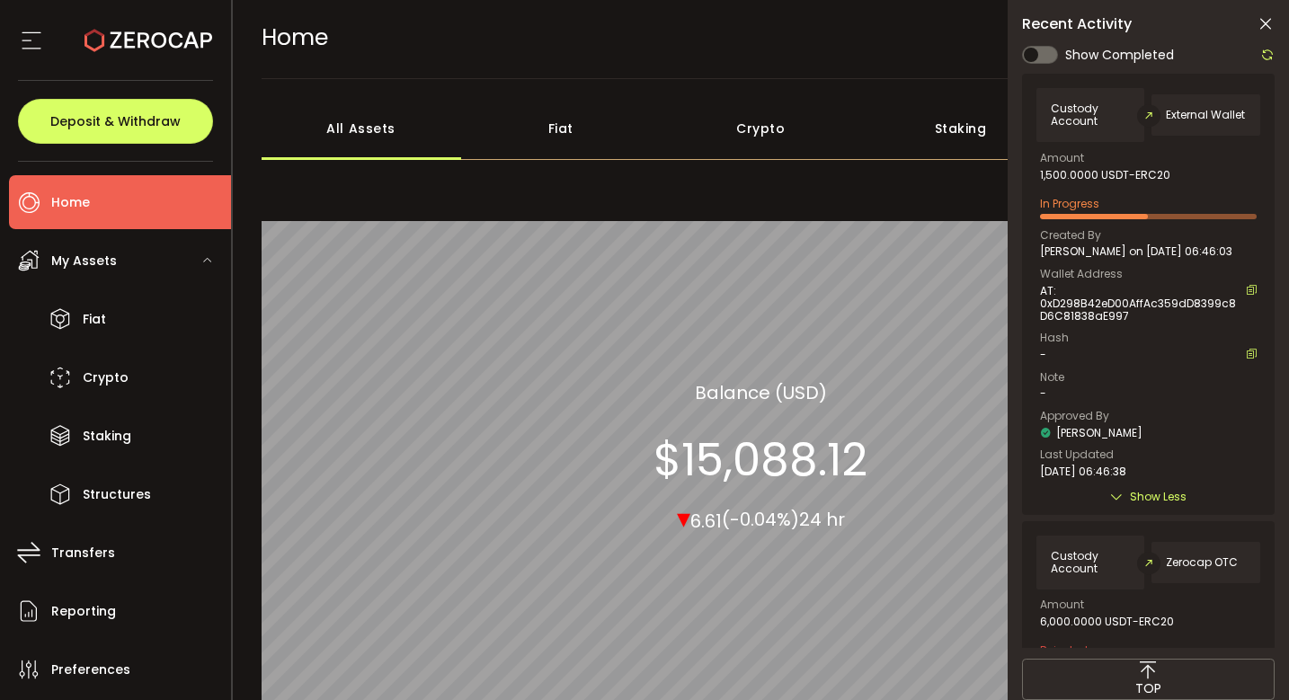
click at [1264, 58] on icon at bounding box center [1267, 55] width 14 height 14
click at [1264, 58] on div at bounding box center [1148, 346] width 252 height 604
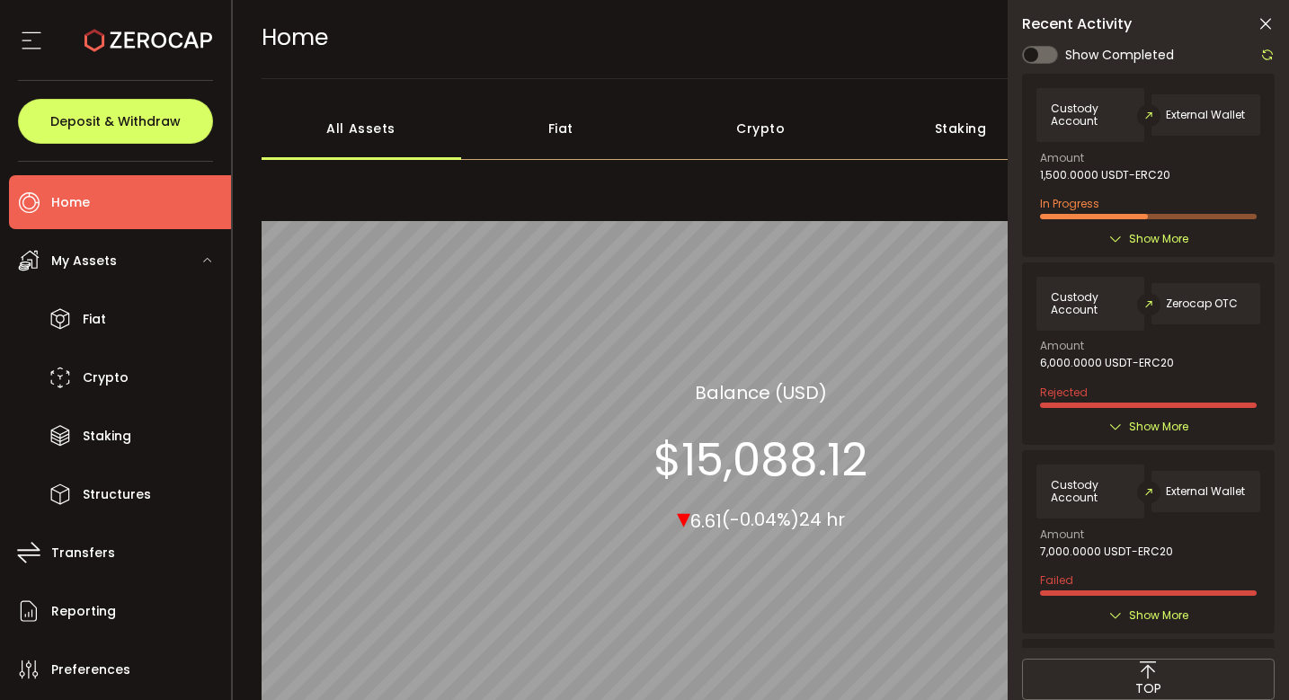
click at [1163, 235] on span "Show More" at bounding box center [1158, 239] width 59 height 18
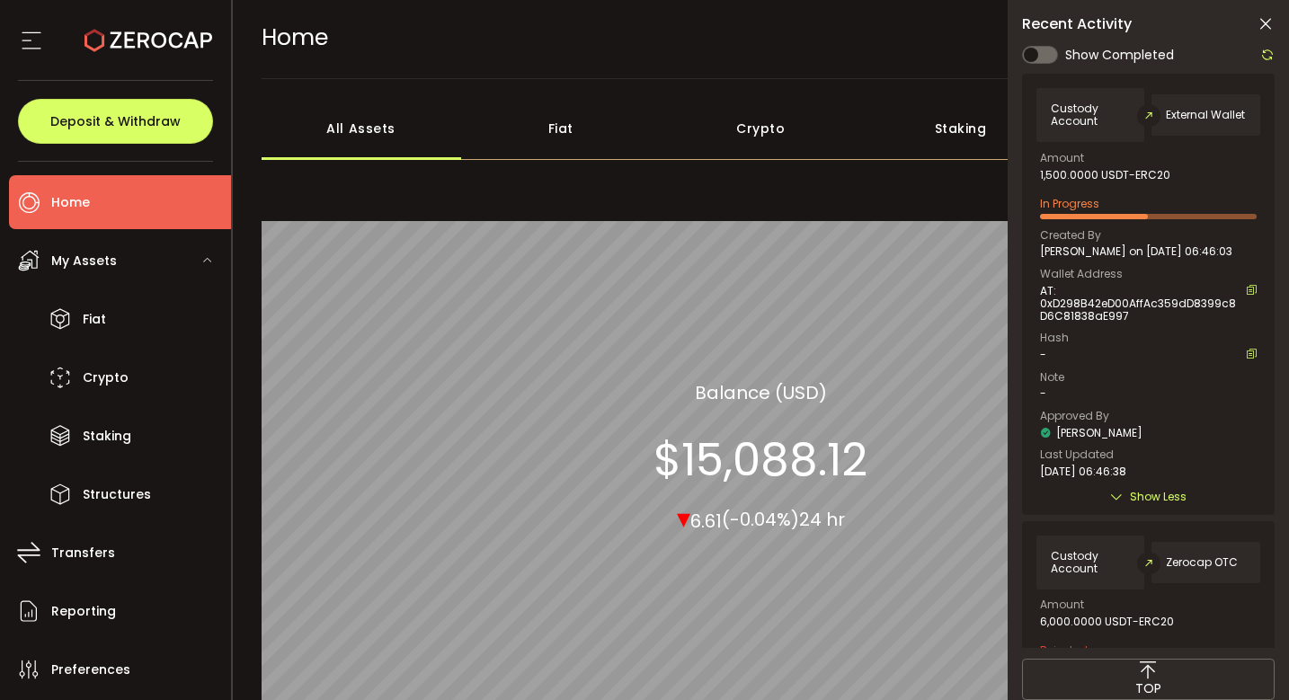
click at [1142, 275] on div "Wallet Address AT: 0xD298B42eD00AffAc359dD8399c8D6C81838aE997" at bounding box center [1148, 296] width 217 height 54
click at [1271, 53] on icon at bounding box center [1267, 55] width 14 height 14
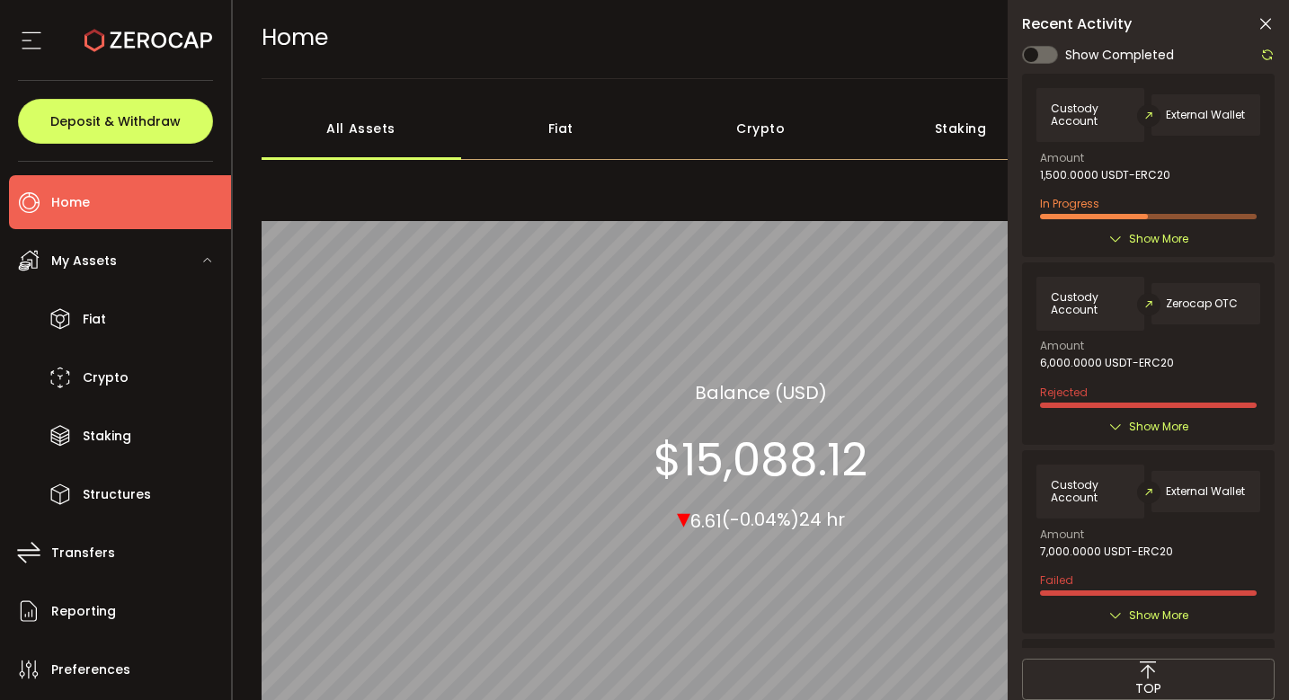
click at [1161, 240] on span "Show More" at bounding box center [1158, 239] width 59 height 18
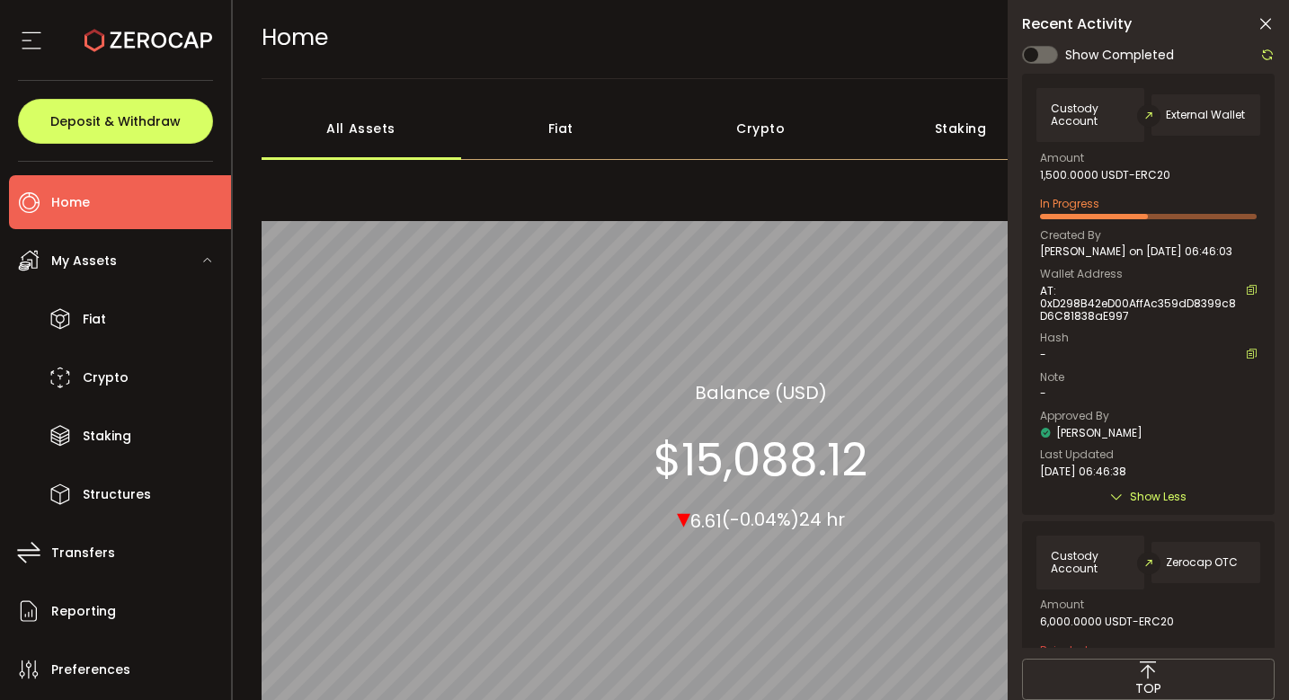
click at [1267, 60] on icon at bounding box center [1267, 55] width 14 height 14
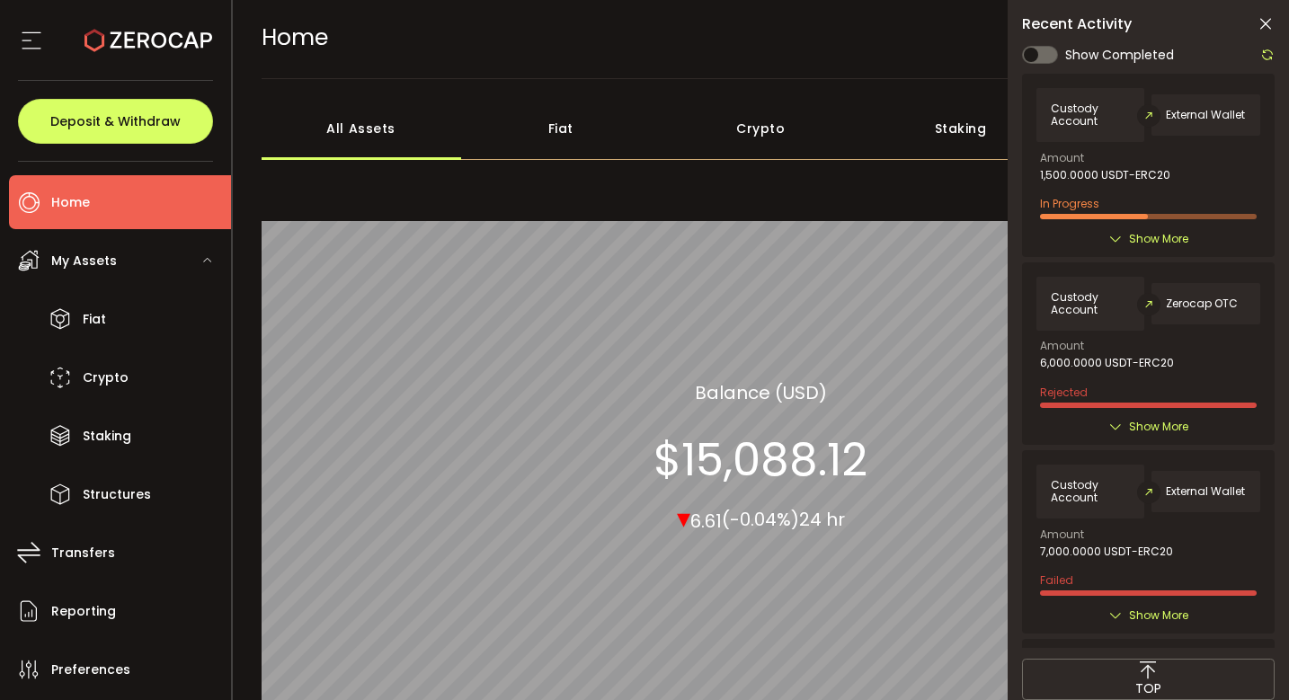
click at [1157, 230] on span "Show More" at bounding box center [1158, 239] width 59 height 18
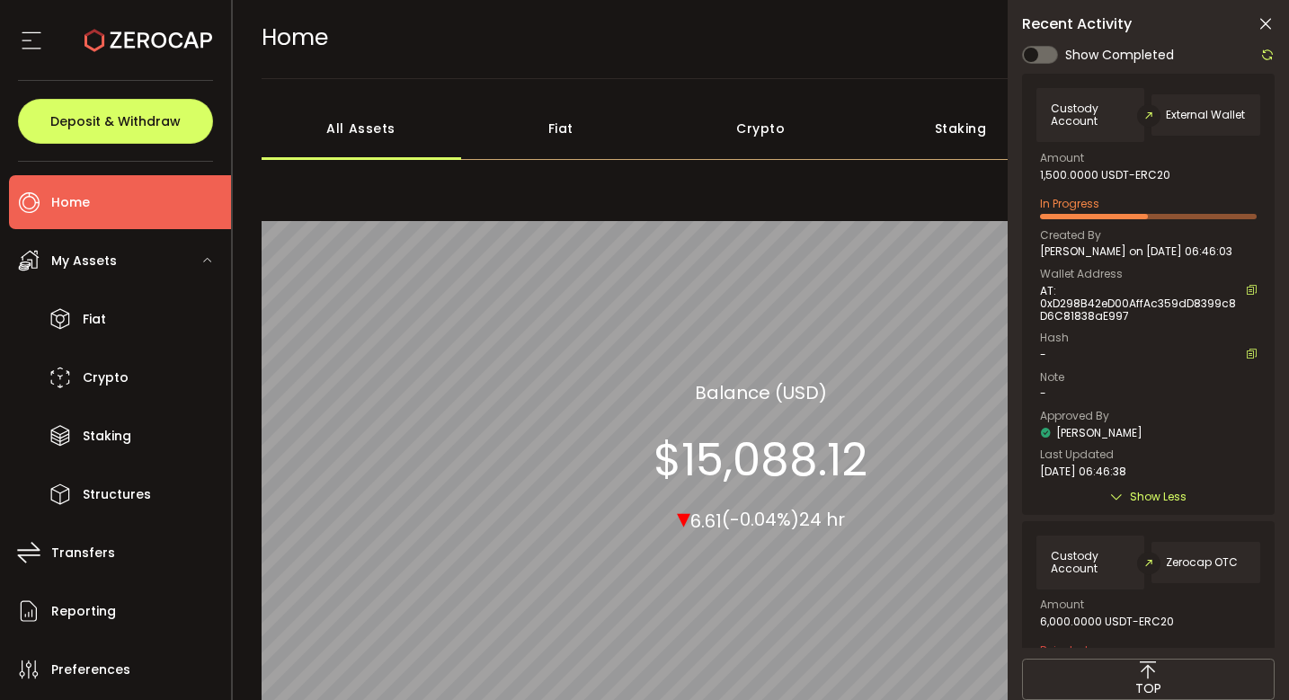
click at [1264, 56] on icon at bounding box center [1267, 55] width 14 height 14
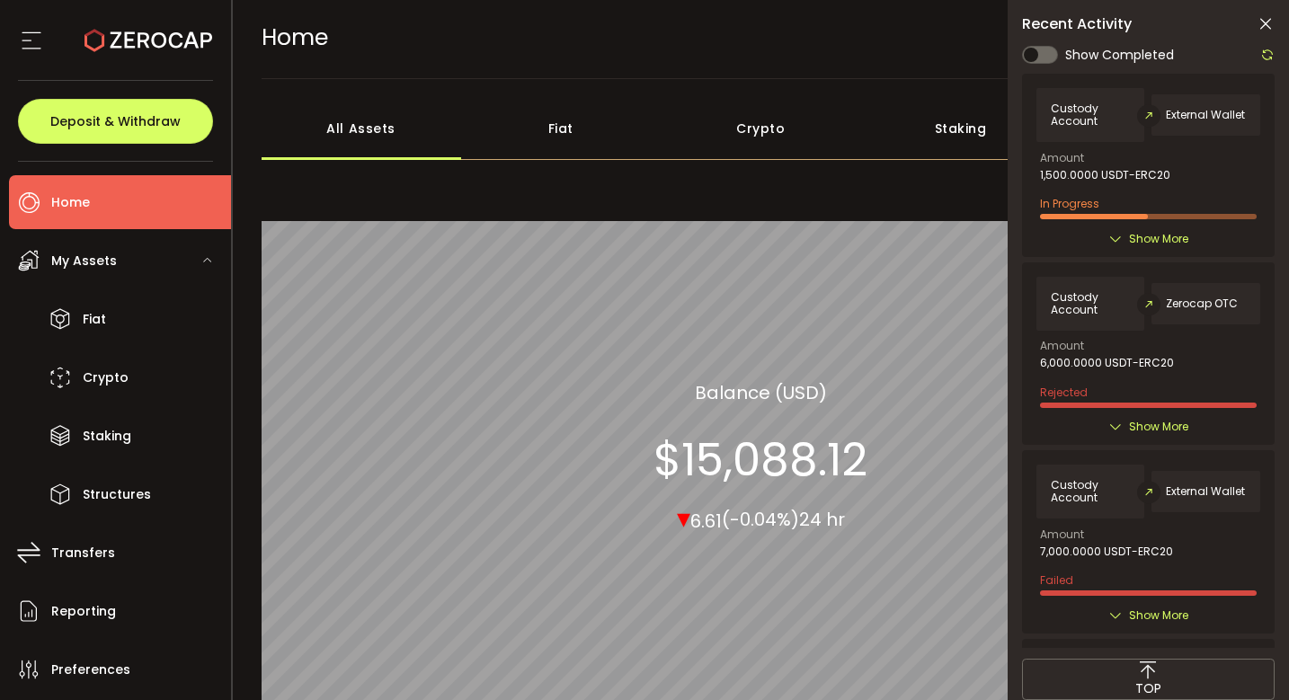
click at [1132, 239] on span "Show More" at bounding box center [1158, 239] width 59 height 18
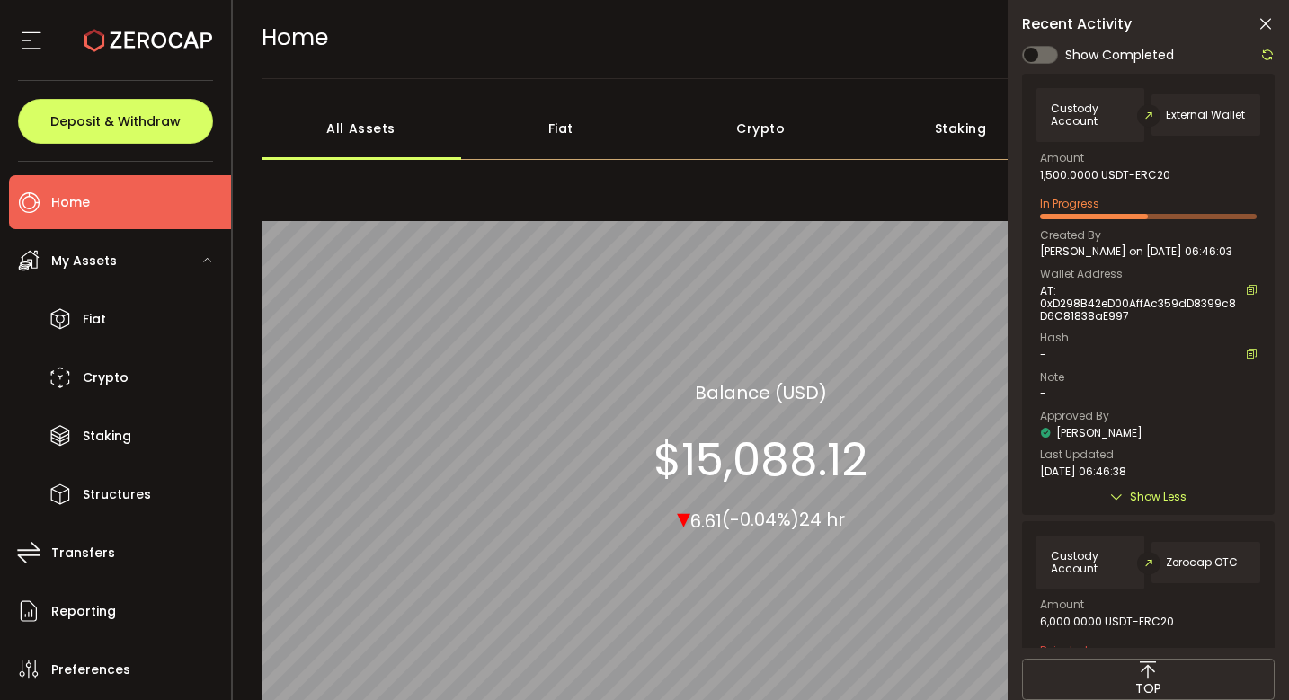
click at [1262, 53] on icon at bounding box center [1267, 55] width 14 height 14
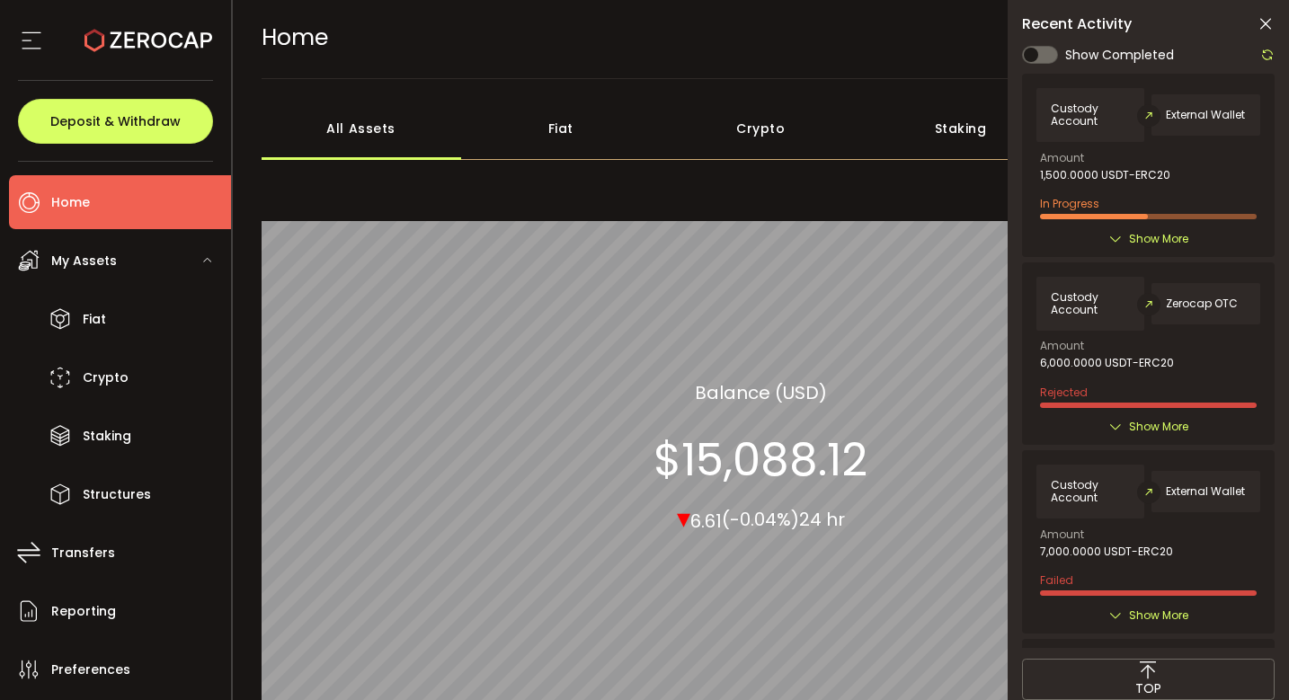
click at [1166, 235] on span "Show More" at bounding box center [1158, 239] width 59 height 18
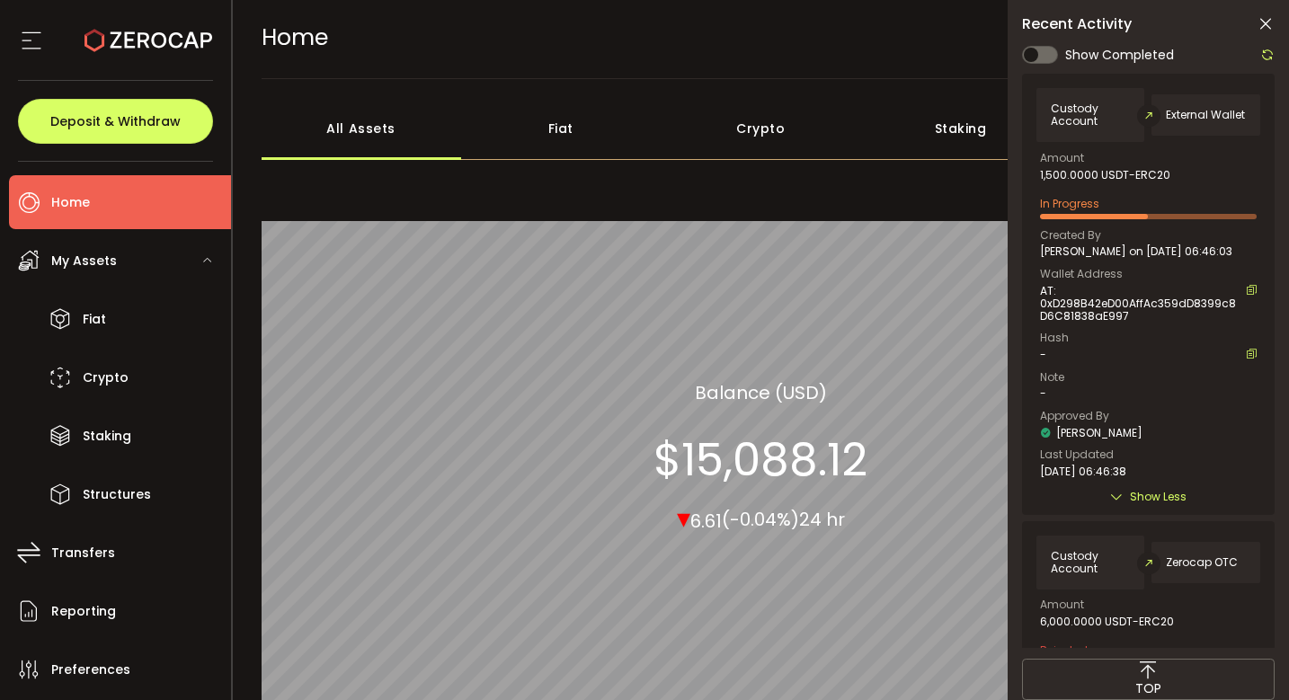
click at [1262, 51] on icon at bounding box center [1267, 55] width 14 height 14
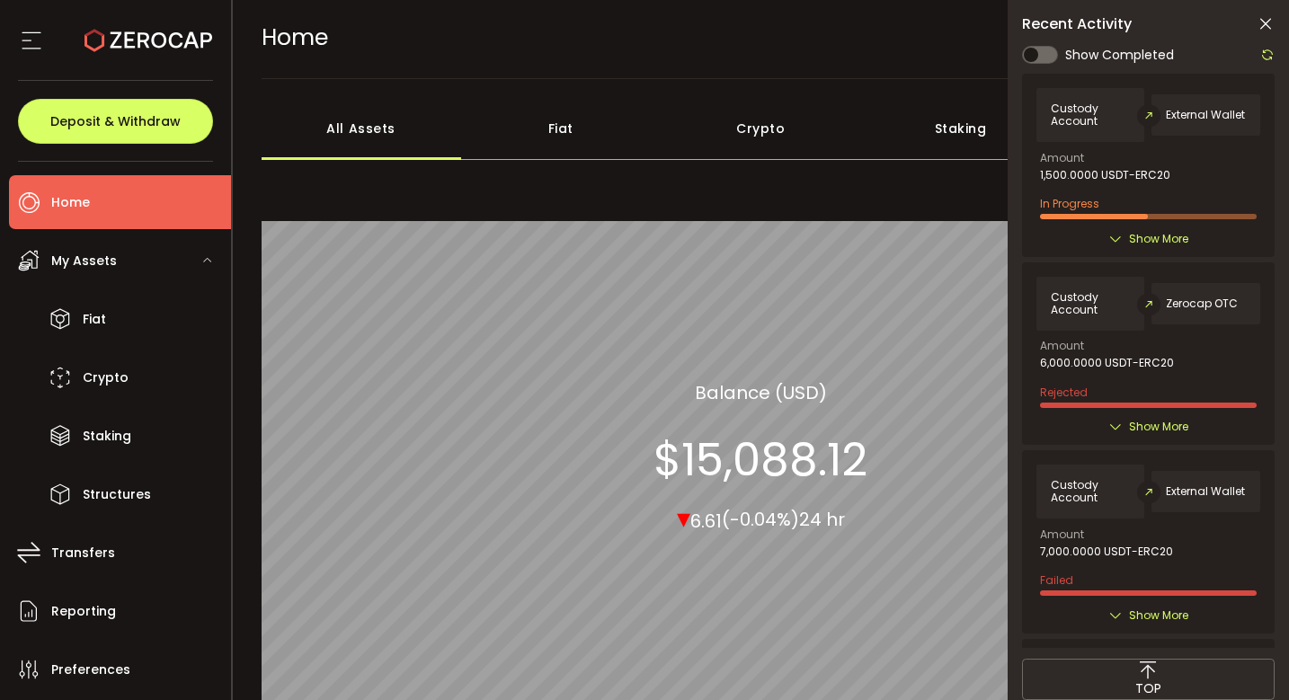
click at [1177, 232] on span "Show More" at bounding box center [1158, 239] width 59 height 18
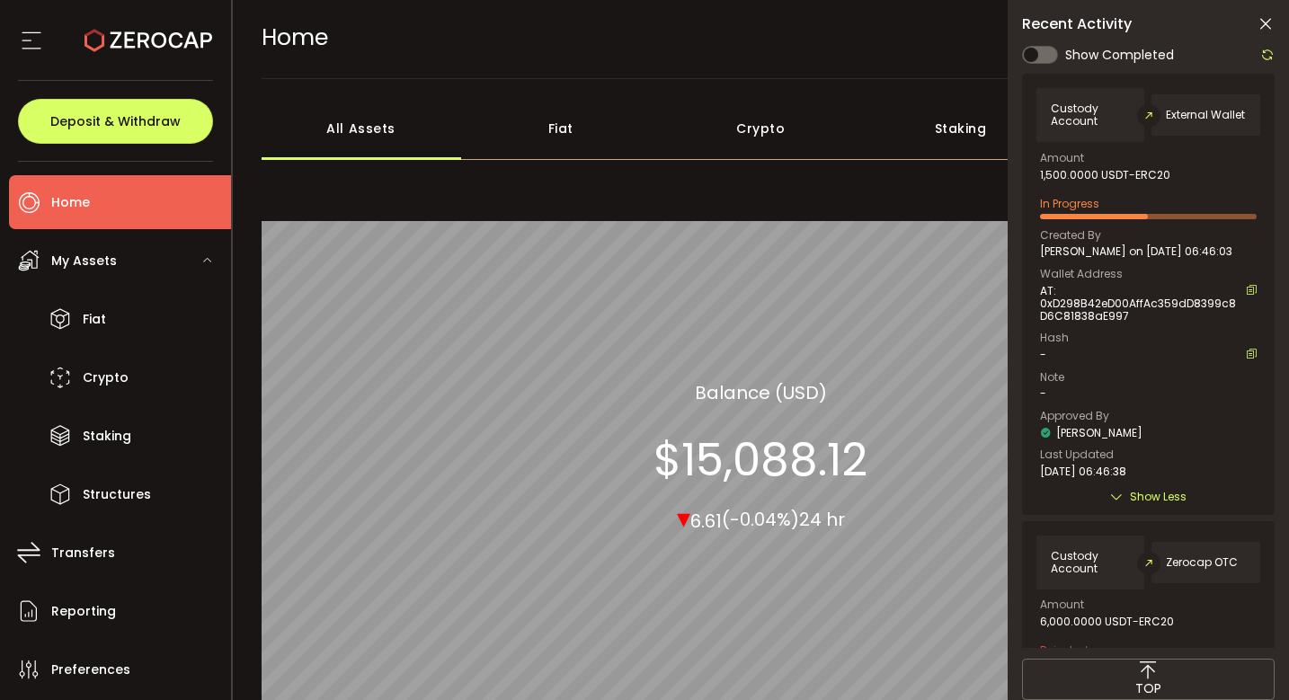
click at [793, 182] on div "Crypto 99.99% All_Assets Balance (USD) $15,088.12 ▾ 6.61 (-0.04%) 24 hr" at bounding box center [760, 457] width 999 height 568
click at [1271, 55] on icon at bounding box center [1267, 55] width 14 height 14
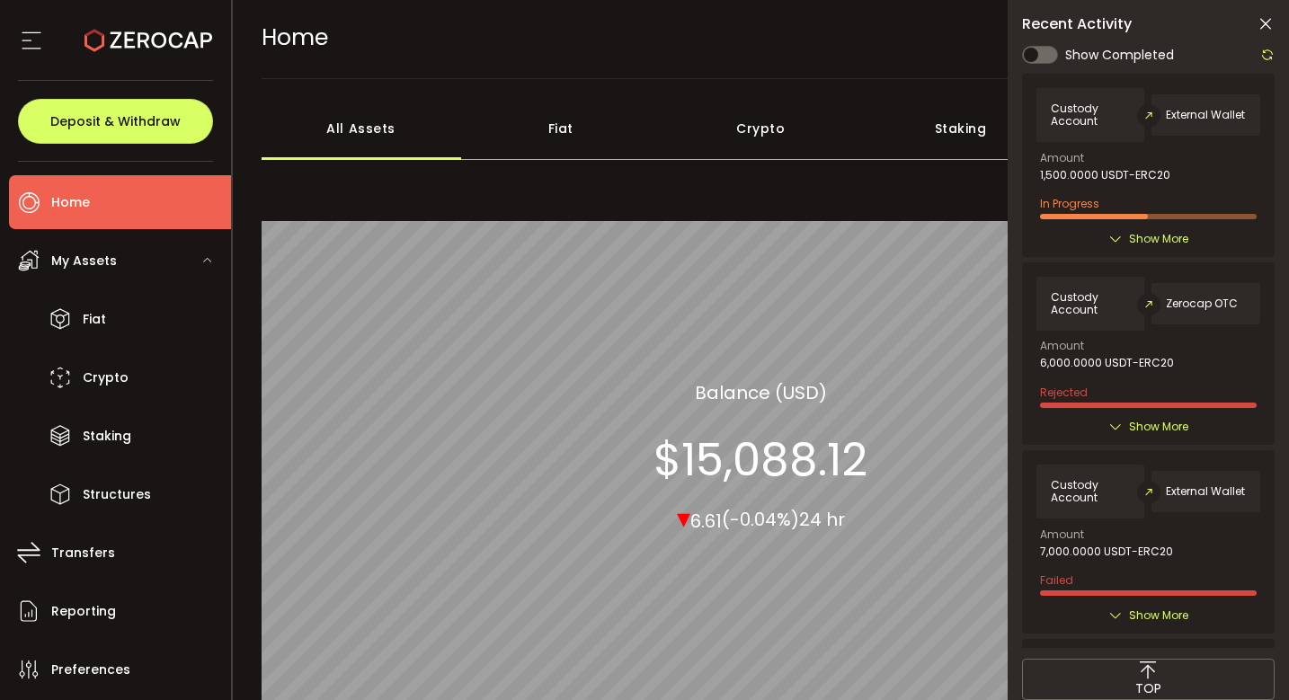
click at [1122, 237] on div "Show More" at bounding box center [1148, 239] width 224 height 18
click at [1129, 234] on span "Show More" at bounding box center [1158, 239] width 59 height 18
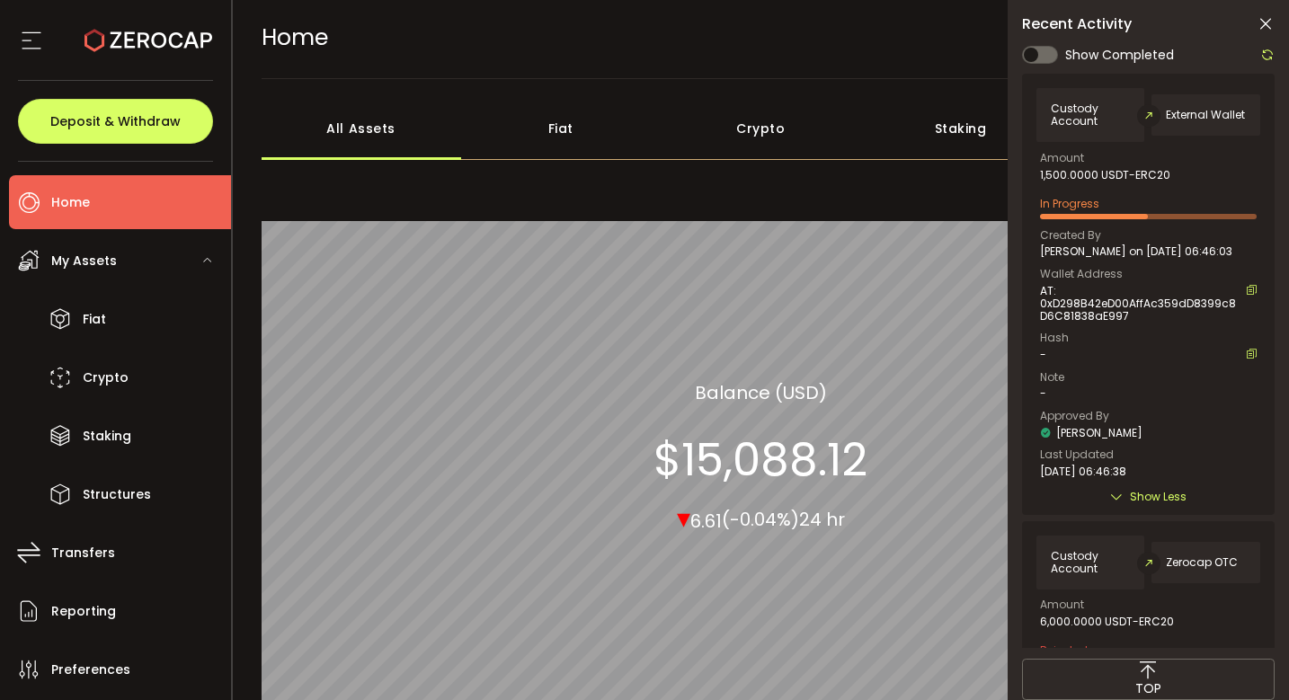
click at [1269, 58] on icon at bounding box center [1267, 55] width 14 height 14
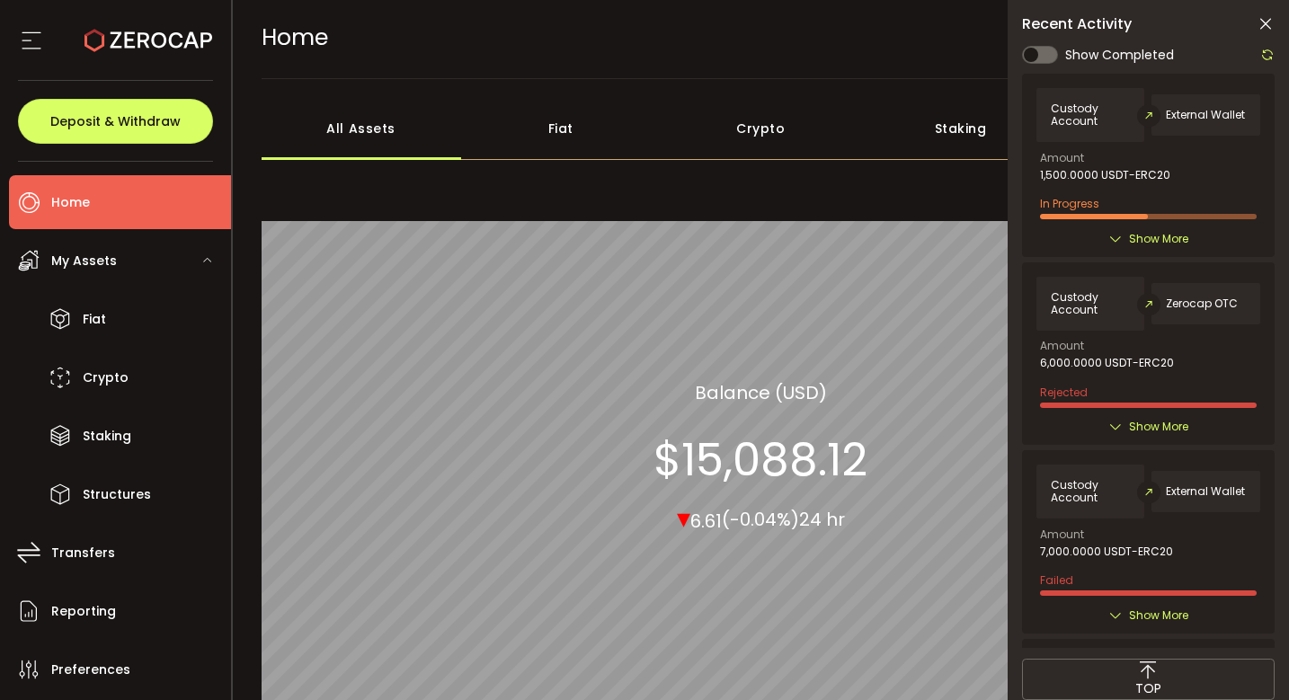
click at [1262, 54] on icon at bounding box center [1267, 55] width 14 height 14
click at [1162, 235] on div at bounding box center [1148, 346] width 252 height 604
click at [1156, 235] on span "Show More" at bounding box center [1158, 239] width 59 height 18
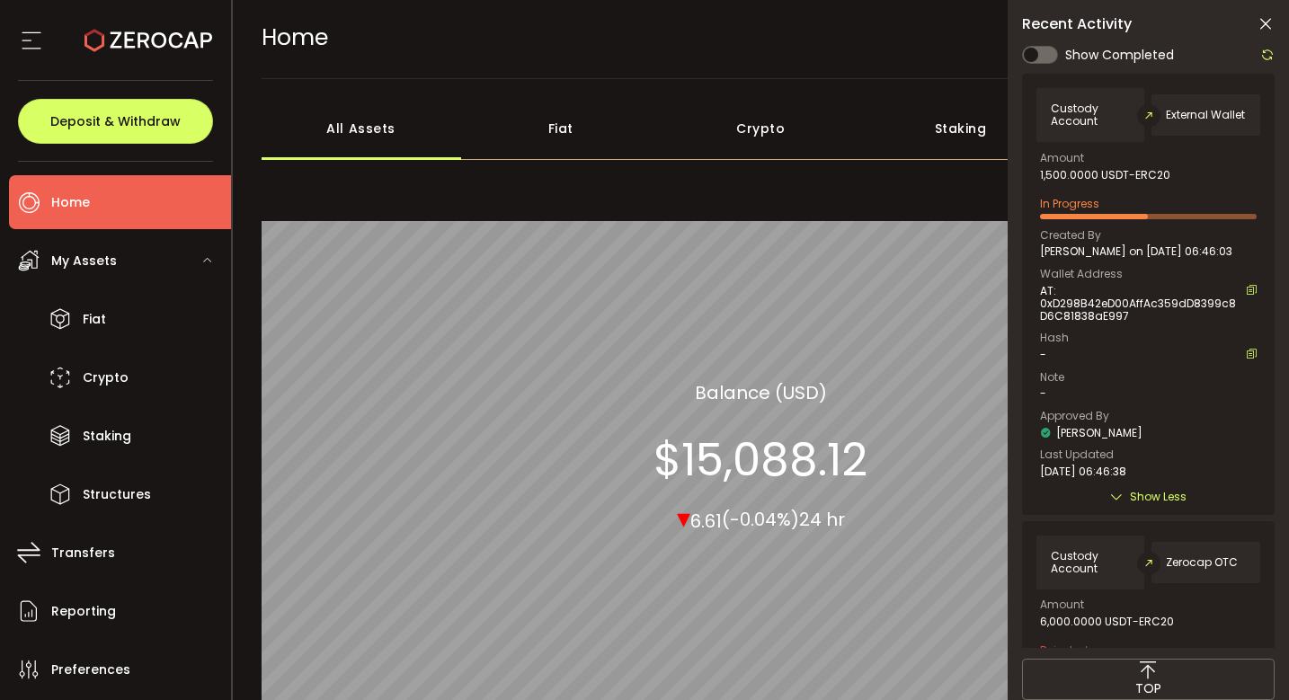
click at [1263, 52] on icon at bounding box center [1267, 55] width 14 height 14
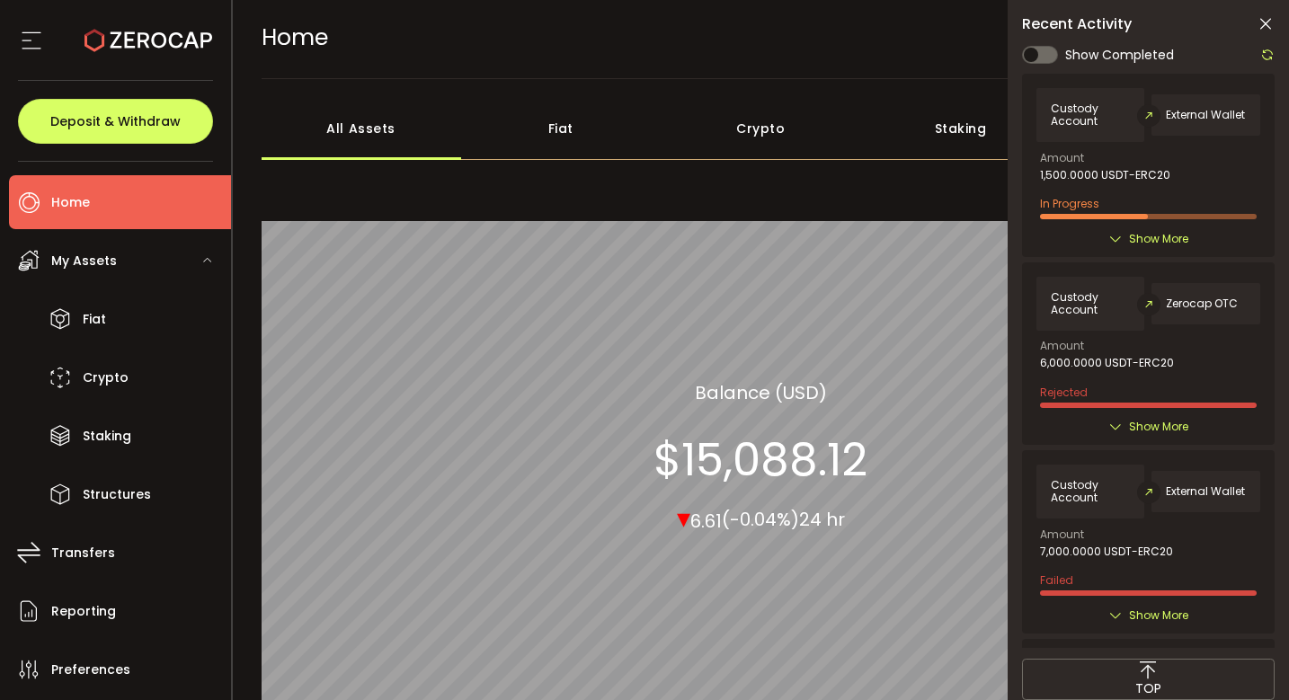
click at [1141, 251] on div "Custody Account External Wallet Amount 1,500.0000 USDT-ERC20 In Progress Create…" at bounding box center [1148, 165] width 252 height 182
click at [1141, 235] on span "Show More" at bounding box center [1158, 239] width 59 height 18
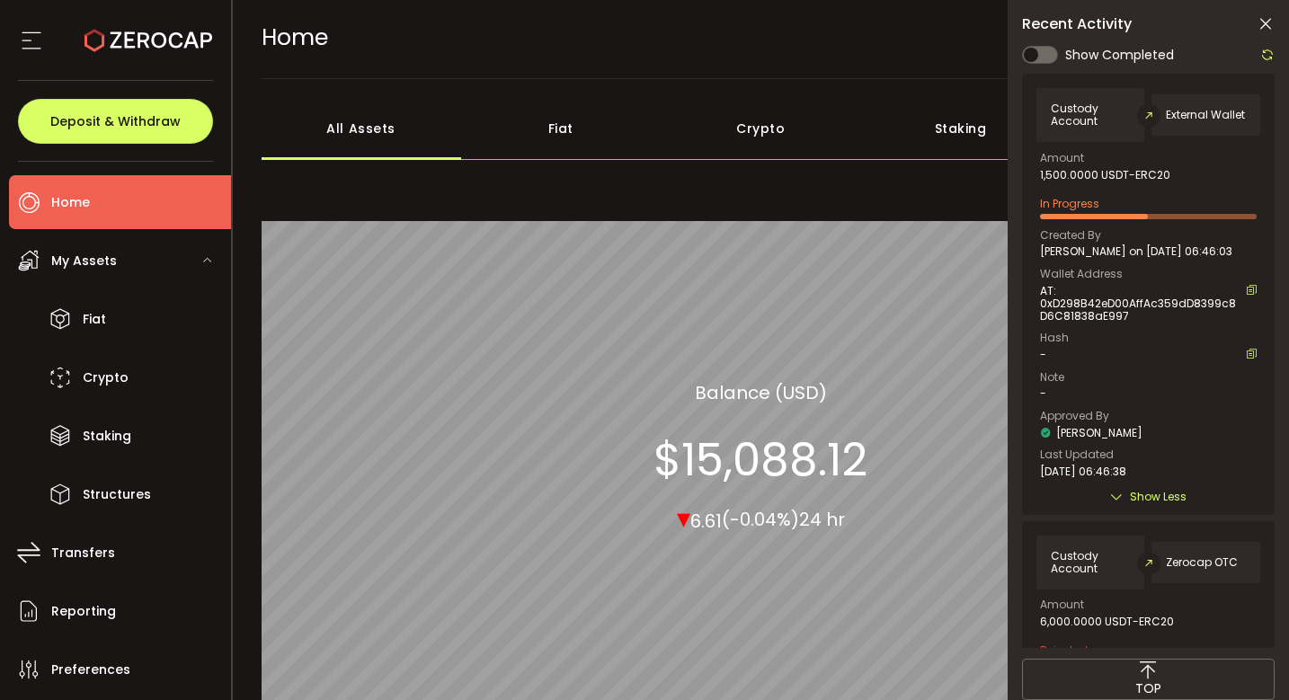
click at [1269, 58] on icon at bounding box center [1267, 55] width 14 height 14
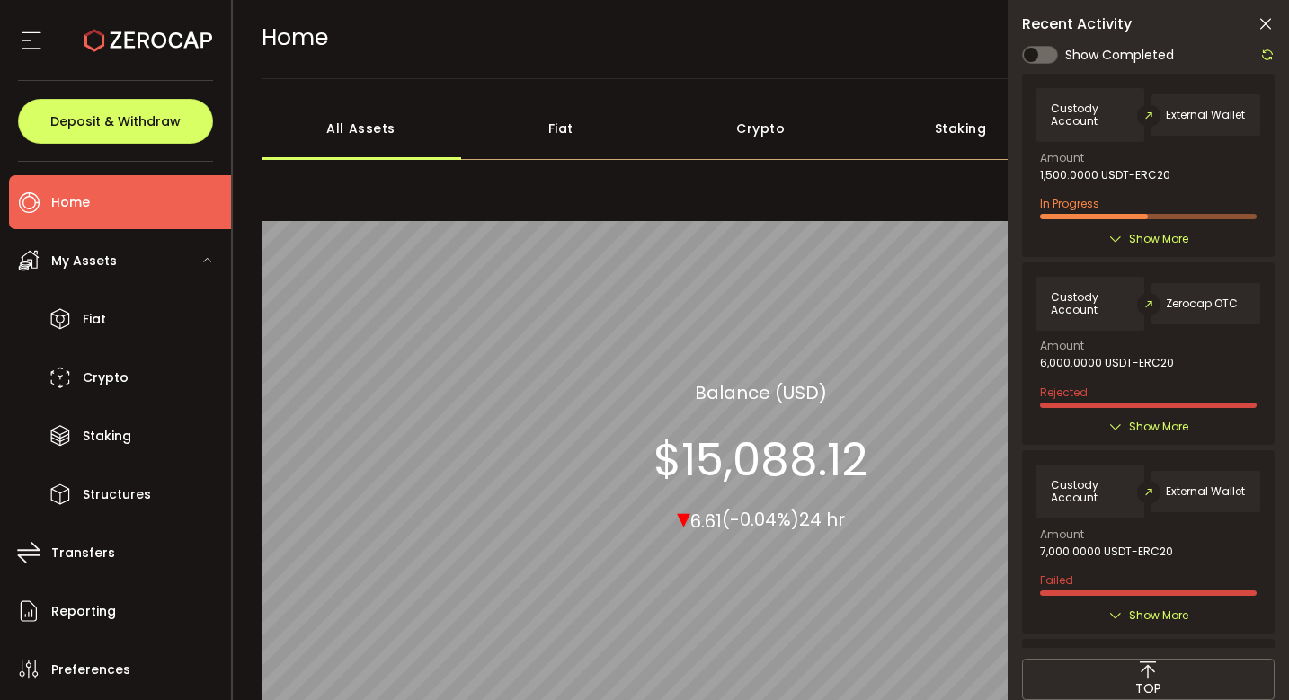
click at [1112, 230] on div "Show More" at bounding box center [1148, 239] width 224 height 18
click at [1115, 236] on icon at bounding box center [1115, 239] width 14 height 14
click at [1131, 238] on span "Show More" at bounding box center [1158, 239] width 59 height 18
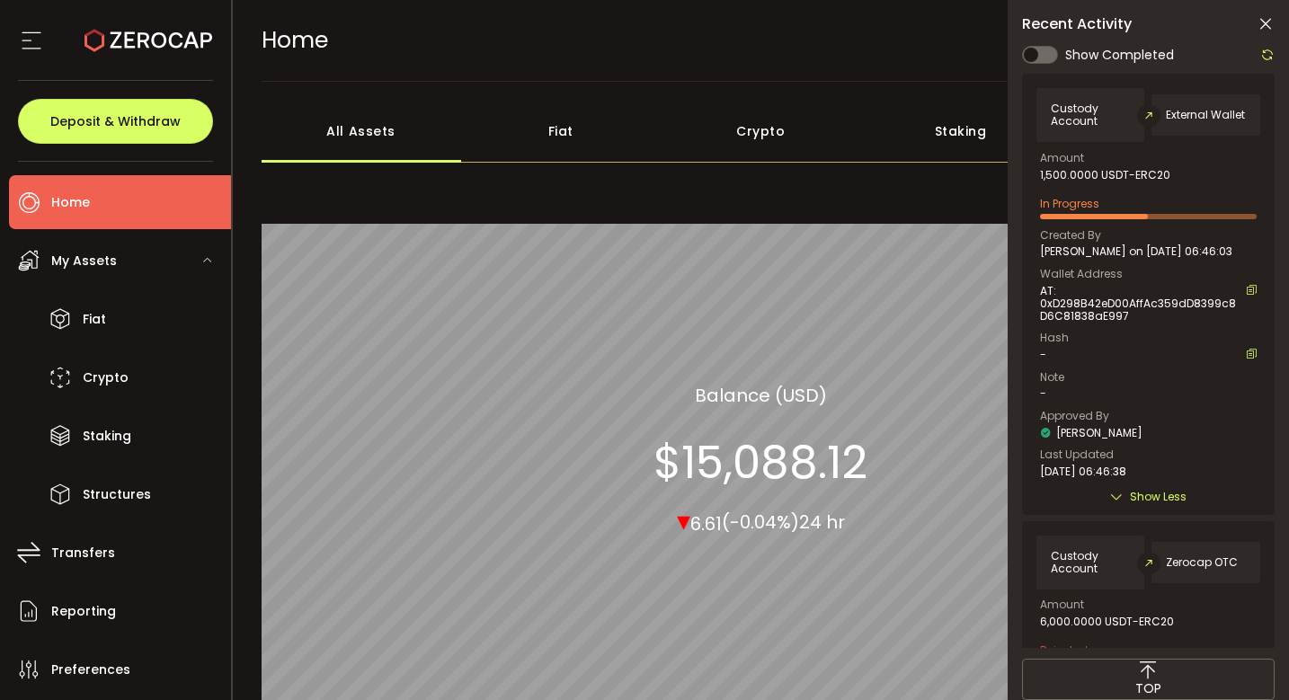
scroll to position [4, 0]
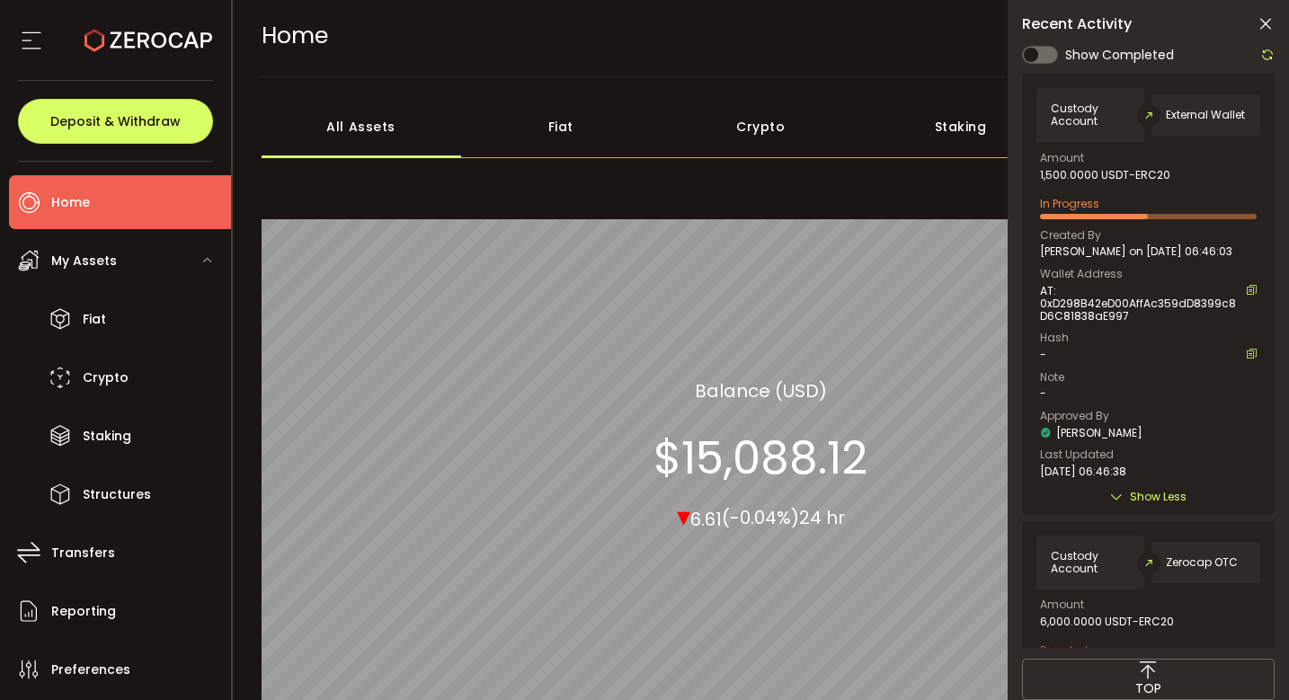
click at [1262, 54] on icon at bounding box center [1267, 55] width 14 height 14
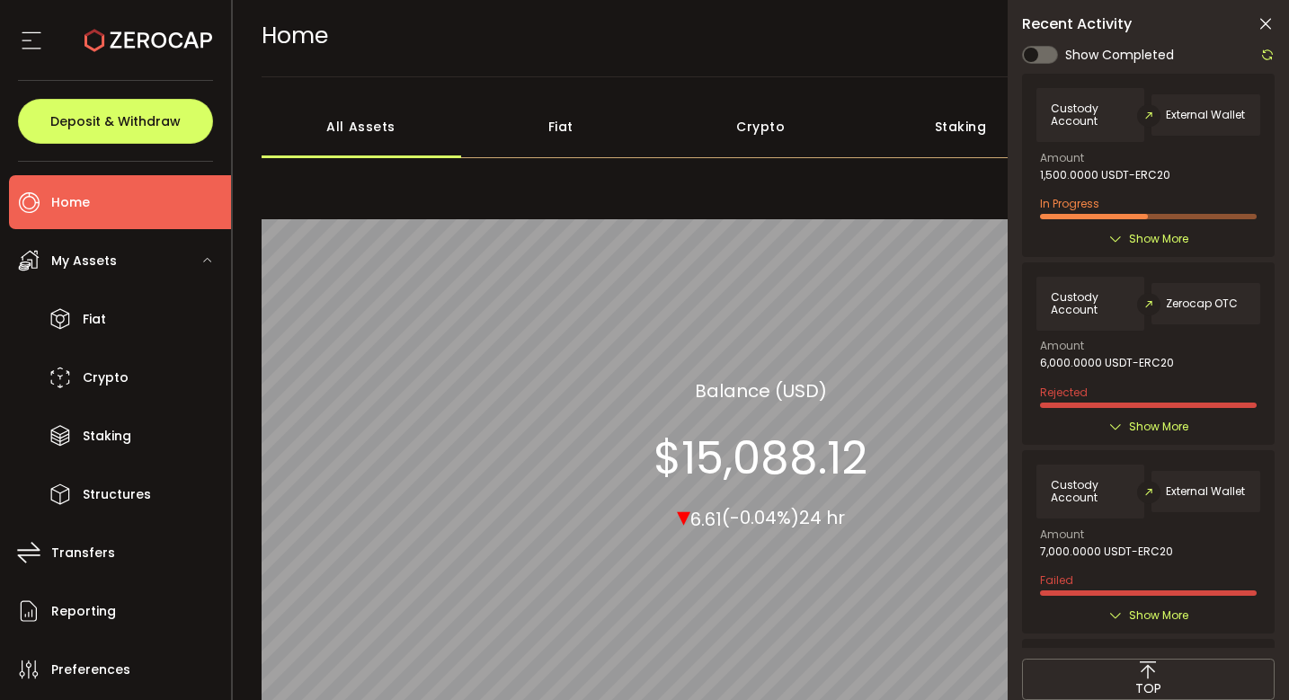
click at [1160, 243] on span "Show More" at bounding box center [1158, 239] width 59 height 18
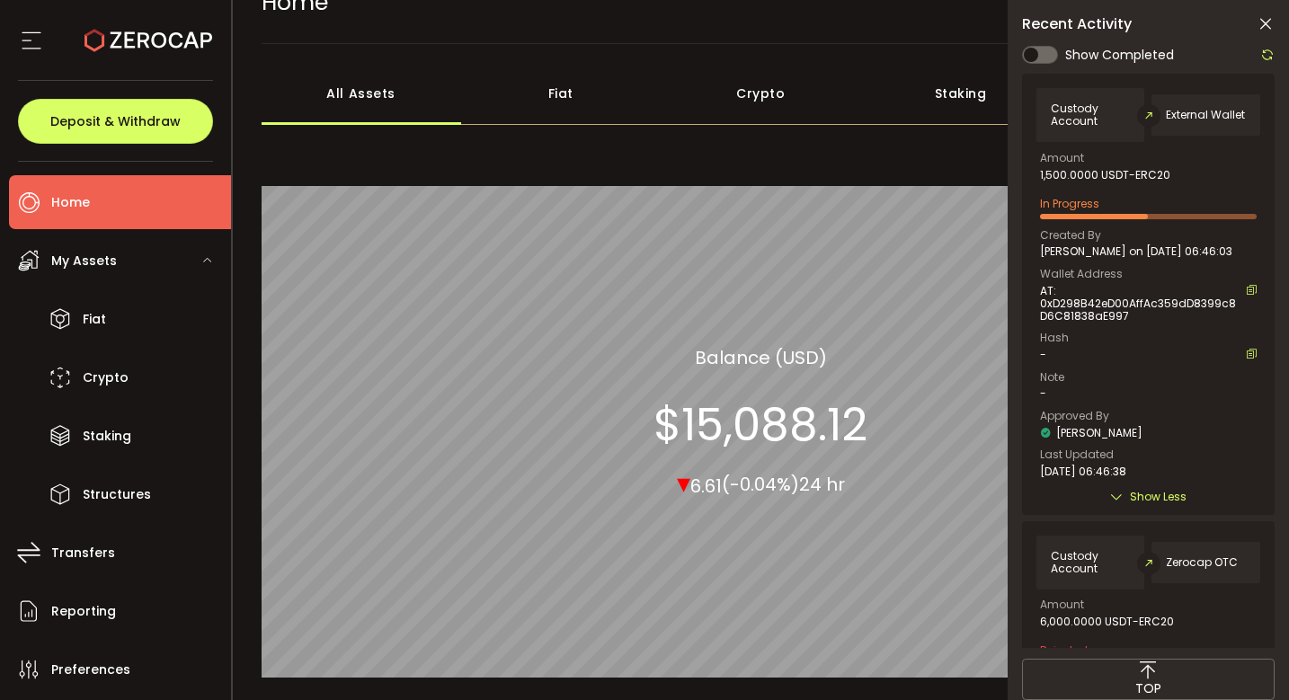
scroll to position [32, 0]
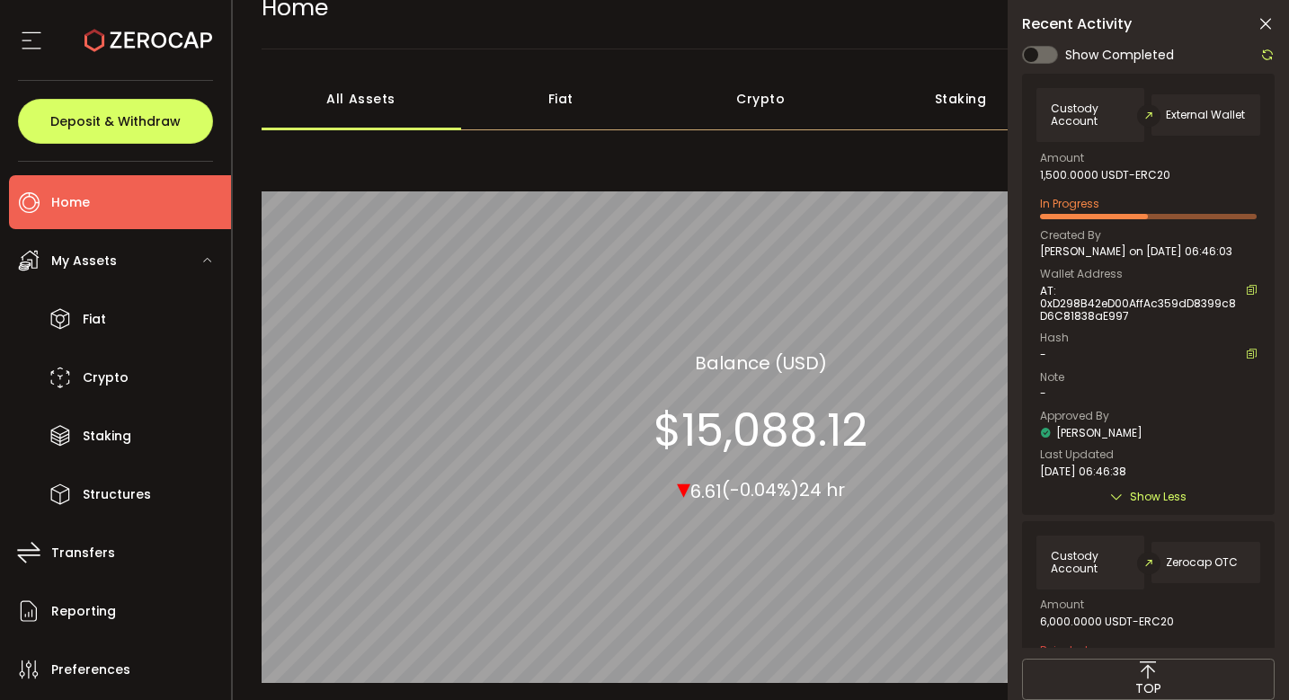
click at [1263, 58] on icon at bounding box center [1267, 55] width 14 height 14
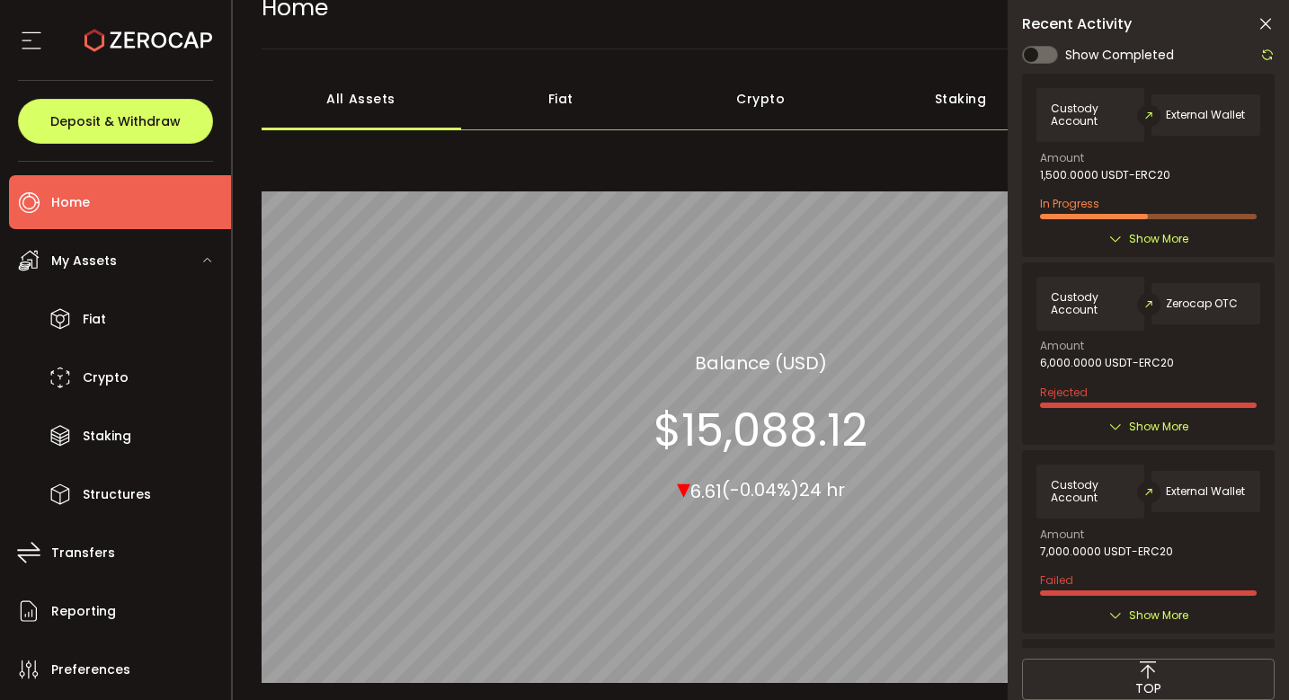
click at [1149, 242] on span "Show More" at bounding box center [1158, 239] width 59 height 18
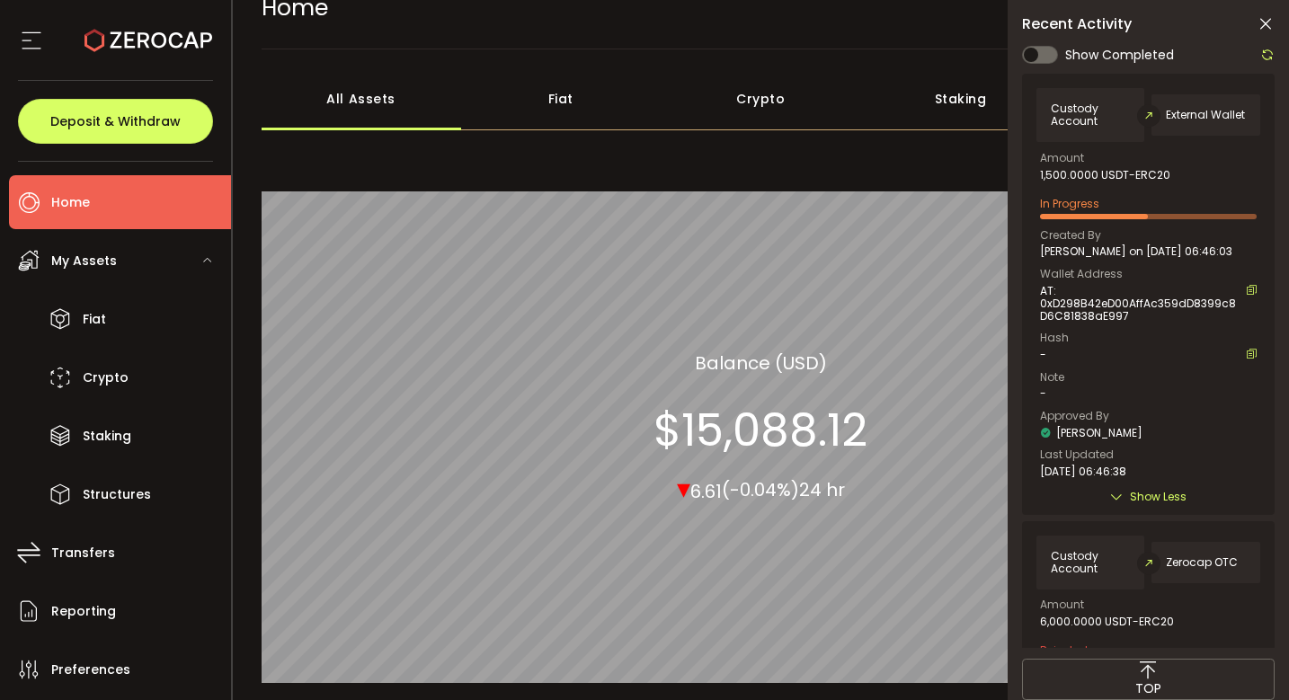
click at [1263, 55] on icon at bounding box center [1267, 55] width 14 height 14
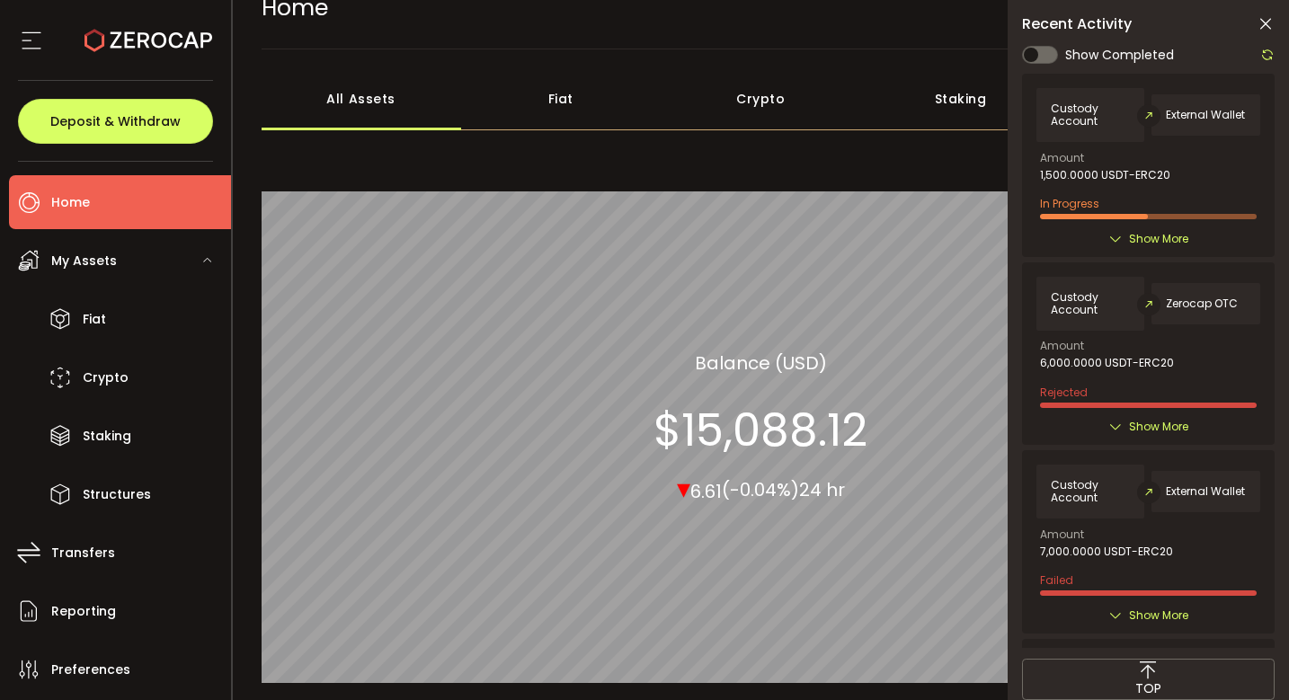
click at [1174, 244] on span "Show More" at bounding box center [1158, 239] width 59 height 18
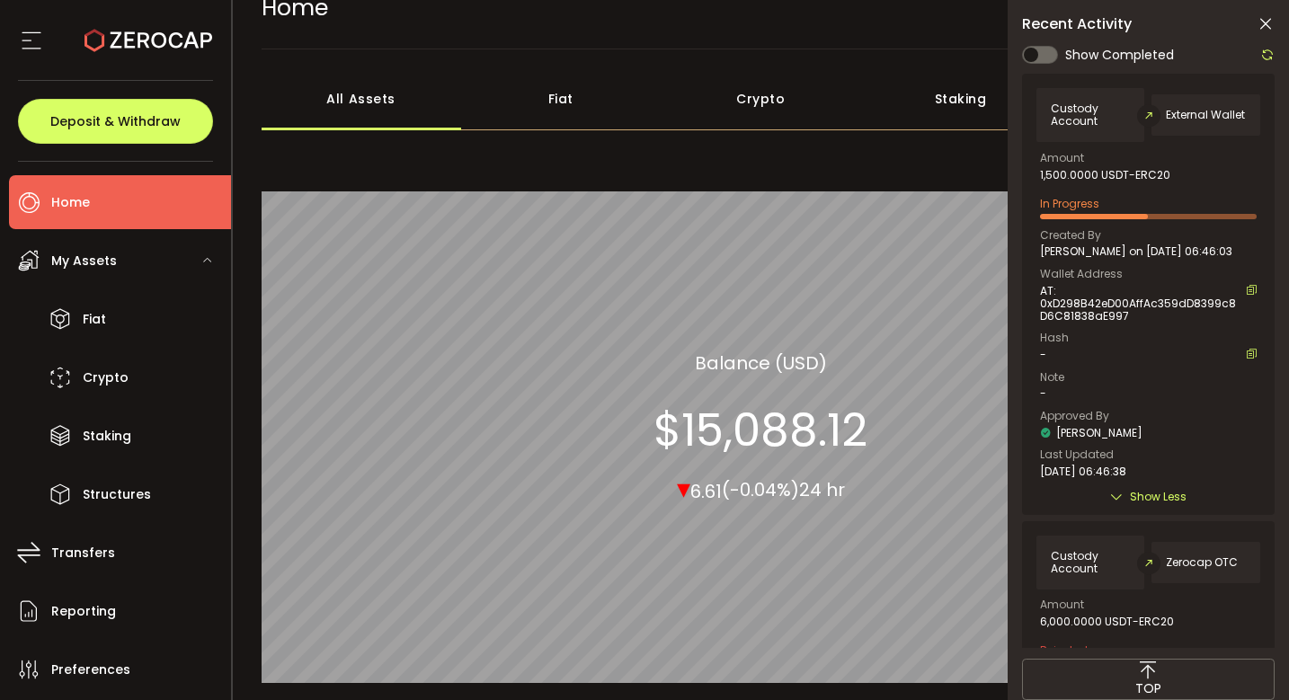
click at [1263, 48] on icon at bounding box center [1267, 55] width 14 height 14
click at [1263, 48] on div at bounding box center [1148, 346] width 252 height 604
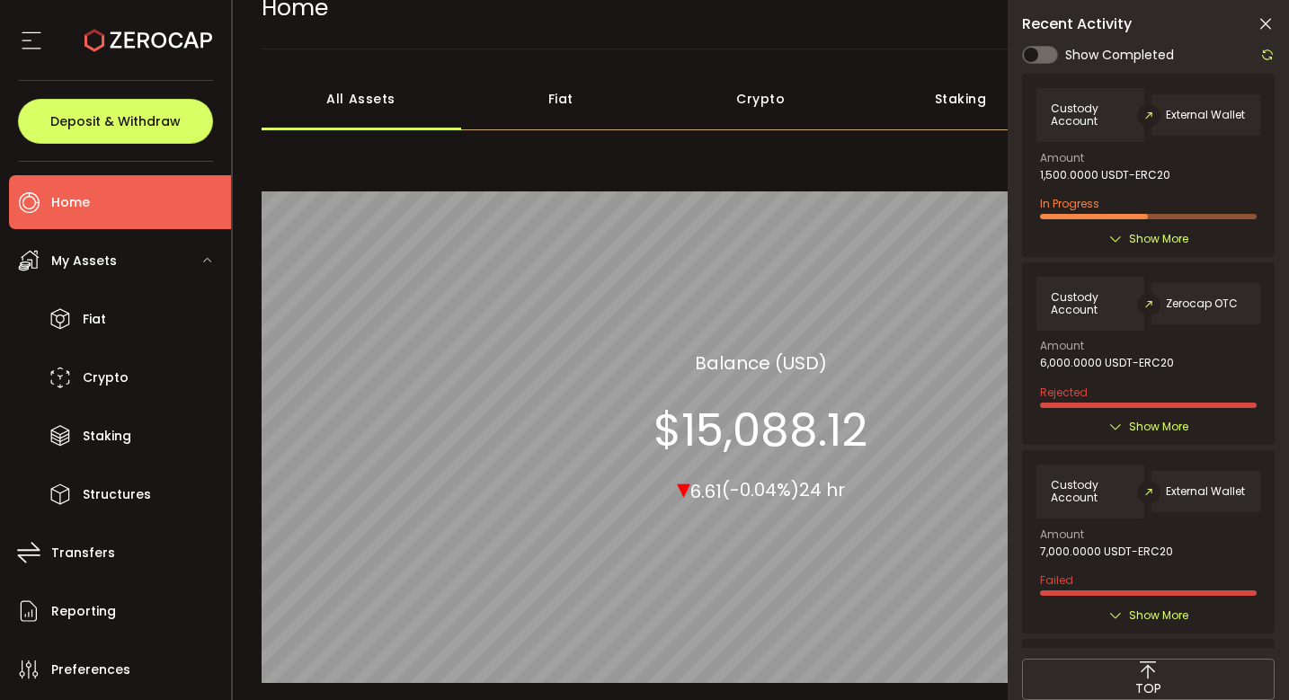
click at [1176, 226] on div "Custody Account External Wallet Amount 1,500.0000 USDT-ERC20 In Progress Create…" at bounding box center [1148, 165] width 252 height 182
click at [1166, 236] on span "Show More" at bounding box center [1158, 239] width 59 height 18
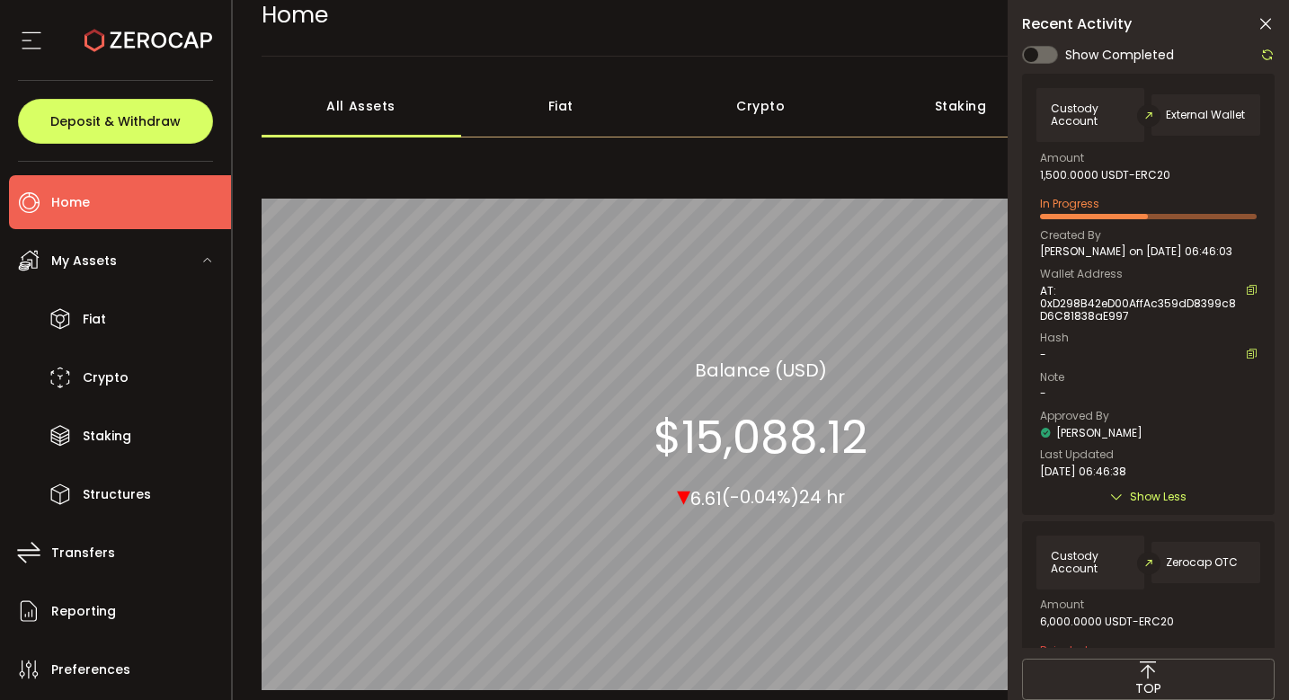
scroll to position [22, 0]
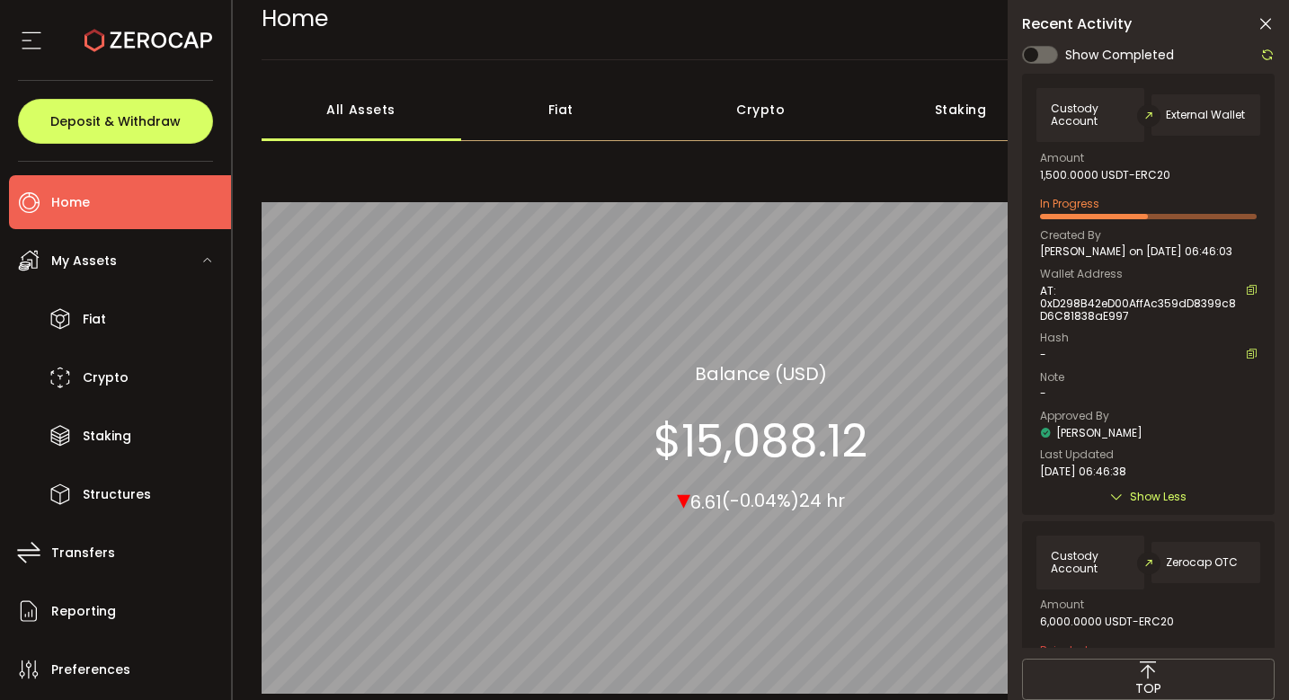
click at [1261, 49] on icon at bounding box center [1267, 55] width 14 height 14
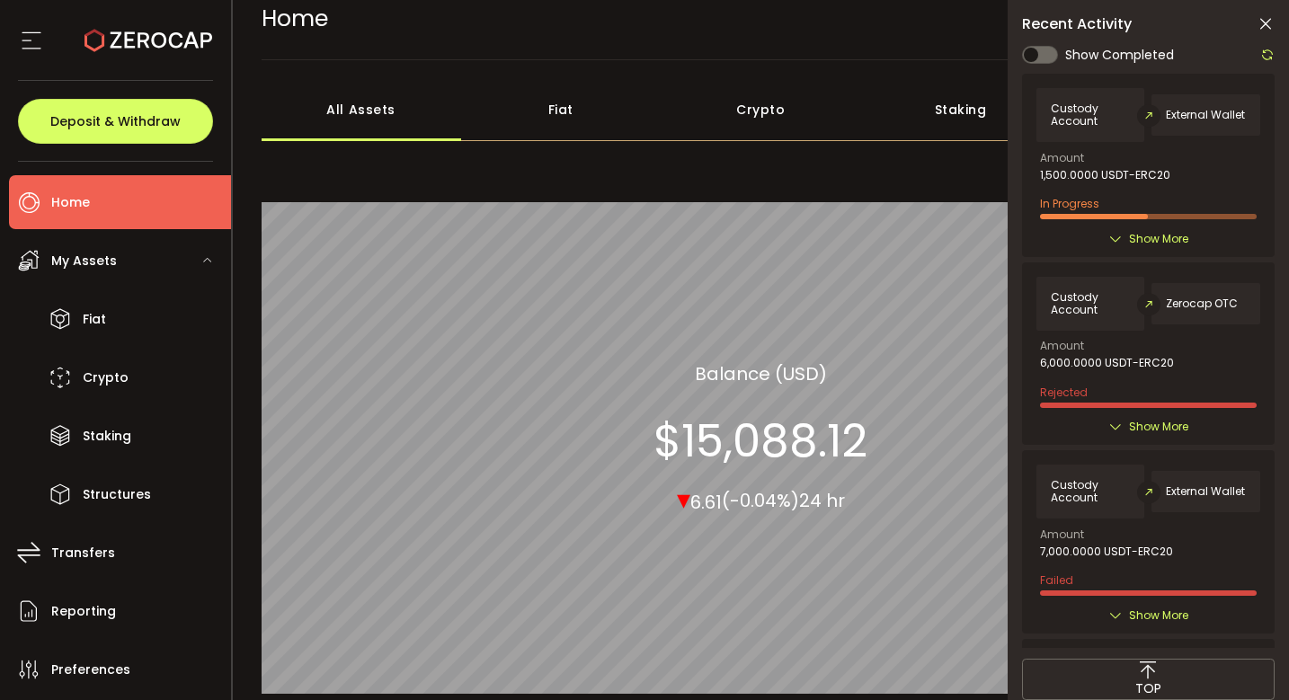
click at [1273, 51] on icon at bounding box center [1267, 55] width 14 height 14
click at [1154, 238] on span "Show More" at bounding box center [1158, 239] width 59 height 18
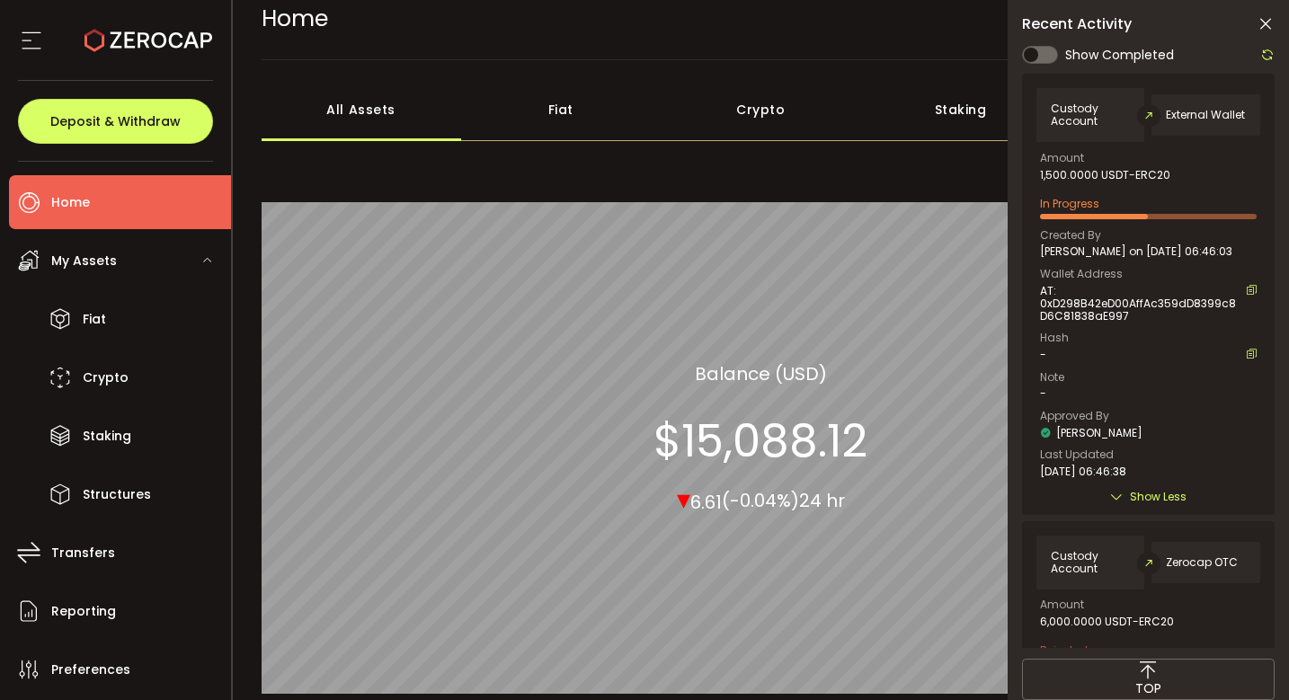
click at [1269, 57] on icon at bounding box center [1267, 55] width 14 height 14
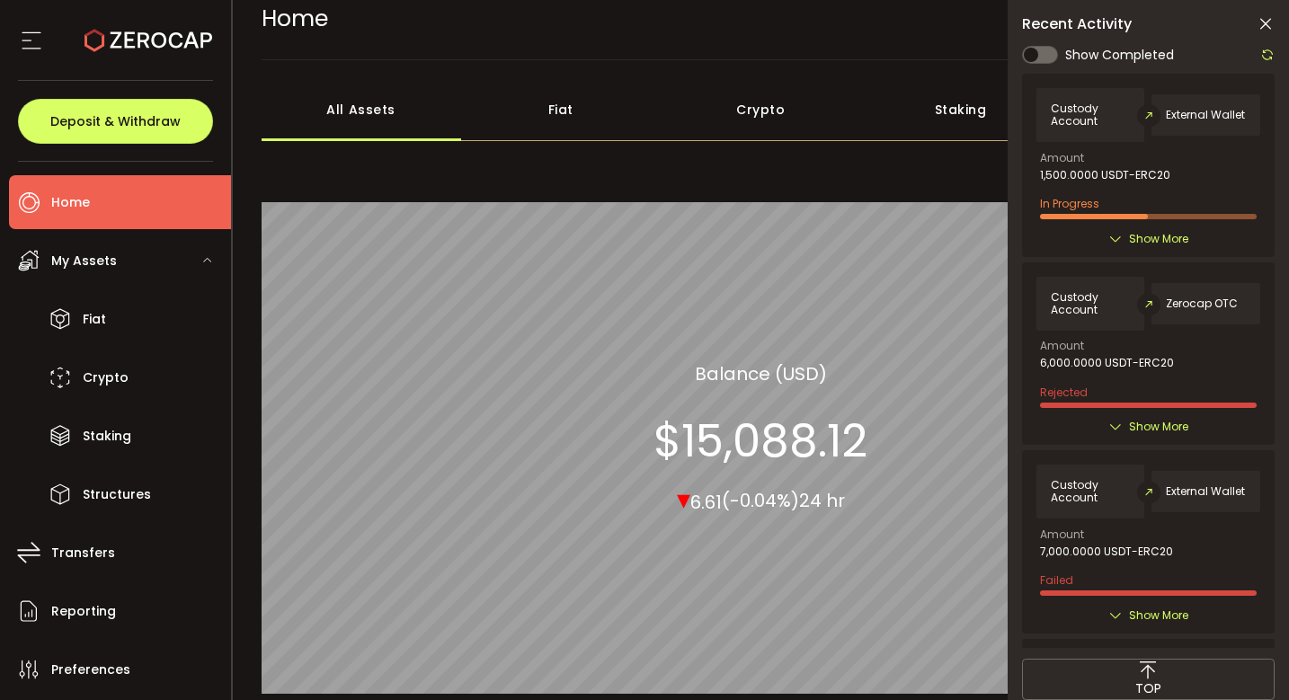
click at [1149, 240] on span "Show More" at bounding box center [1158, 239] width 59 height 18
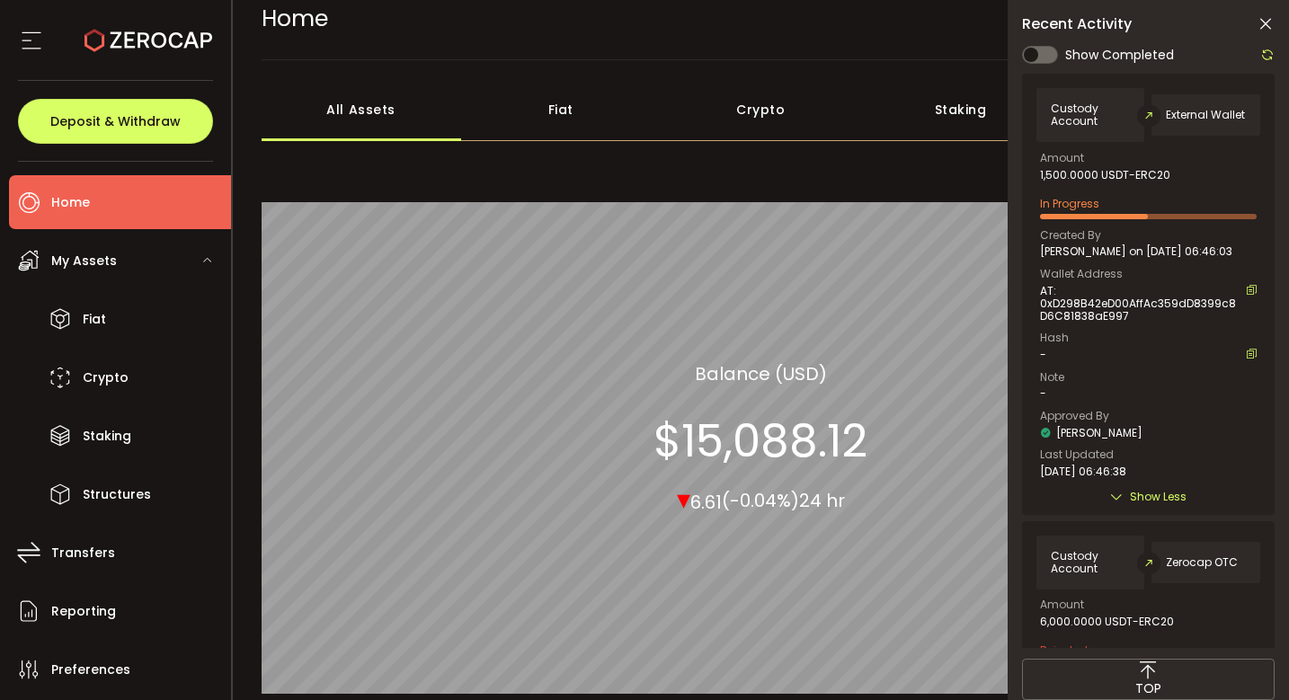
click at [1268, 56] on icon at bounding box center [1267, 55] width 14 height 14
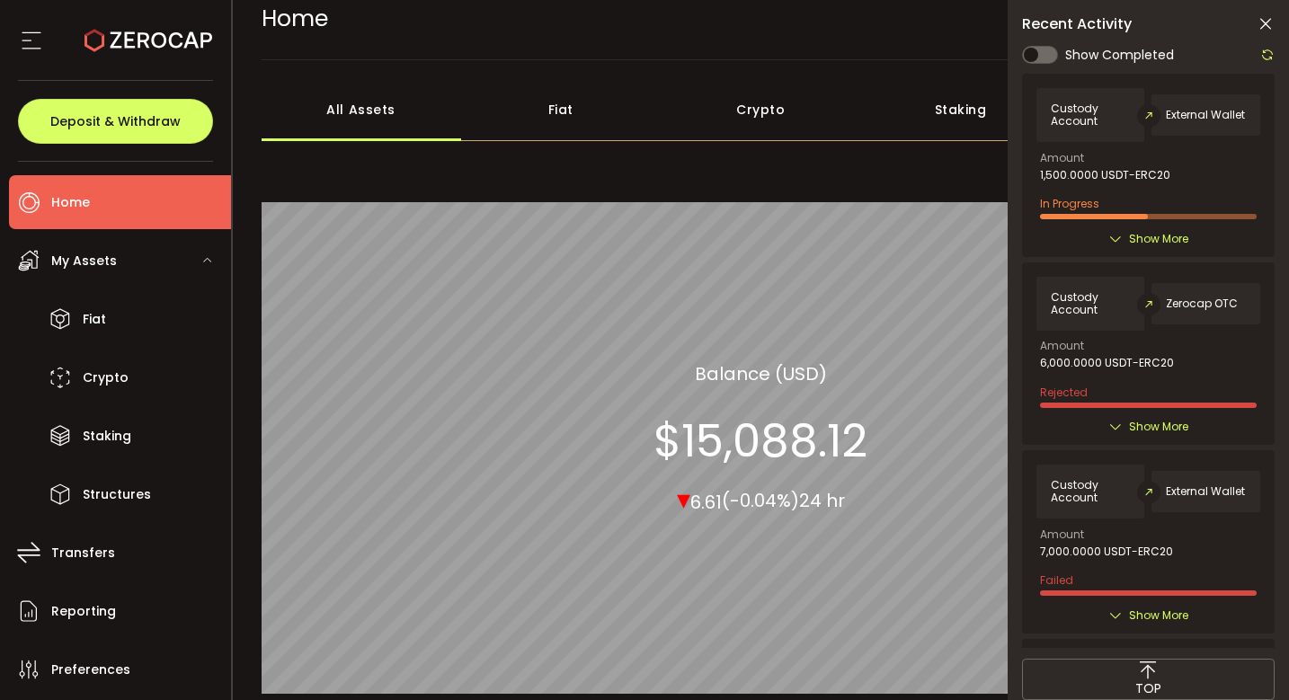
click at [1165, 246] on div "Custody Account External Wallet Amount 1,500.0000 USDT-ERC20 In Progress Create…" at bounding box center [1148, 165] width 252 height 182
click at [1162, 244] on span "Show More" at bounding box center [1158, 239] width 59 height 18
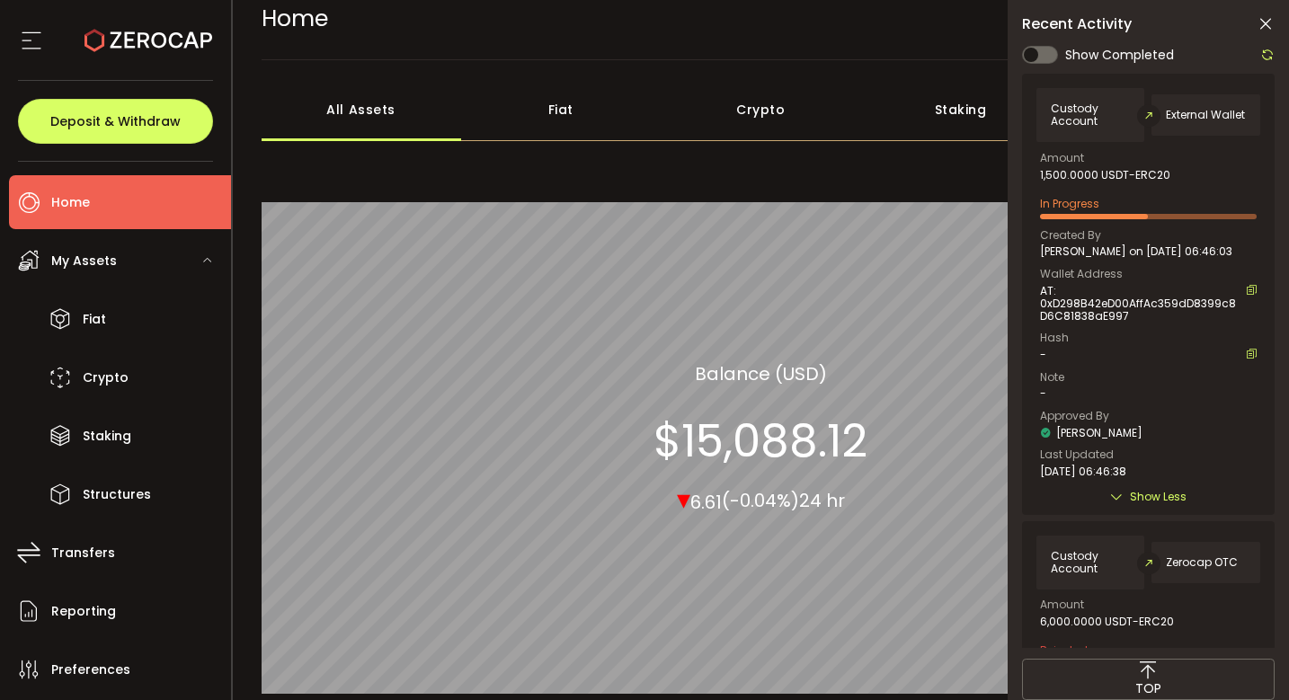
click at [685, 161] on div "Crypto 99.99% All_Assets Balance (USD) $15,088.12 ▾ 6.61 (-0.04%) 24 hr" at bounding box center [760, 438] width 999 height 568
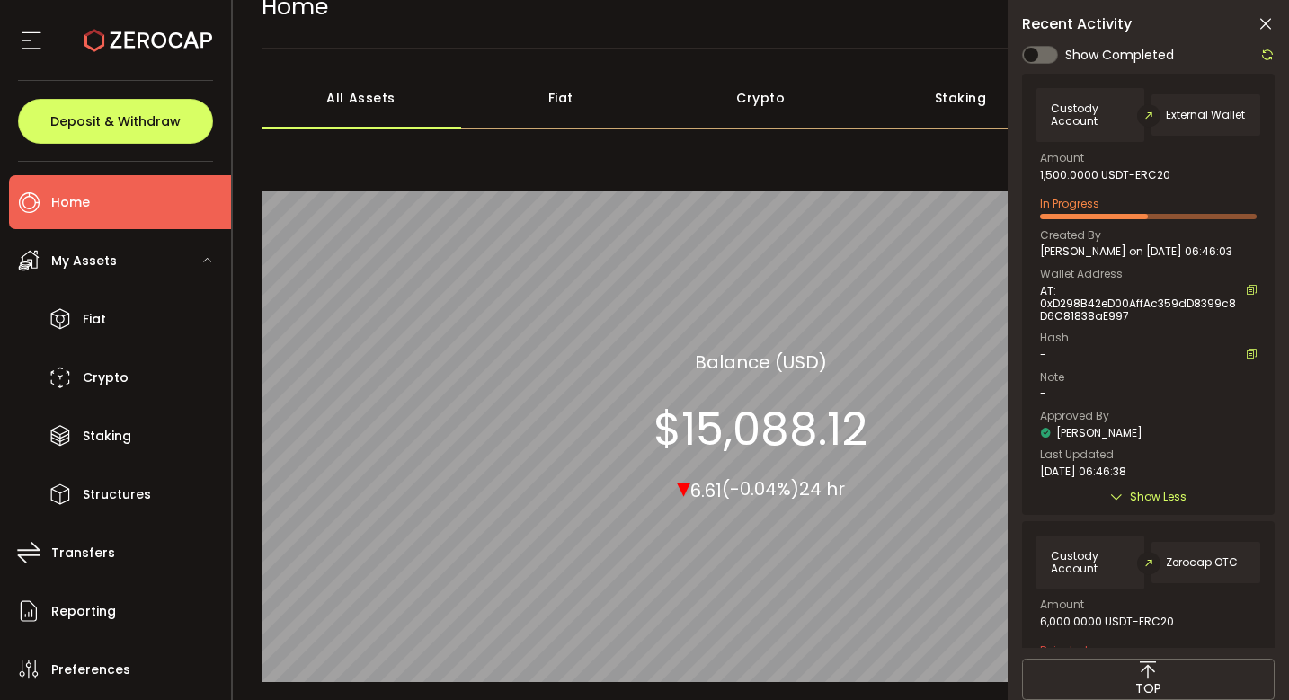
scroll to position [28, 0]
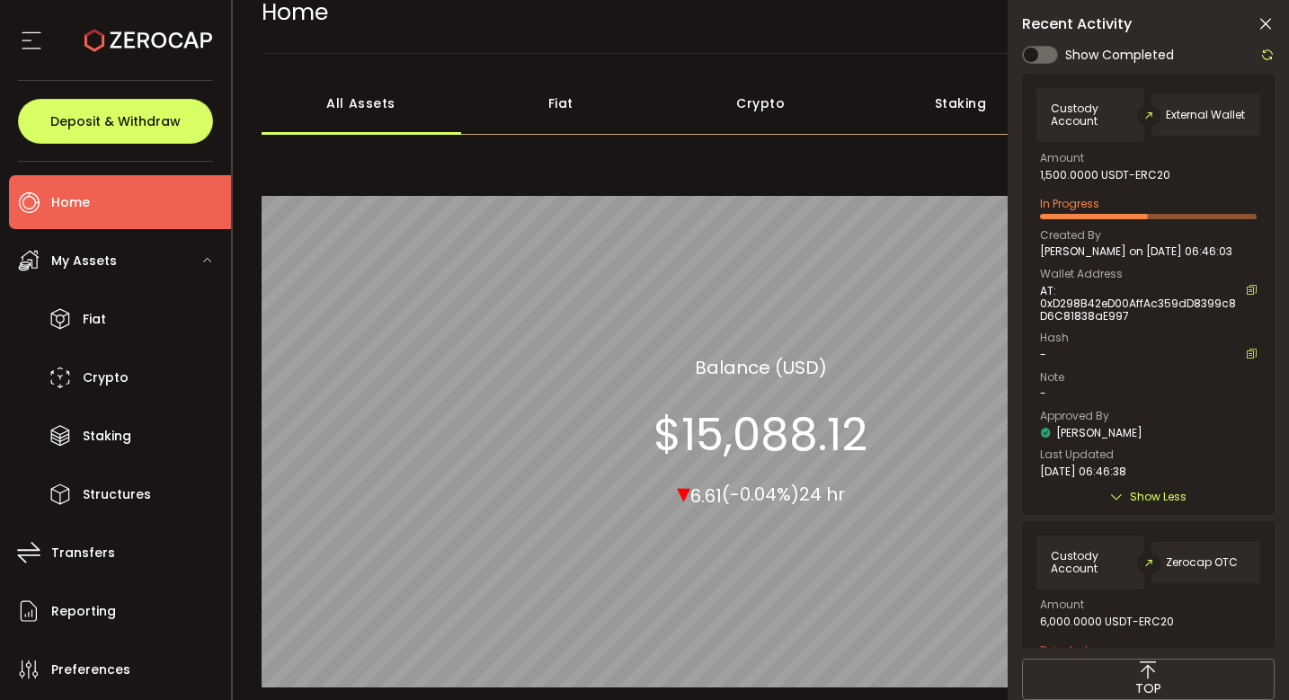
click at [1265, 63] on div at bounding box center [1262, 55] width 23 height 22
click at [1267, 53] on icon at bounding box center [1267, 55] width 14 height 14
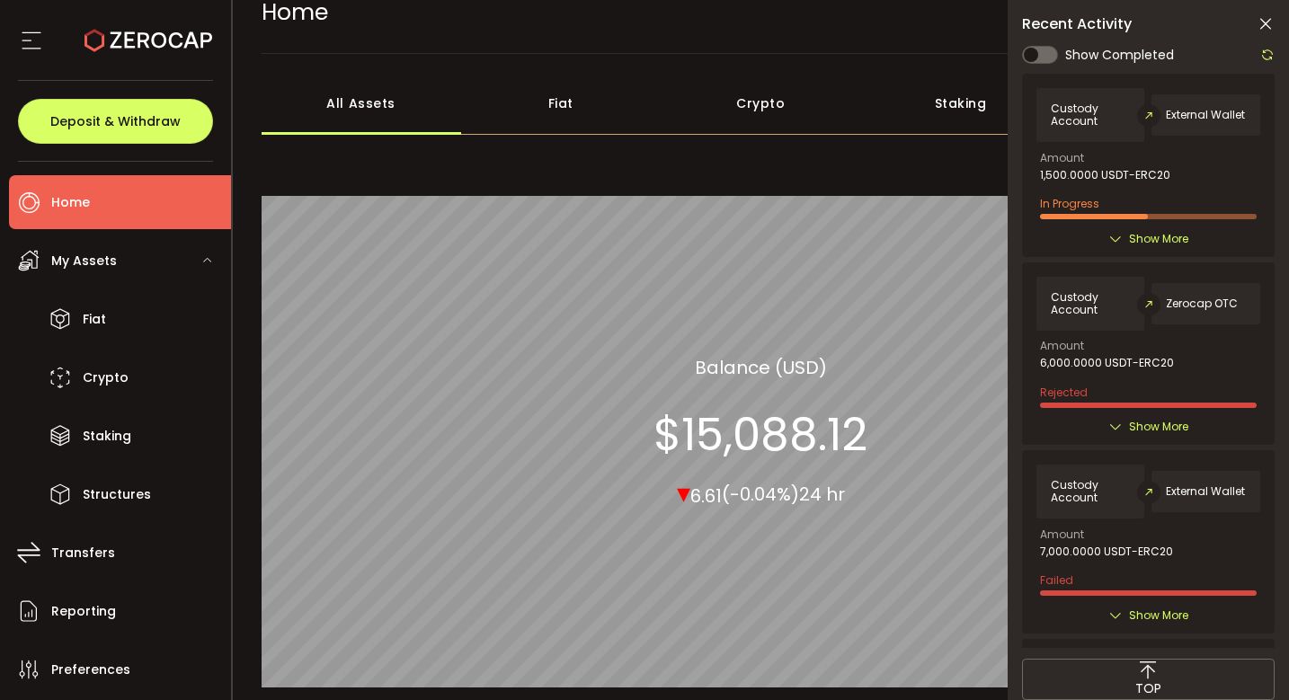
click at [1168, 245] on span "Show More" at bounding box center [1158, 239] width 59 height 18
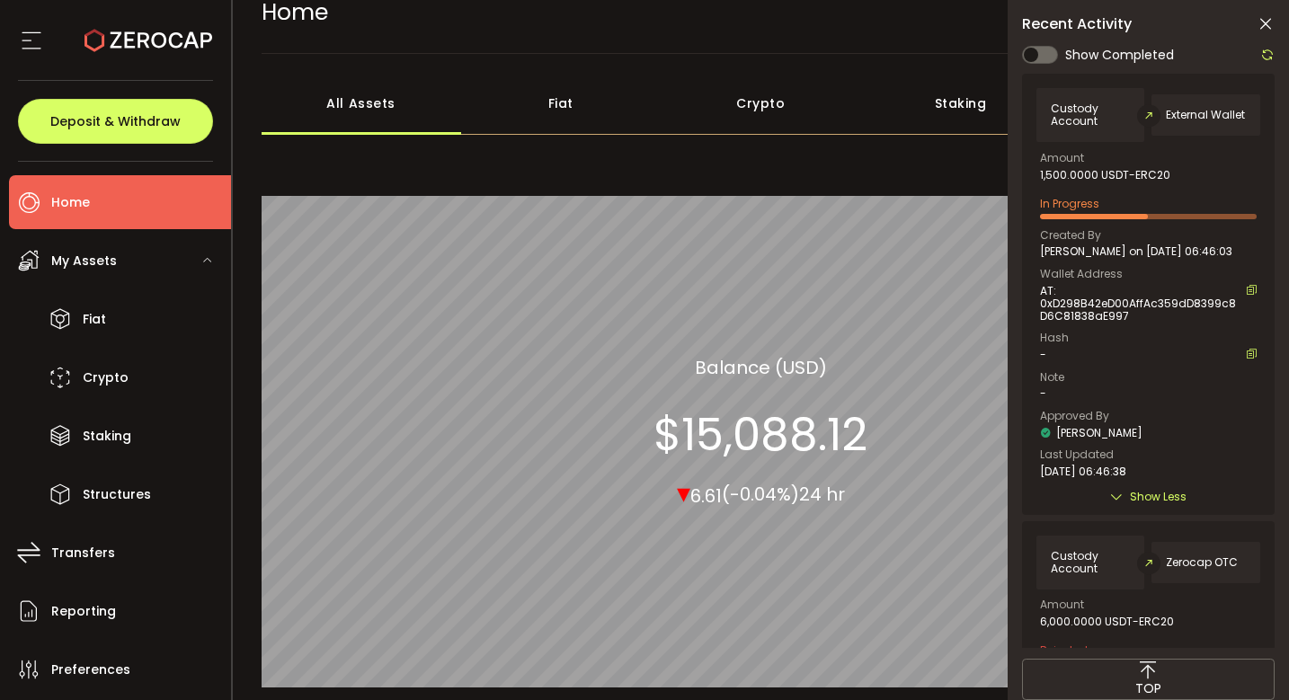
click at [1271, 52] on icon at bounding box center [1267, 55] width 14 height 14
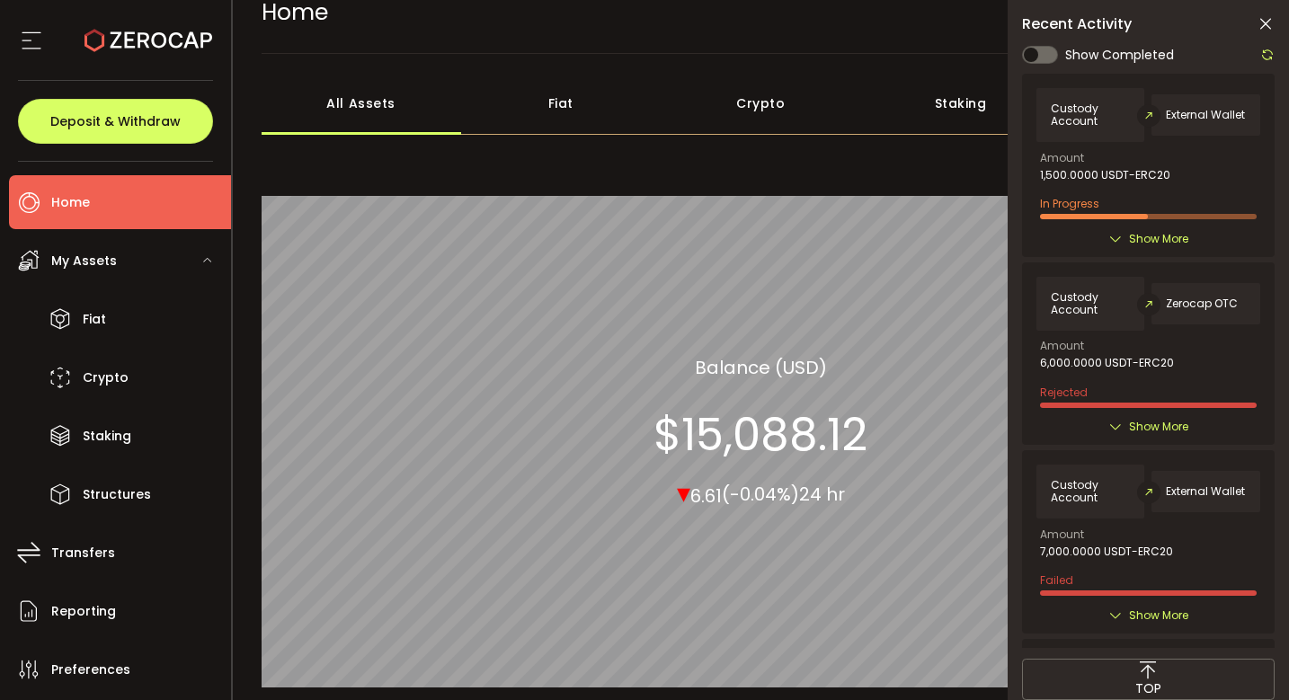
click at [1181, 245] on div "Custody Account External Wallet Amount 1,500.0000 USDT-ERC20 In Progress Create…" at bounding box center [1148, 165] width 252 height 182
click at [1178, 250] on div "Custody Account External Wallet Amount 1,500.0000 USDT-ERC20 In Progress Create…" at bounding box center [1148, 165] width 252 height 182
click at [1177, 238] on span "Show More" at bounding box center [1158, 239] width 59 height 18
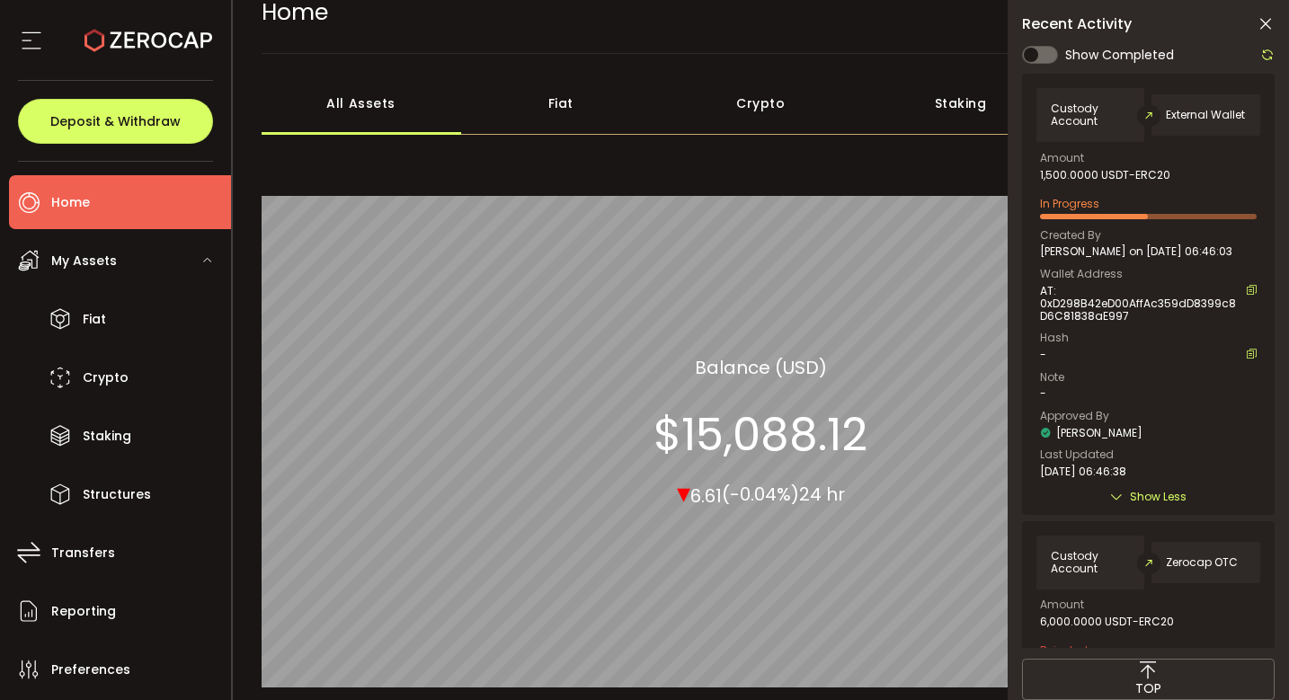
click at [1269, 55] on icon at bounding box center [1267, 55] width 14 height 14
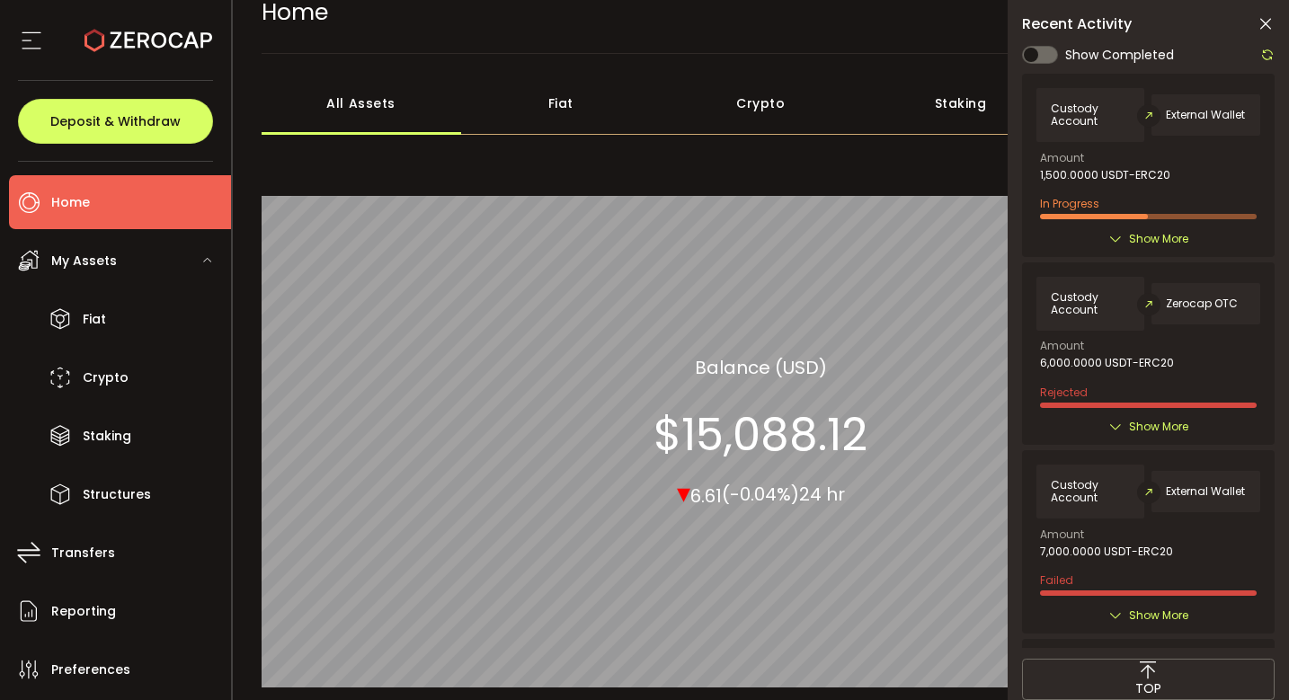
click at [1141, 243] on span "Show More" at bounding box center [1158, 239] width 59 height 18
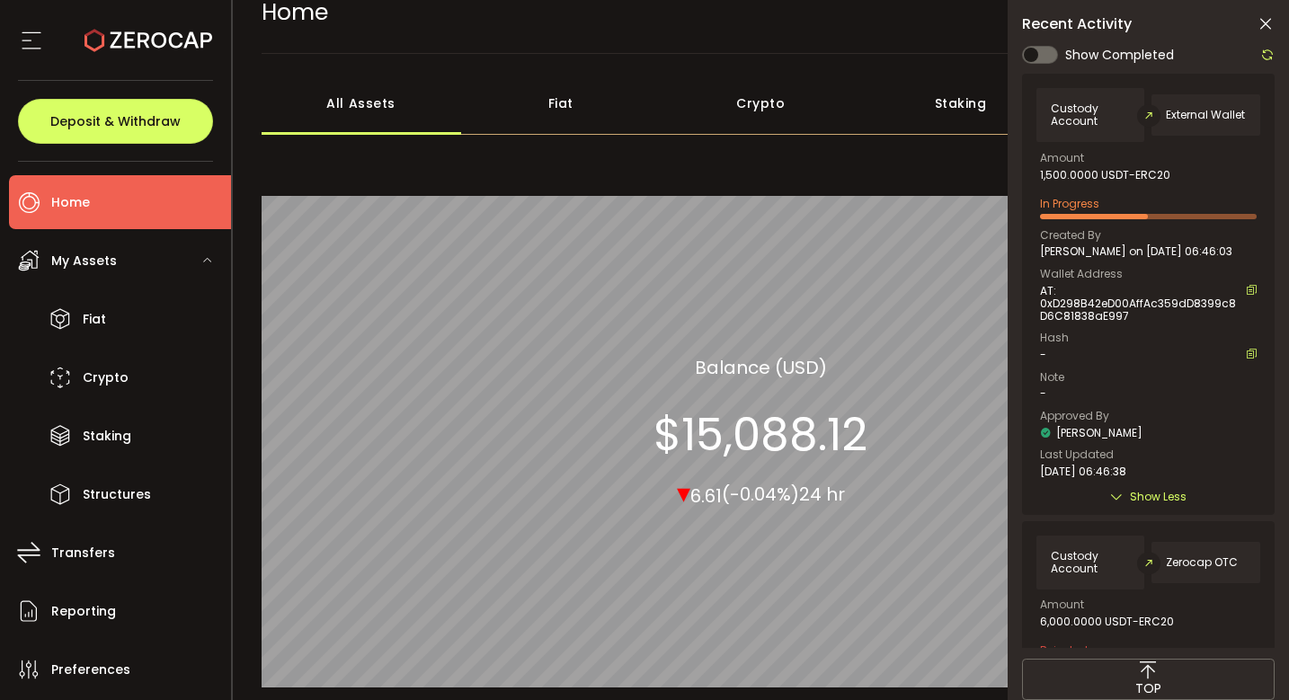
click at [1273, 60] on icon at bounding box center [1267, 55] width 14 height 14
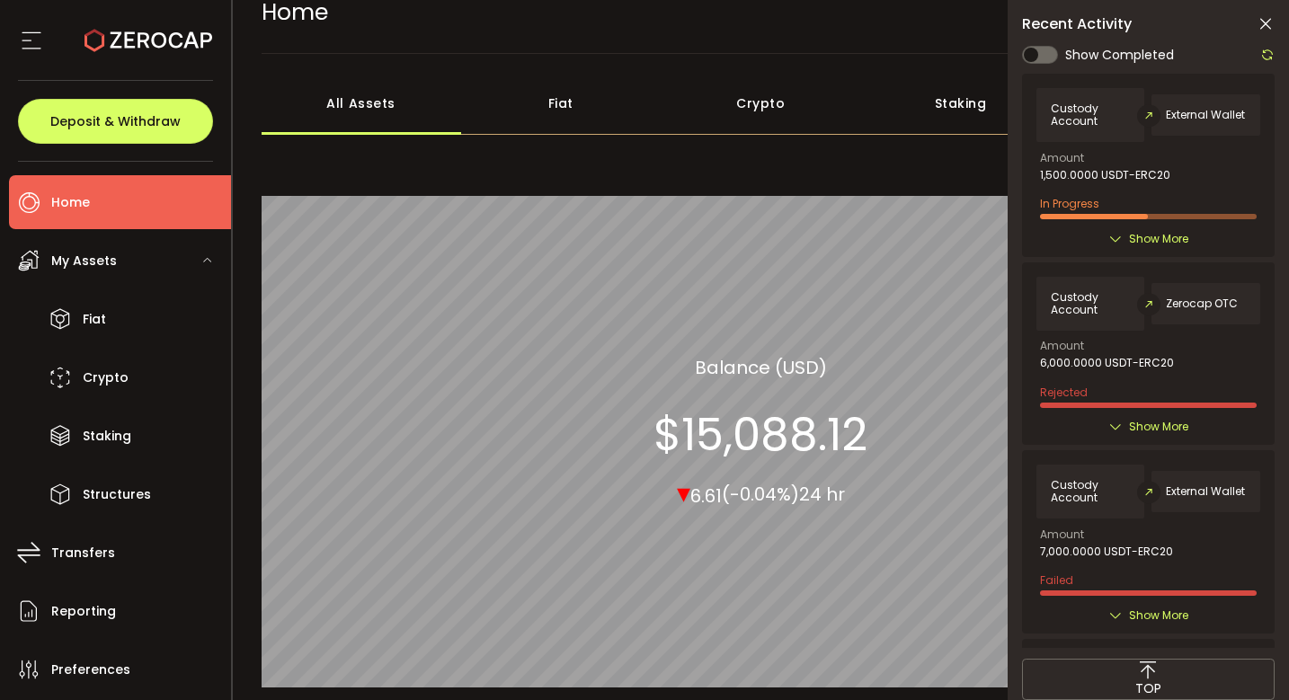
click at [1147, 210] on div "In Progress" at bounding box center [1148, 205] width 217 height 28
click at [1146, 230] on span "Show More" at bounding box center [1158, 239] width 59 height 18
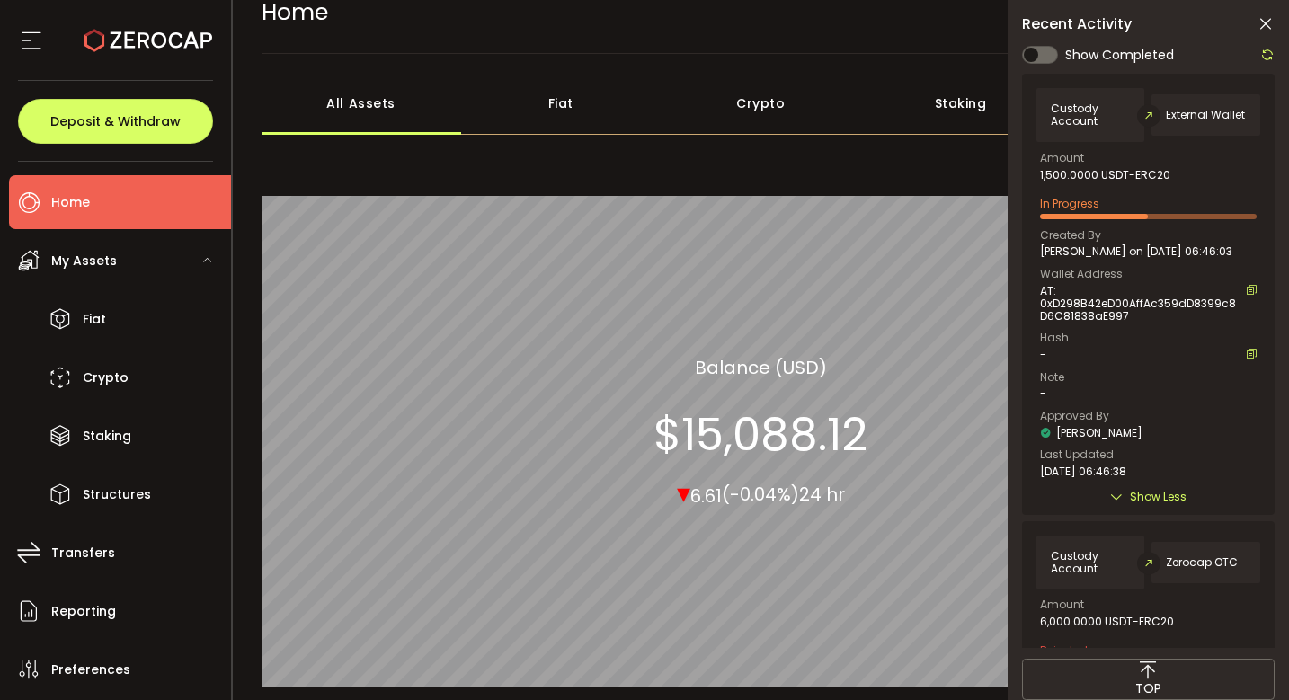
click at [1271, 49] on icon at bounding box center [1267, 55] width 14 height 14
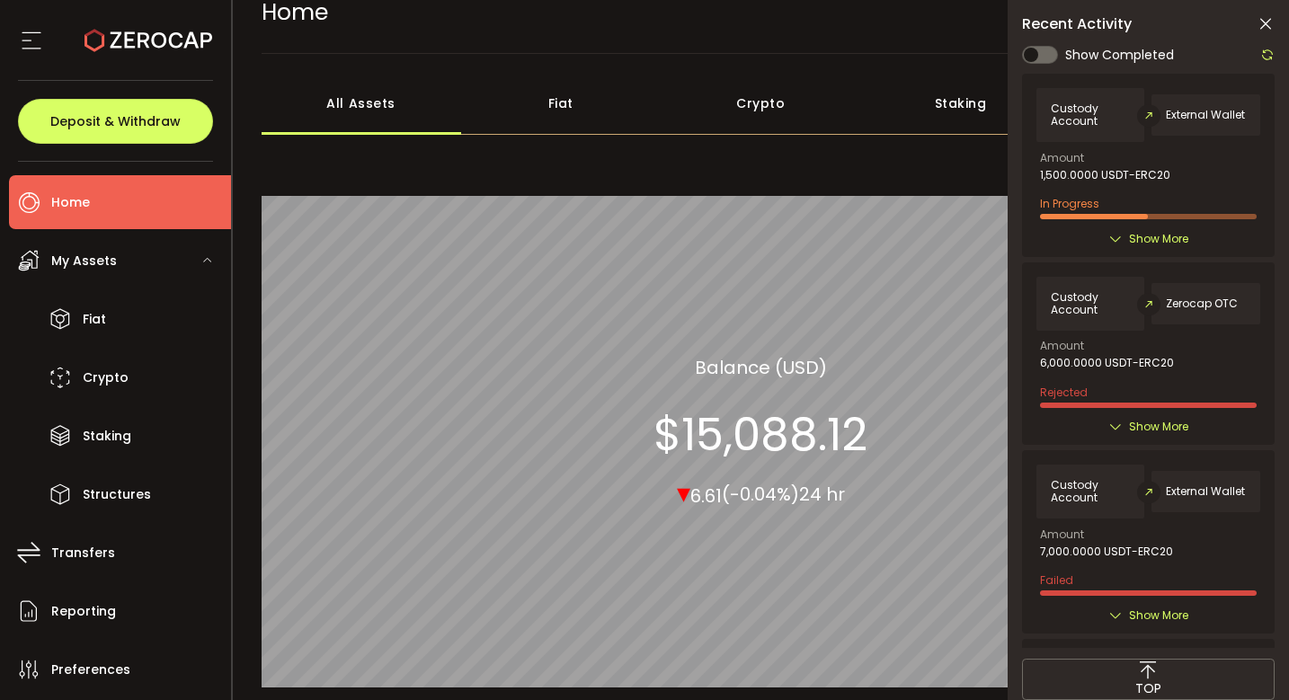
click at [1137, 247] on div "Custody Account External Wallet Amount 1,500.0000 USDT-ERC20 In Progress Create…" at bounding box center [1148, 165] width 252 height 182
click at [1137, 243] on span "Show More" at bounding box center [1158, 239] width 59 height 18
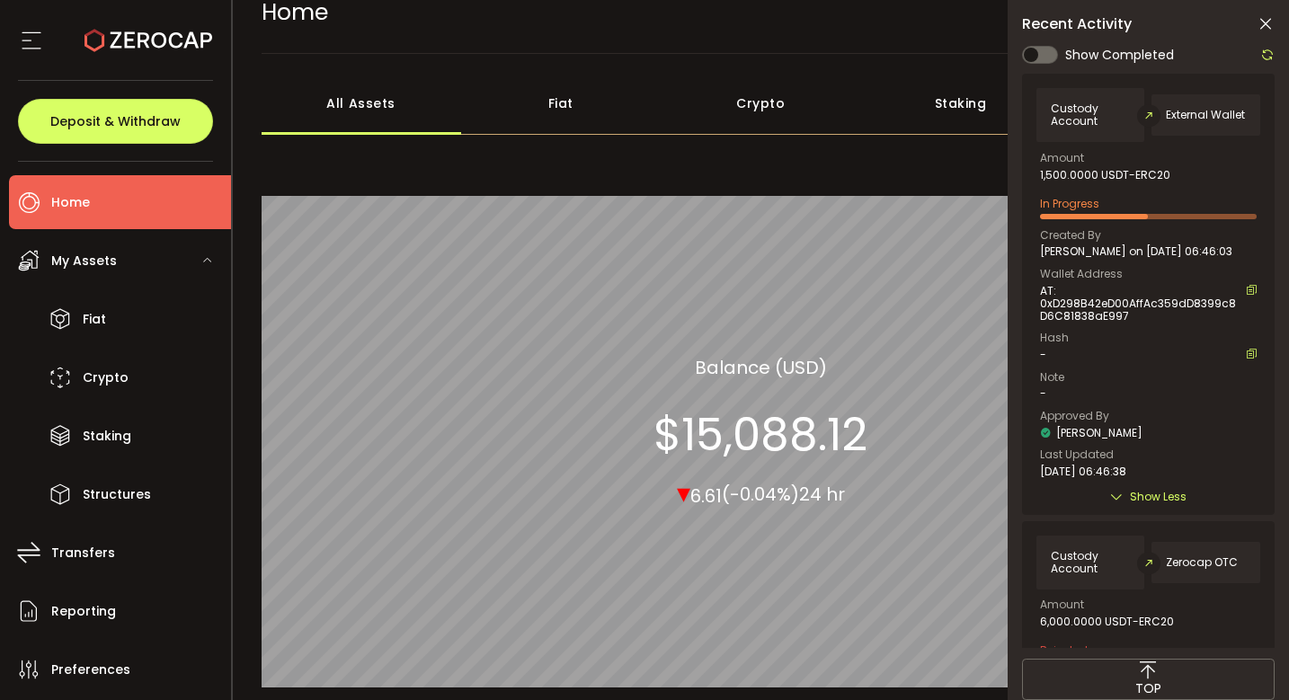
click at [1270, 57] on icon at bounding box center [1267, 55] width 14 height 14
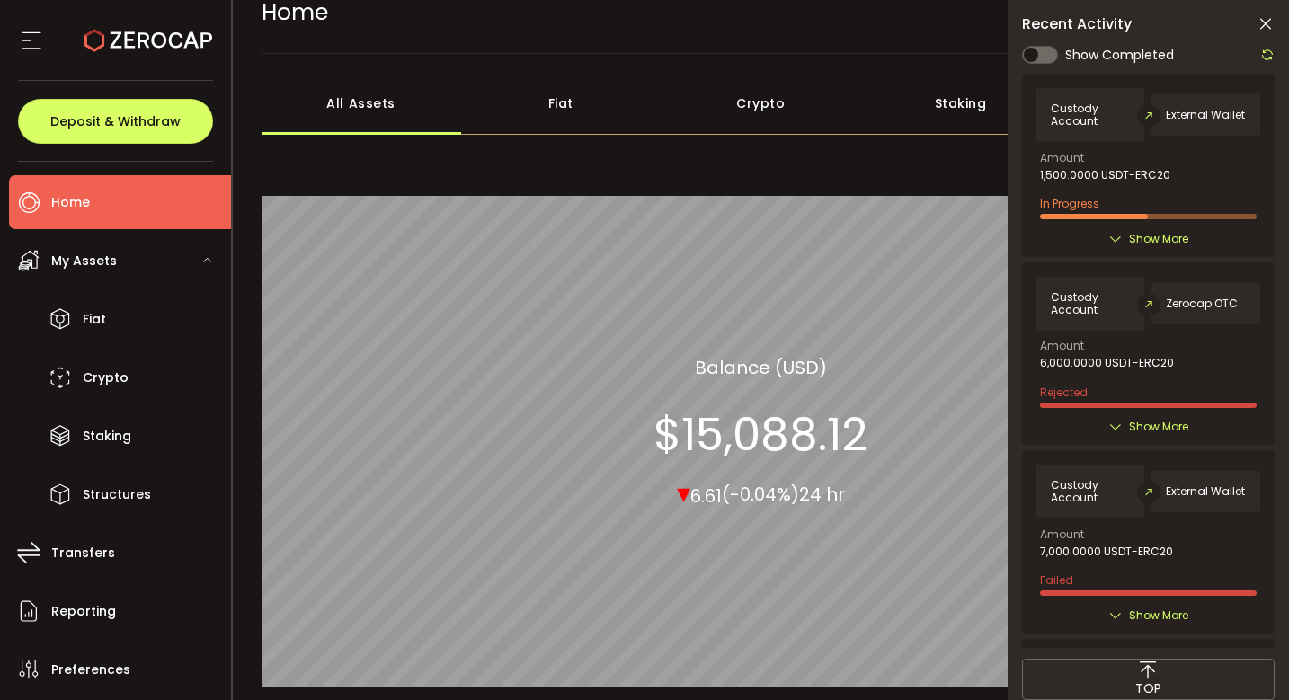
click at [1159, 243] on span "Show More" at bounding box center [1158, 239] width 59 height 18
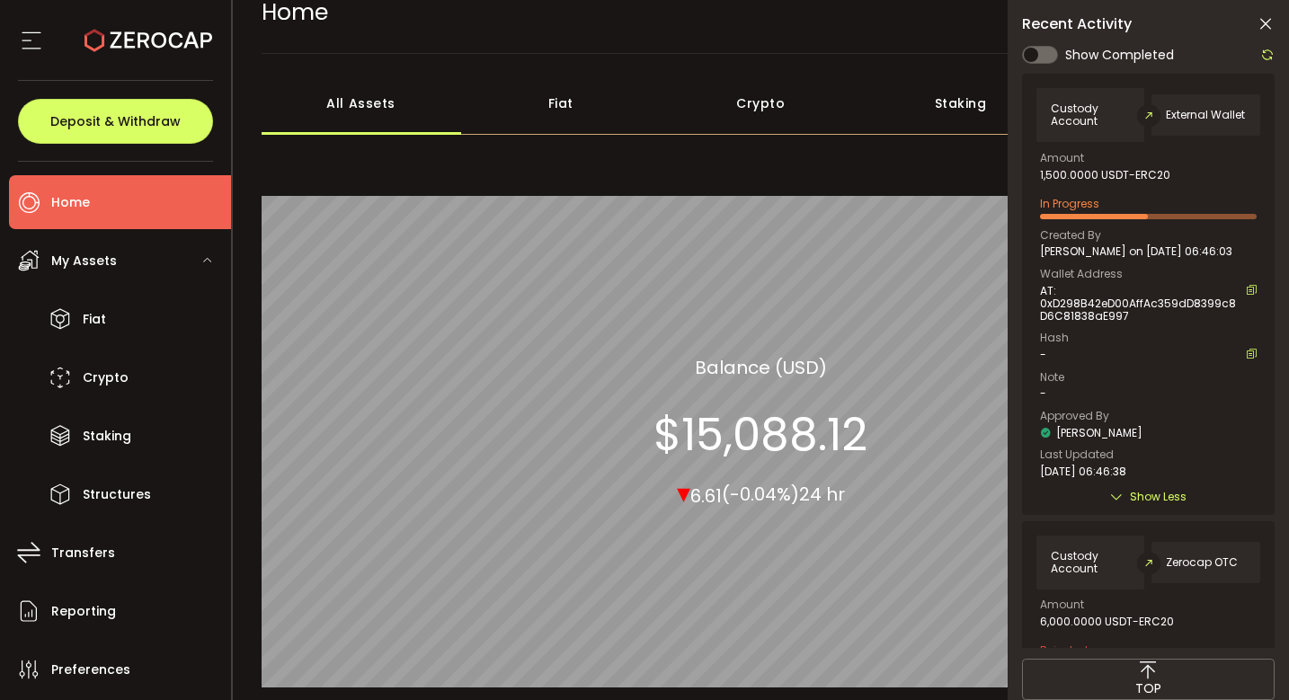
click at [1269, 61] on div at bounding box center [1262, 55] width 23 height 22
click at [1267, 58] on icon at bounding box center [1267, 55] width 14 height 14
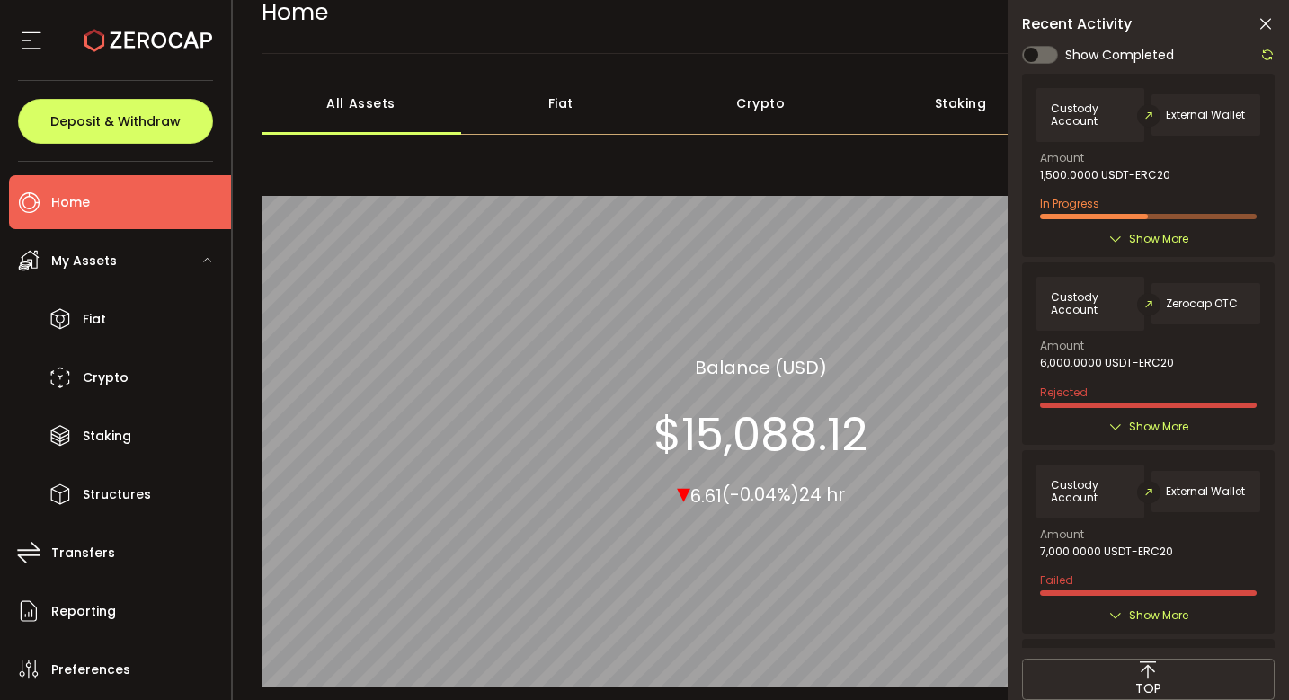
click at [1168, 230] on span "Show More" at bounding box center [1158, 239] width 59 height 18
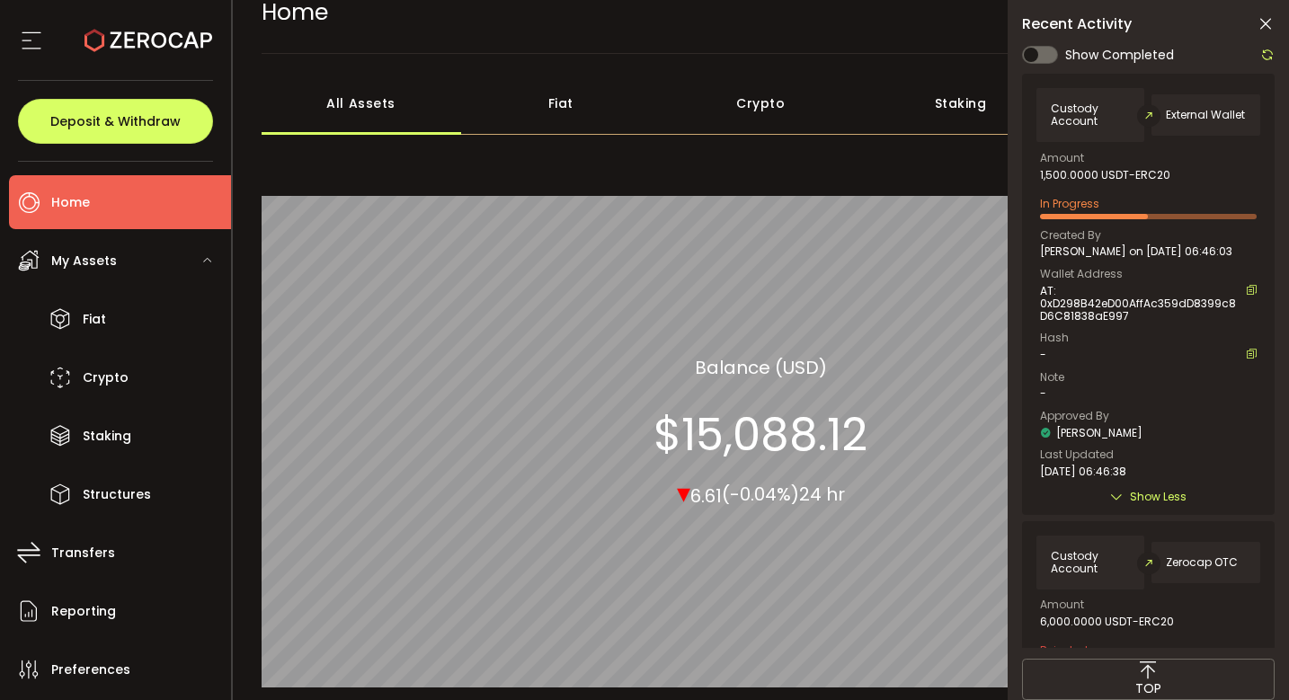
click at [1273, 46] on div at bounding box center [1262, 55] width 23 height 22
click at [1269, 56] on icon at bounding box center [1267, 55] width 14 height 14
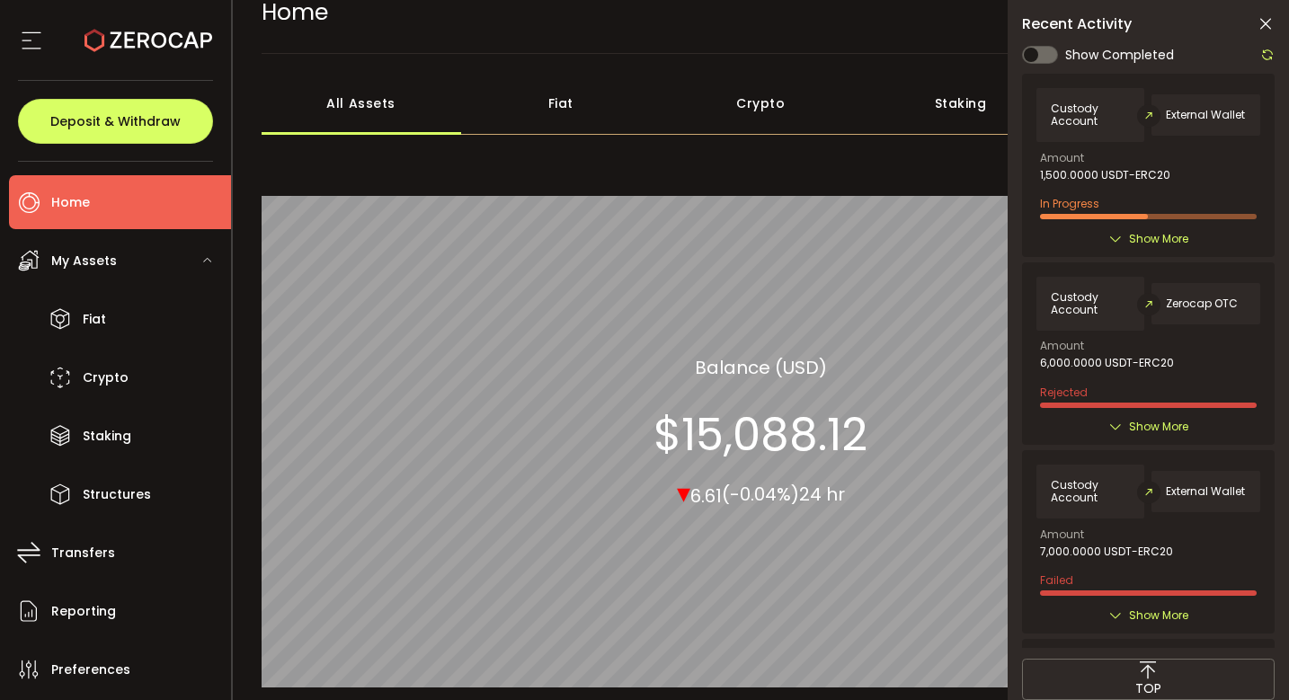
click at [1147, 230] on span "Show More" at bounding box center [1158, 239] width 59 height 18
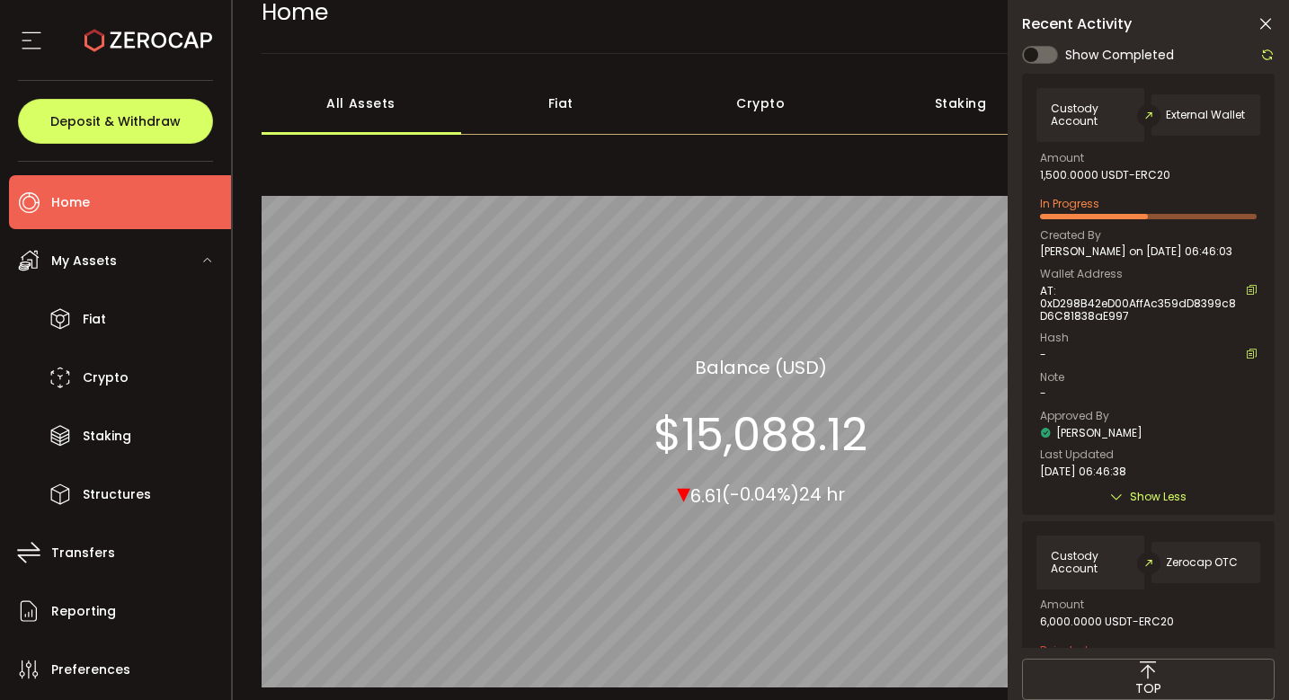
click at [1262, 55] on icon at bounding box center [1267, 55] width 14 height 14
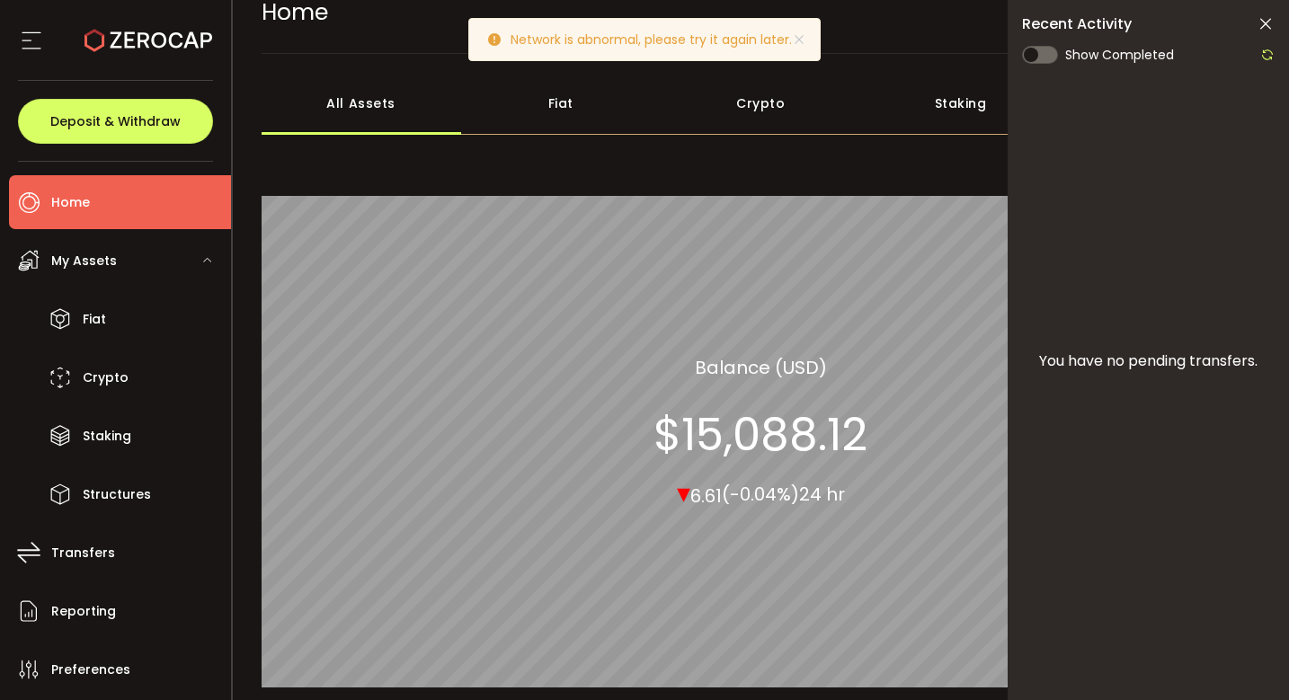
click at [1262, 57] on icon at bounding box center [1267, 55] width 14 height 14
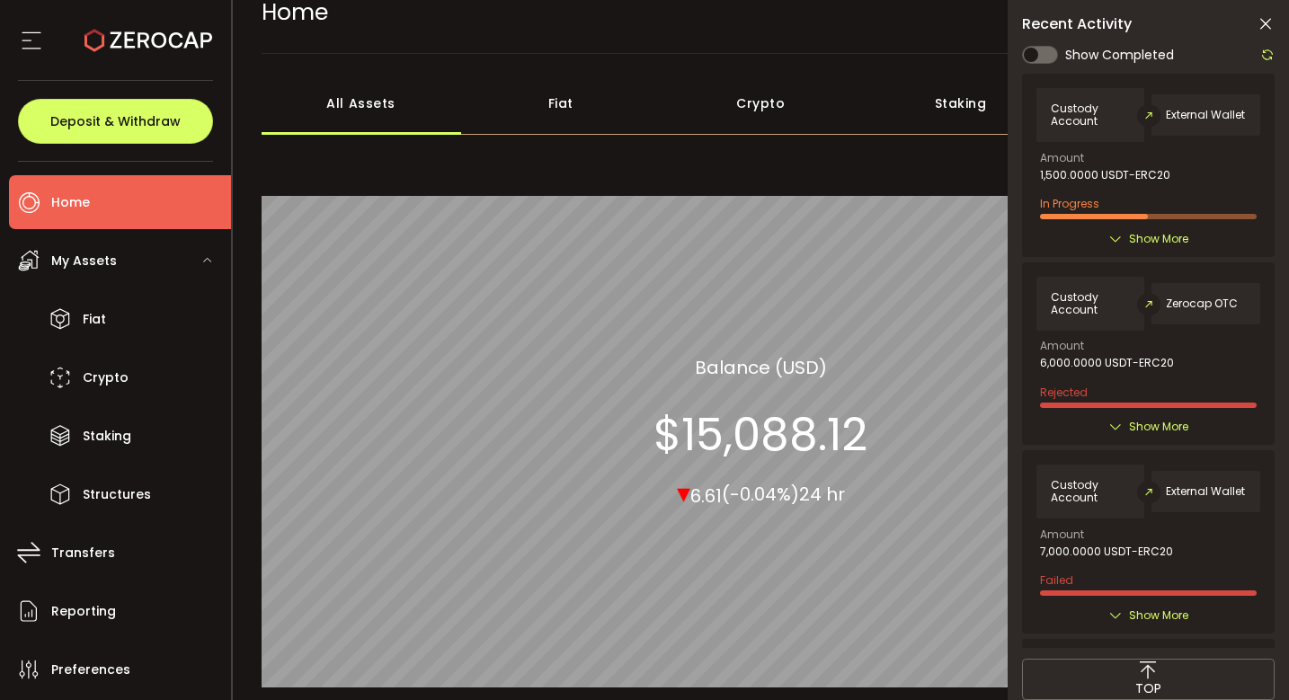
click at [1141, 237] on span "Show More" at bounding box center [1158, 239] width 59 height 18
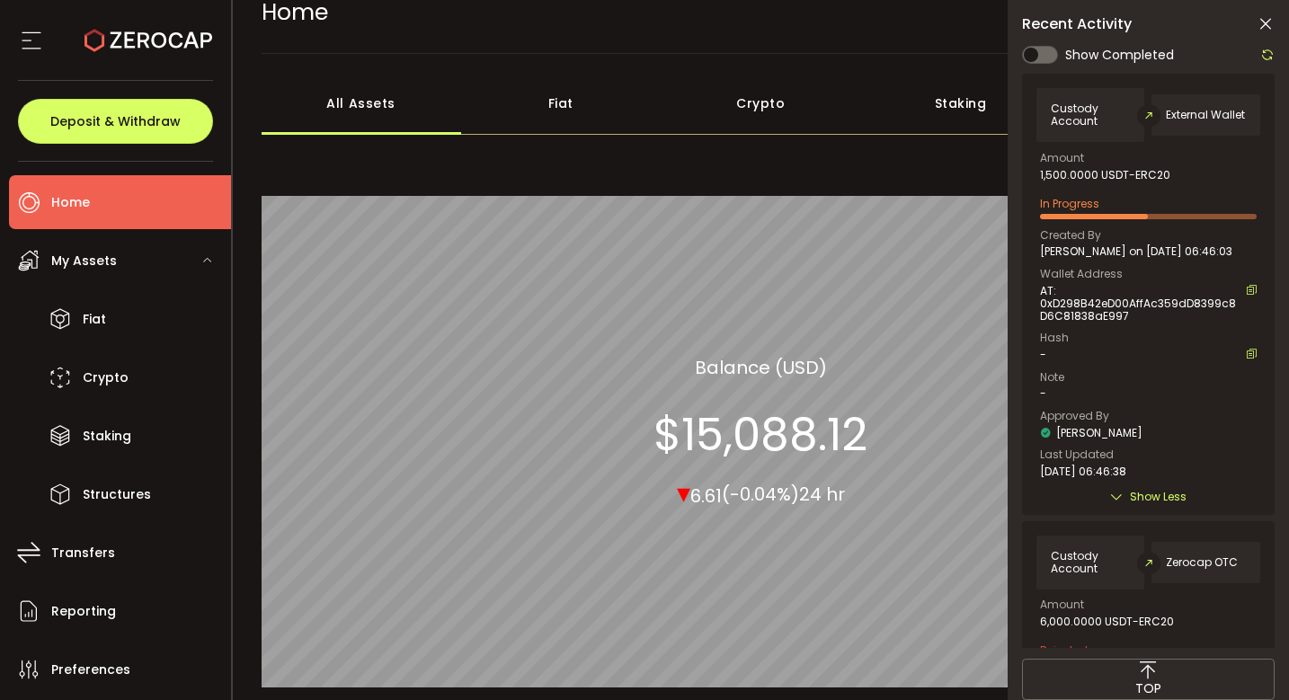
click at [1269, 56] on icon at bounding box center [1267, 55] width 14 height 14
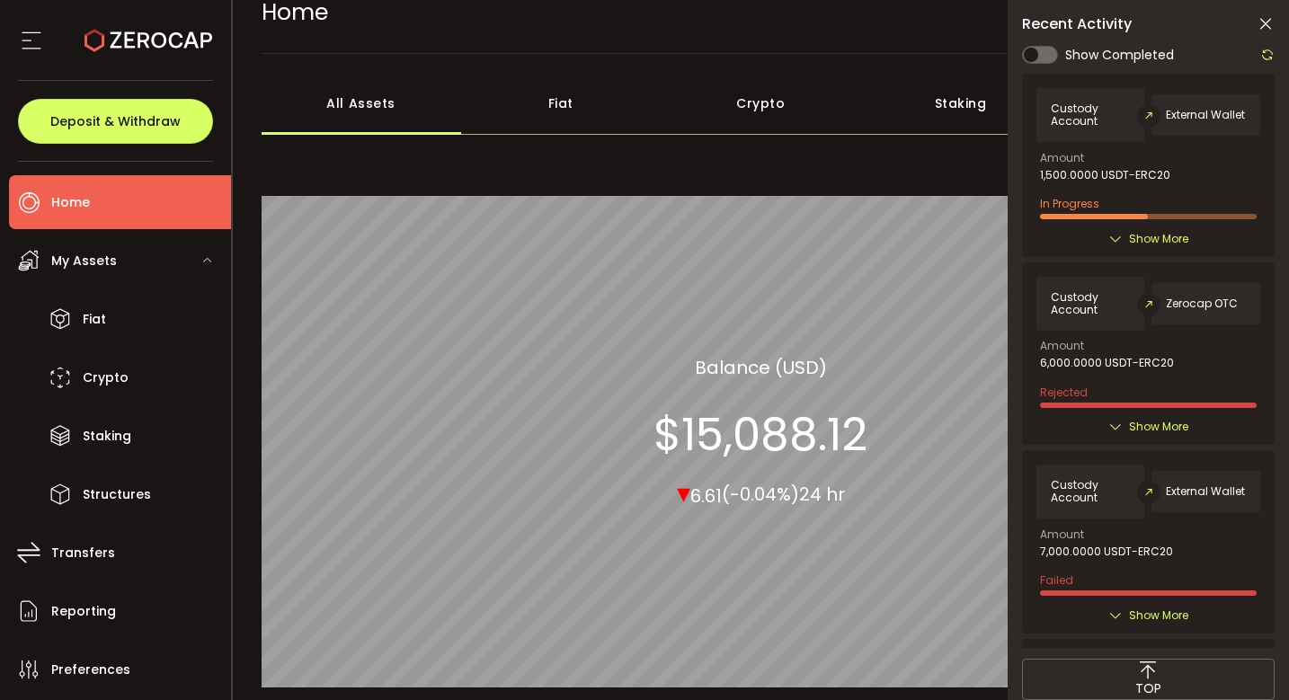
click at [1129, 243] on span "Show More" at bounding box center [1158, 239] width 59 height 18
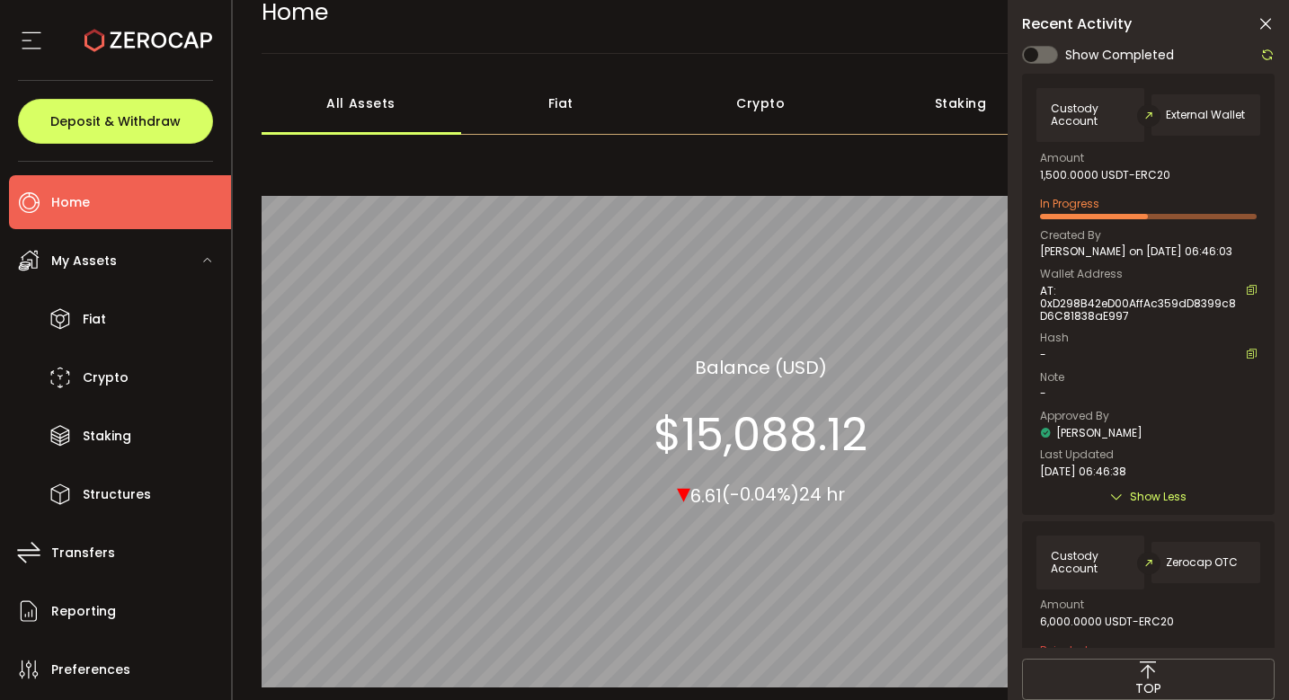
click at [1262, 58] on icon at bounding box center [1267, 55] width 14 height 14
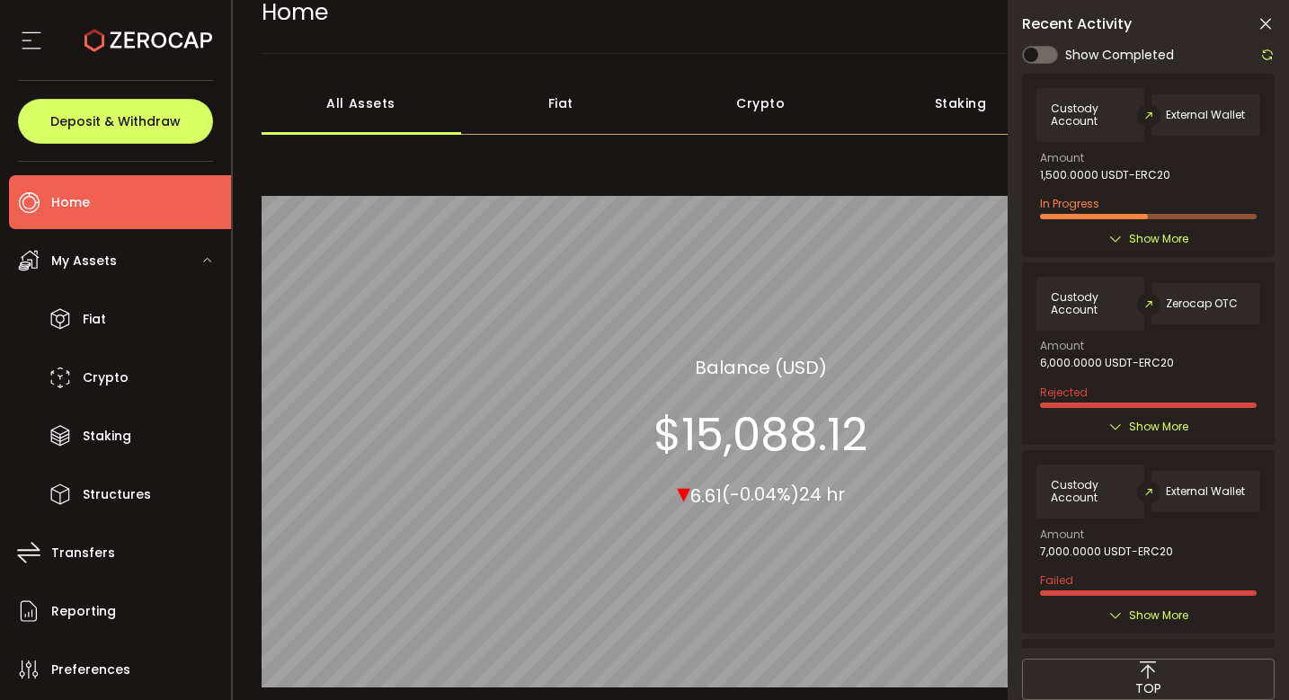
click at [1141, 244] on span "Show More" at bounding box center [1158, 239] width 59 height 18
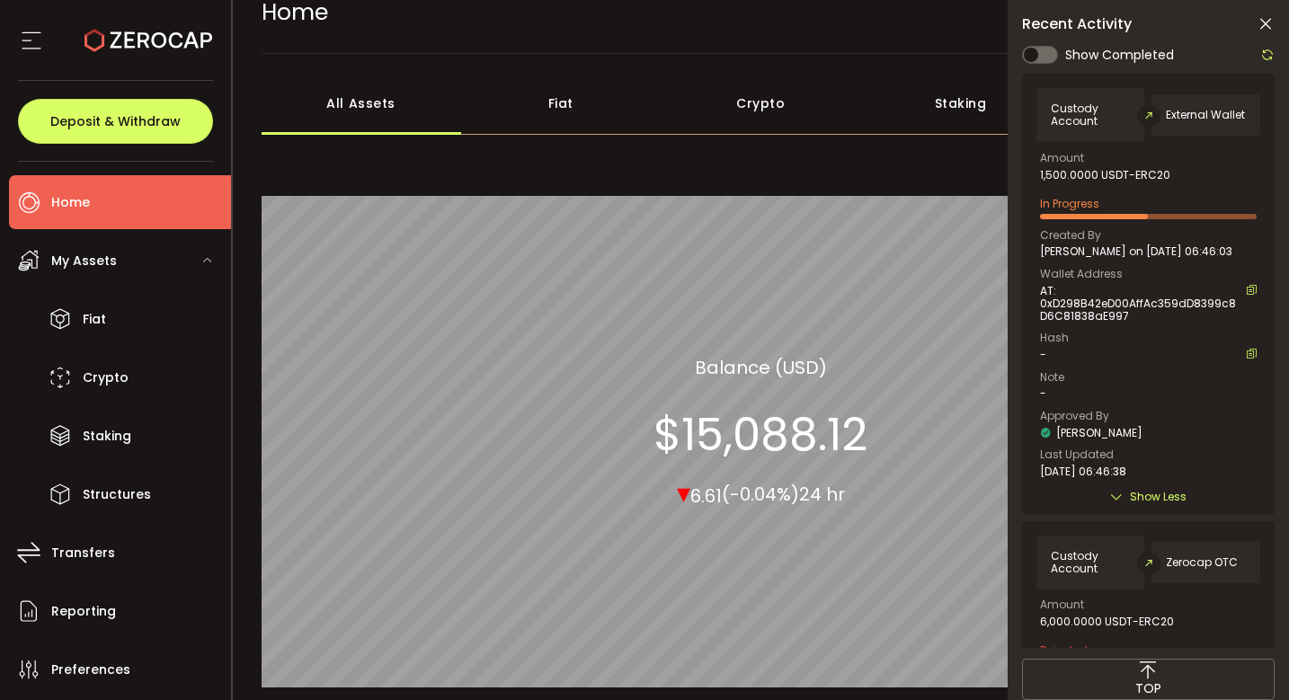
click at [1263, 57] on icon at bounding box center [1267, 55] width 14 height 14
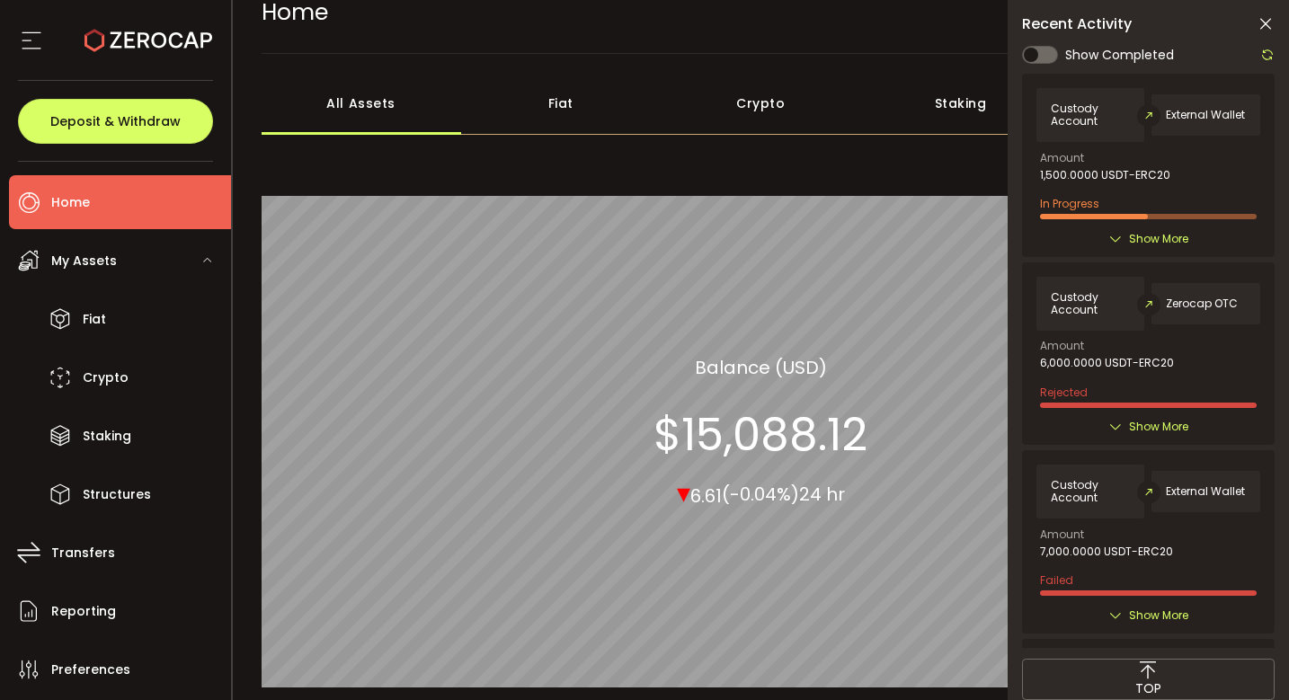
click at [1132, 250] on div "Custody Account External Wallet Amount 1,500.0000 USDT-ERC20 In Progress Create…" at bounding box center [1148, 165] width 252 height 182
click at [1136, 241] on span "Show More" at bounding box center [1158, 239] width 59 height 18
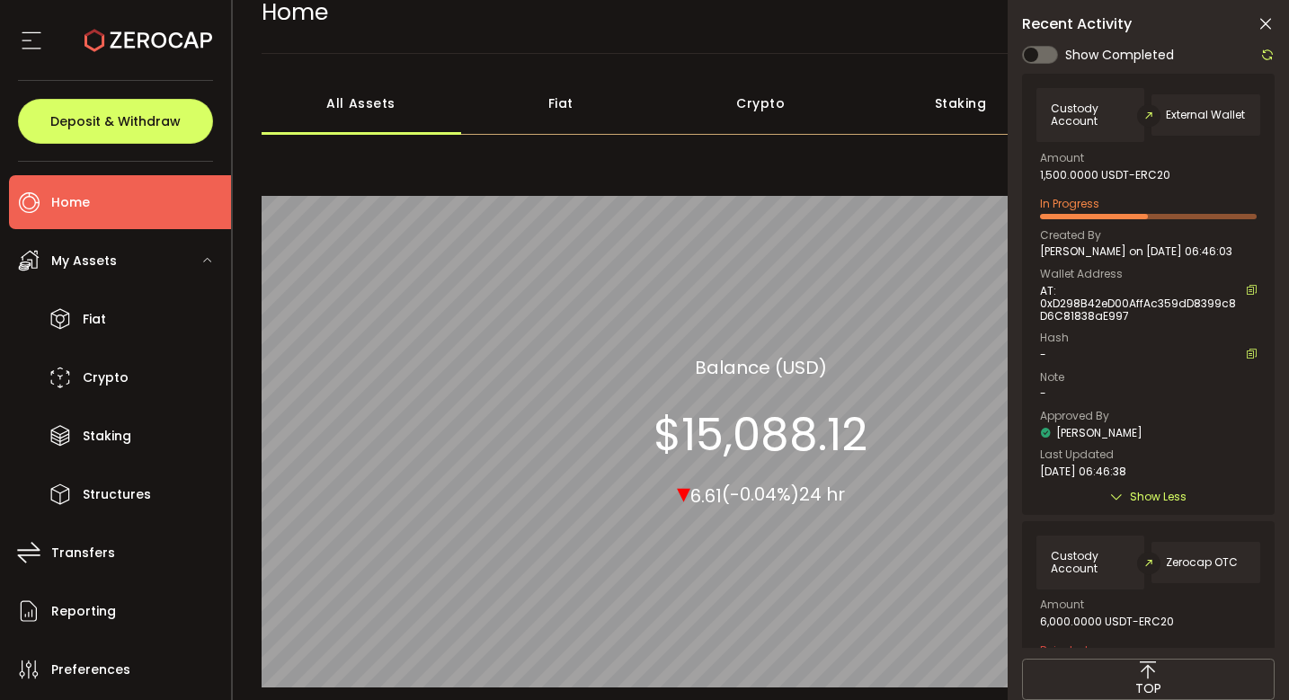
click at [1260, 52] on icon at bounding box center [1267, 55] width 14 height 14
